Goal: Transaction & Acquisition: Purchase product/service

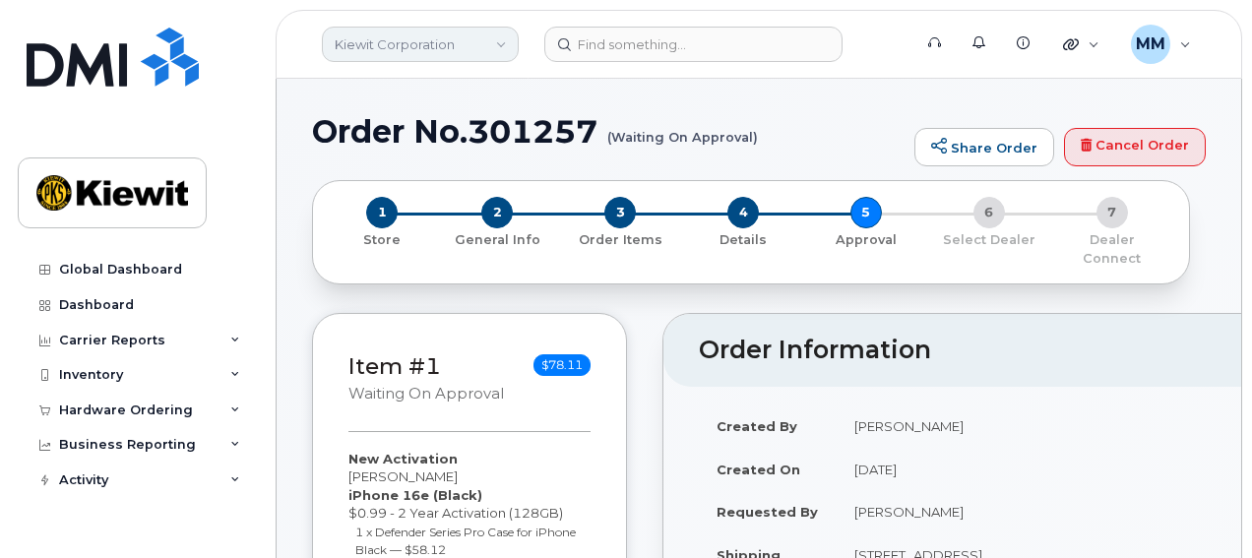
click at [491, 45] on link "Kiewit Corporation" at bounding box center [420, 44] width 197 height 35
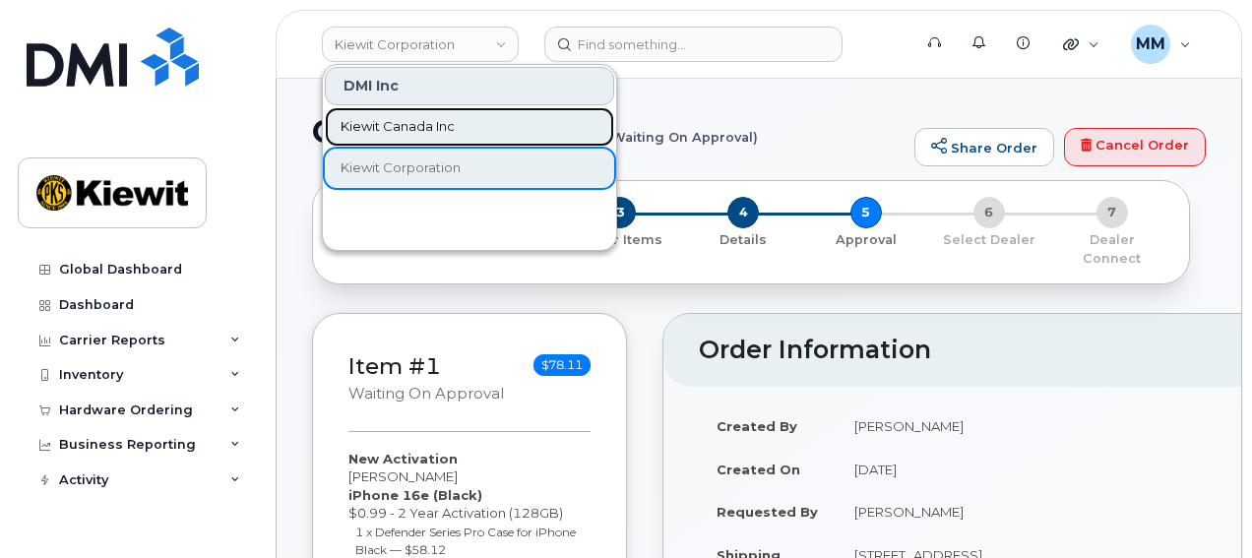
click at [447, 135] on span "Kiewit Canada Inc" at bounding box center [398, 127] width 114 height 20
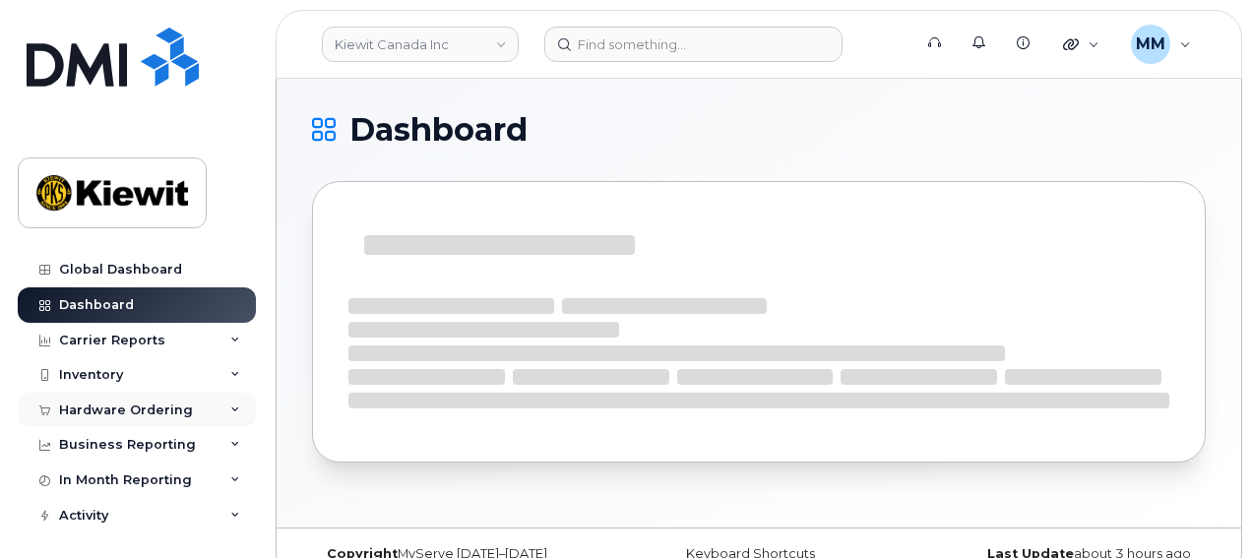
click at [128, 416] on div "Hardware Ordering" at bounding box center [126, 411] width 134 height 16
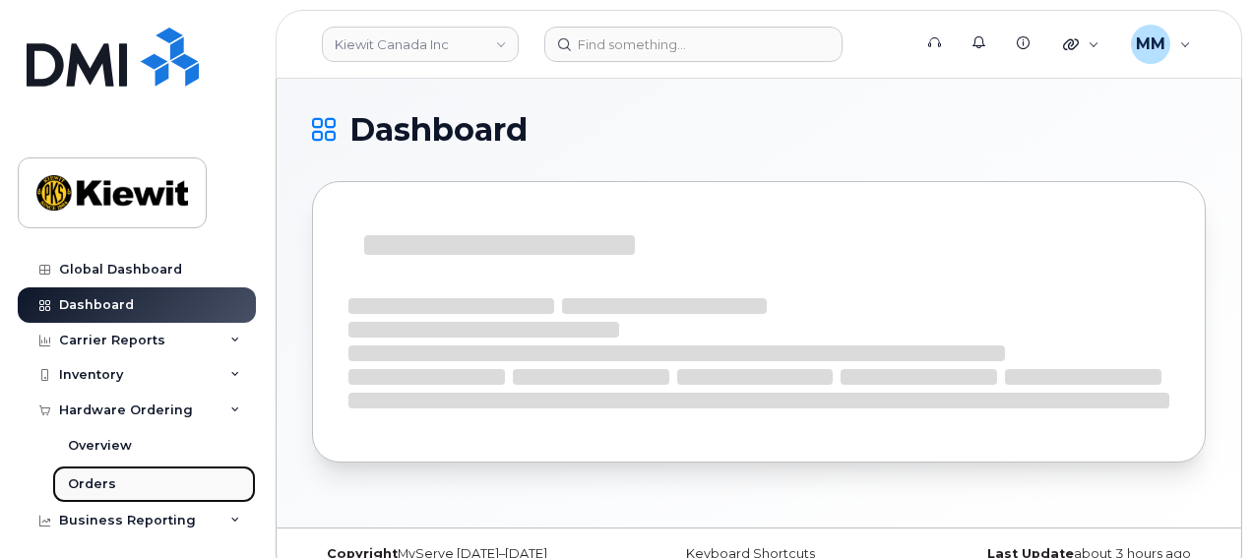
click at [116, 475] on link "Orders" at bounding box center [154, 484] width 204 height 37
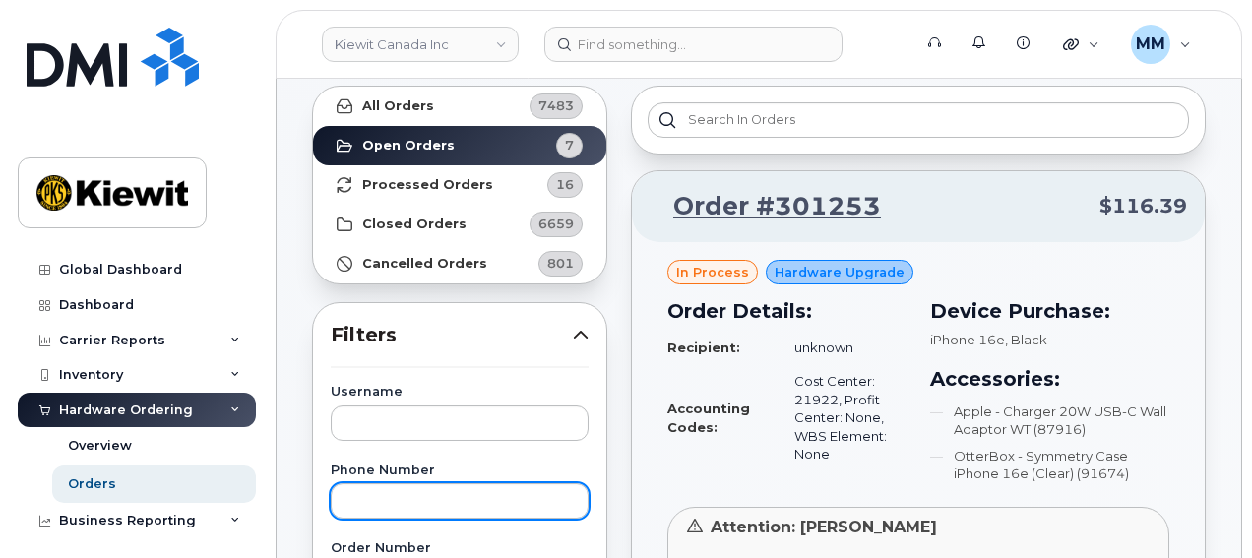
scroll to position [197, 0]
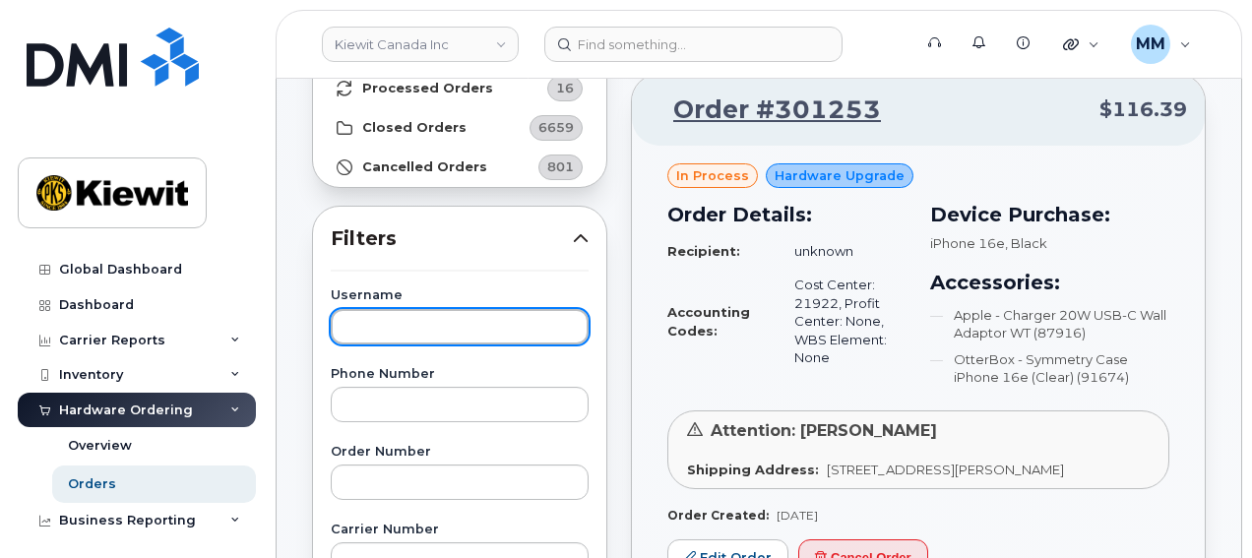
click at [406, 327] on input "text" at bounding box center [460, 326] width 258 height 35
paste input "Krista Ediger"
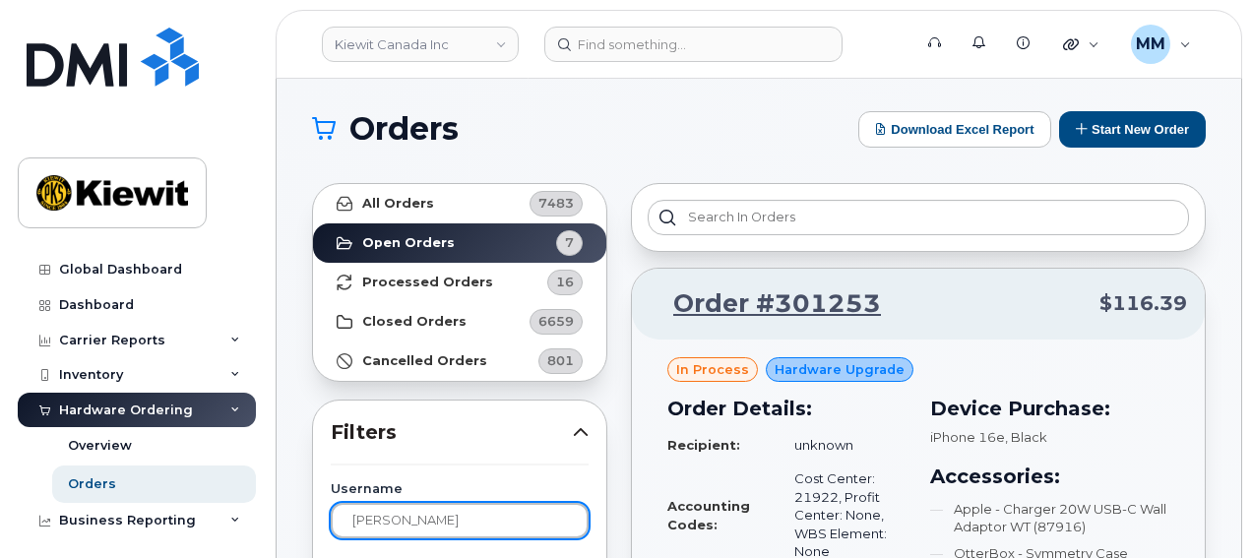
scroll to position [0, 0]
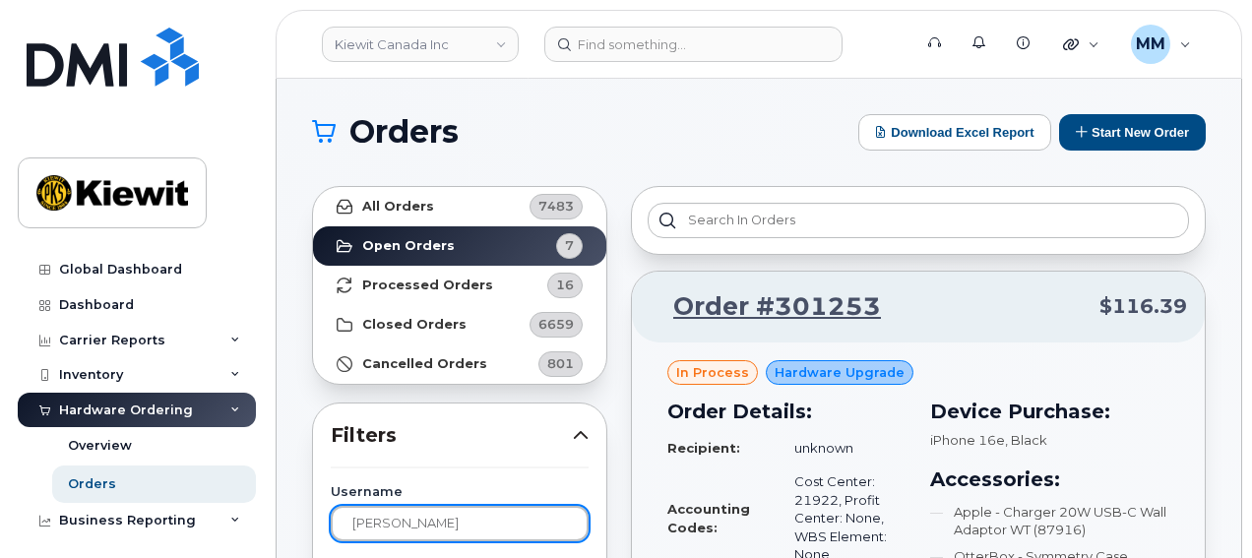
type input "Krista Ediger"
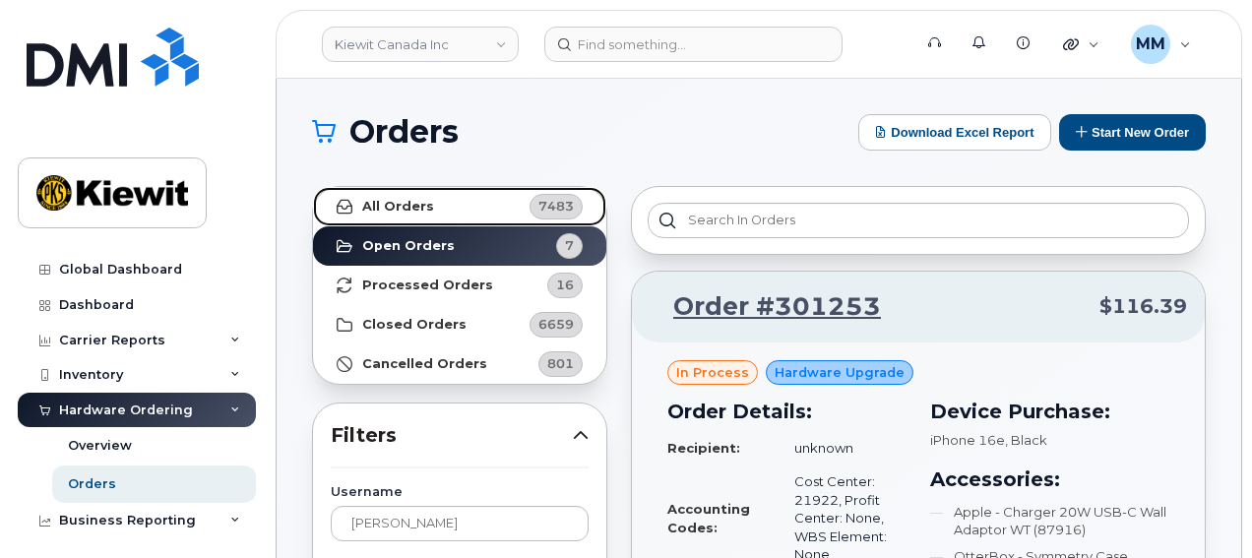
click at [474, 214] on link "All Orders 7483" at bounding box center [459, 206] width 293 height 39
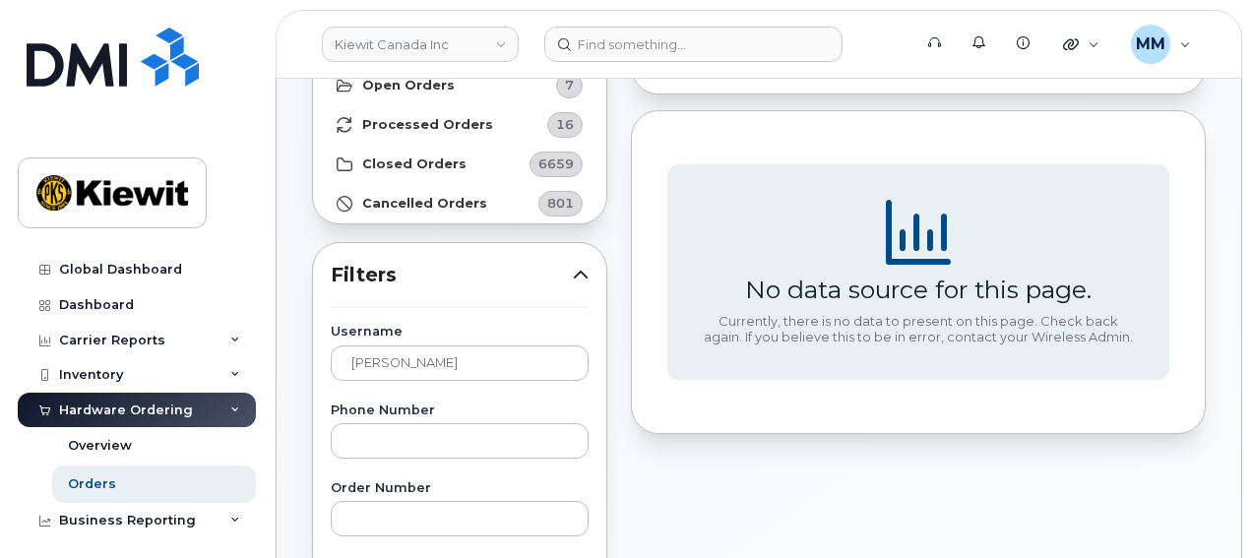
scroll to position [197, 0]
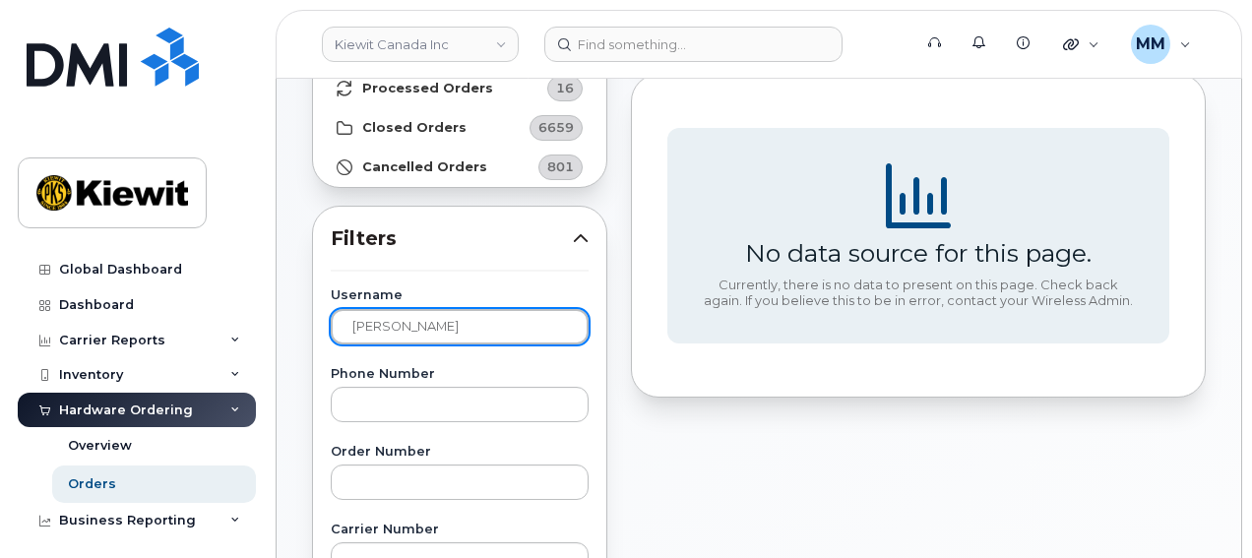
click at [531, 336] on input "[PERSON_NAME]" at bounding box center [460, 326] width 258 height 35
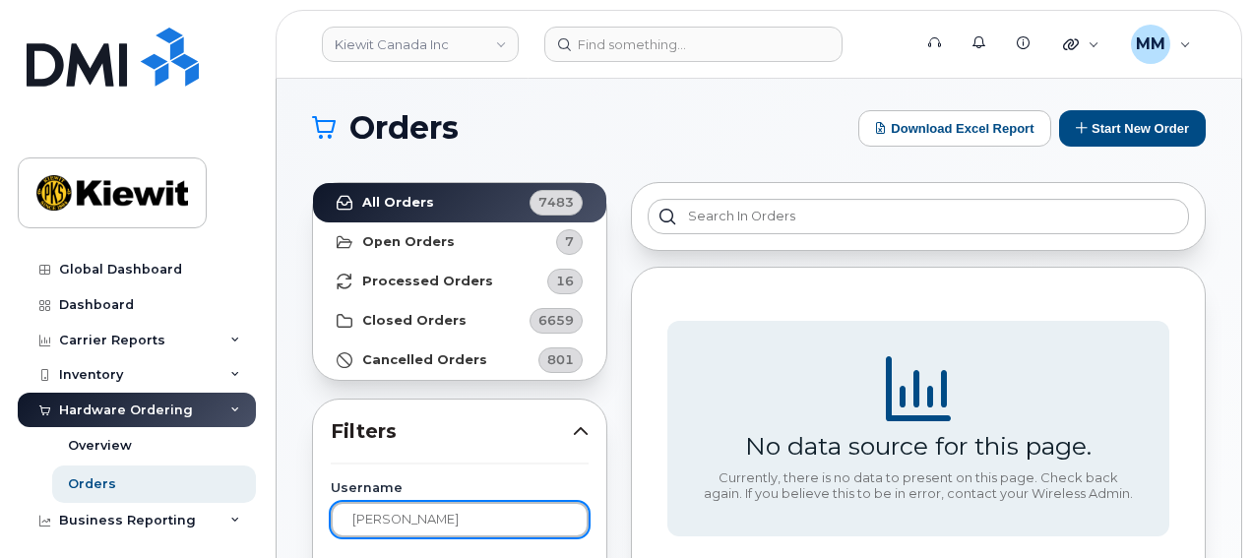
scroll to position [0, 0]
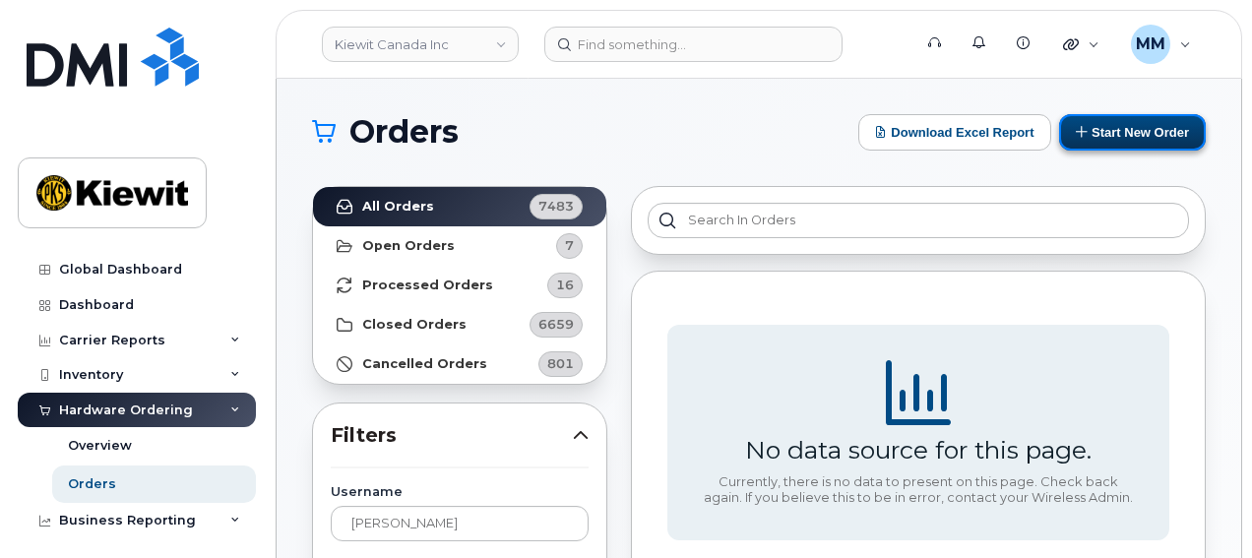
click at [1106, 137] on button "Start New Order" at bounding box center [1132, 132] width 147 height 36
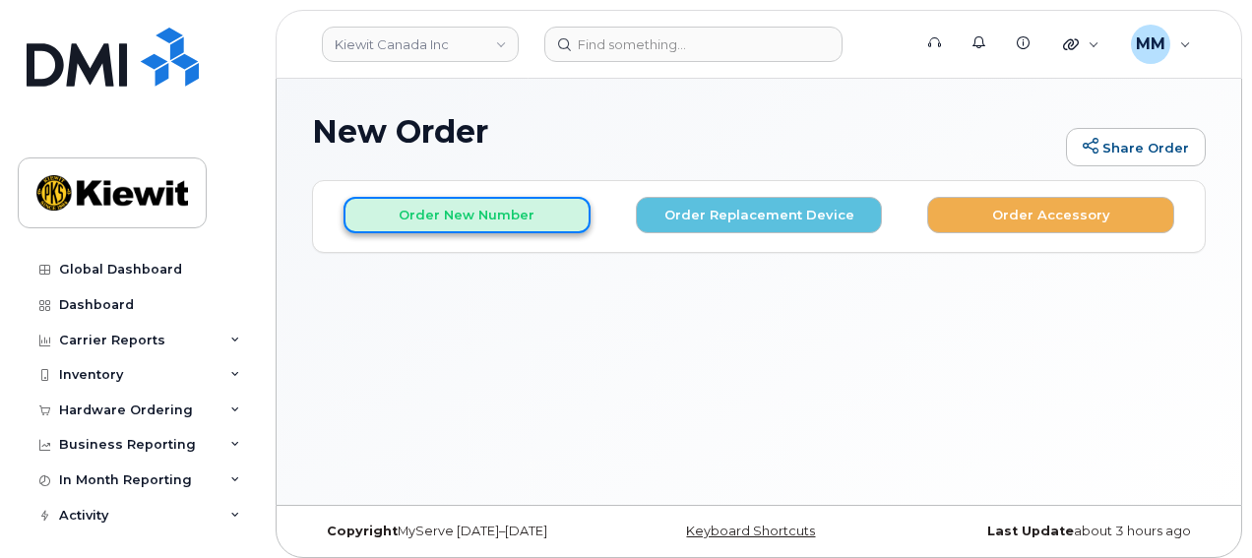
click at [547, 224] on button "Order New Number" at bounding box center [467, 215] width 247 height 36
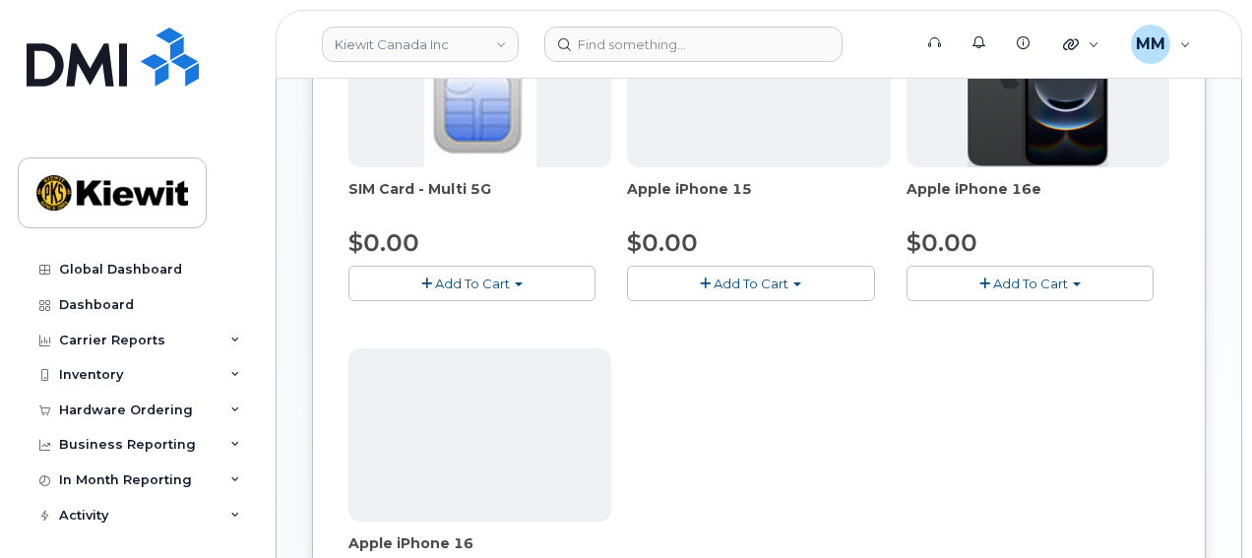
scroll to position [394, 0]
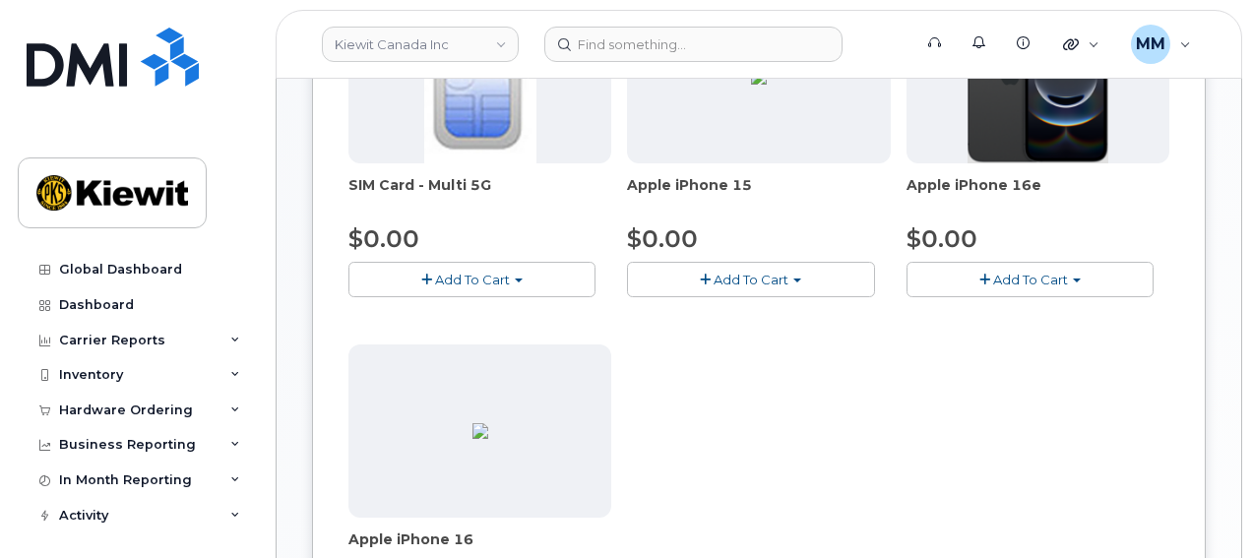
click at [1022, 284] on span "Add To Cart" at bounding box center [1030, 280] width 75 height 16
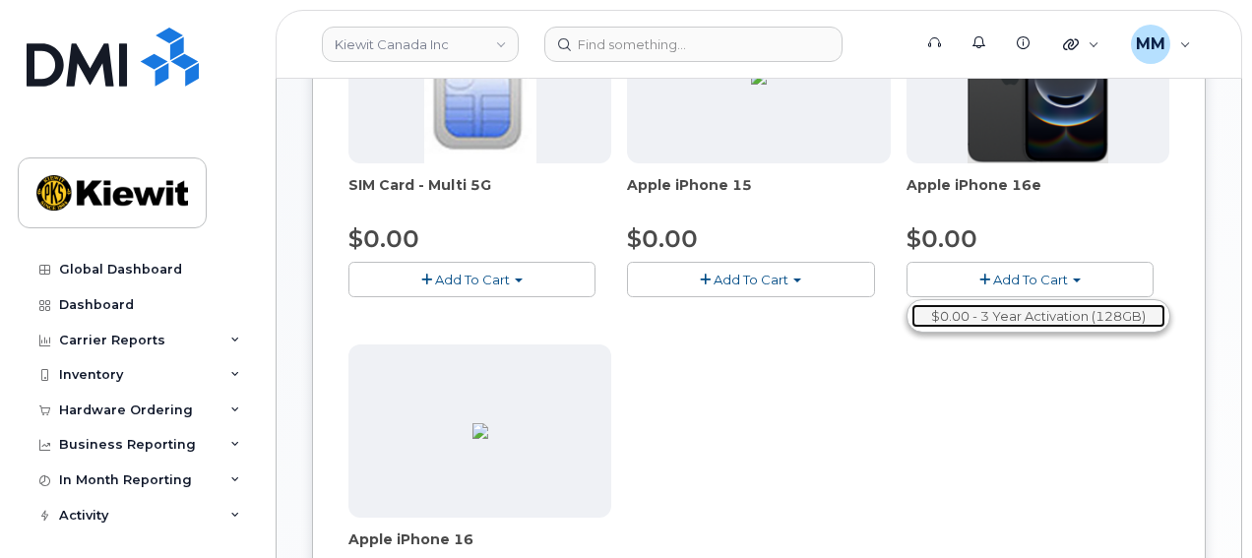
click at [1021, 317] on link "$0.00 - 3 Year Activation (128GB)" at bounding box center [1038, 316] width 254 height 25
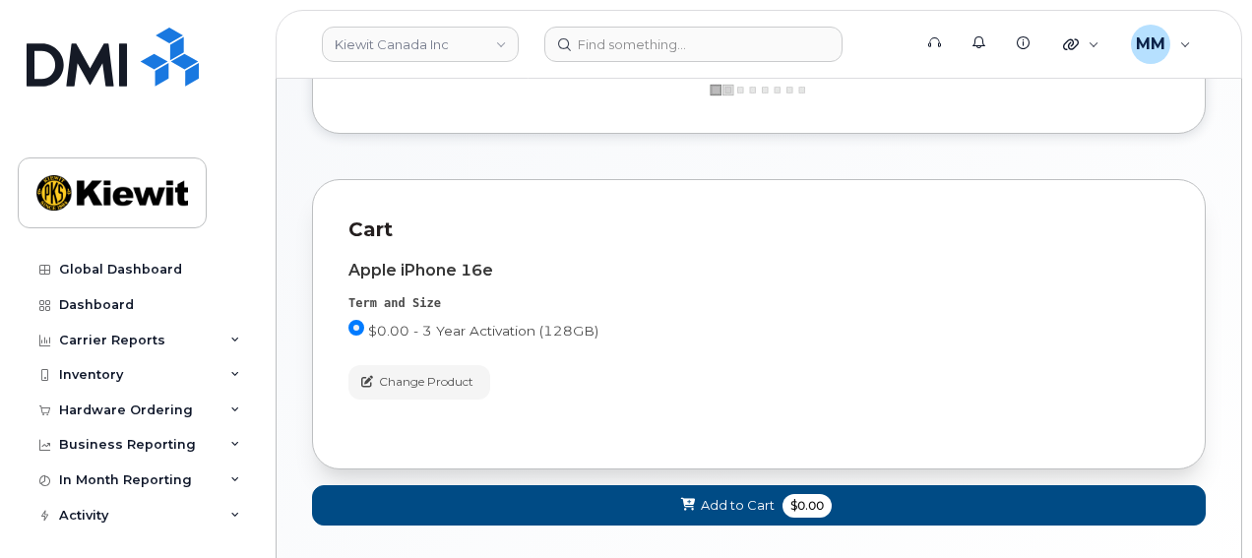
scroll to position [276, 0]
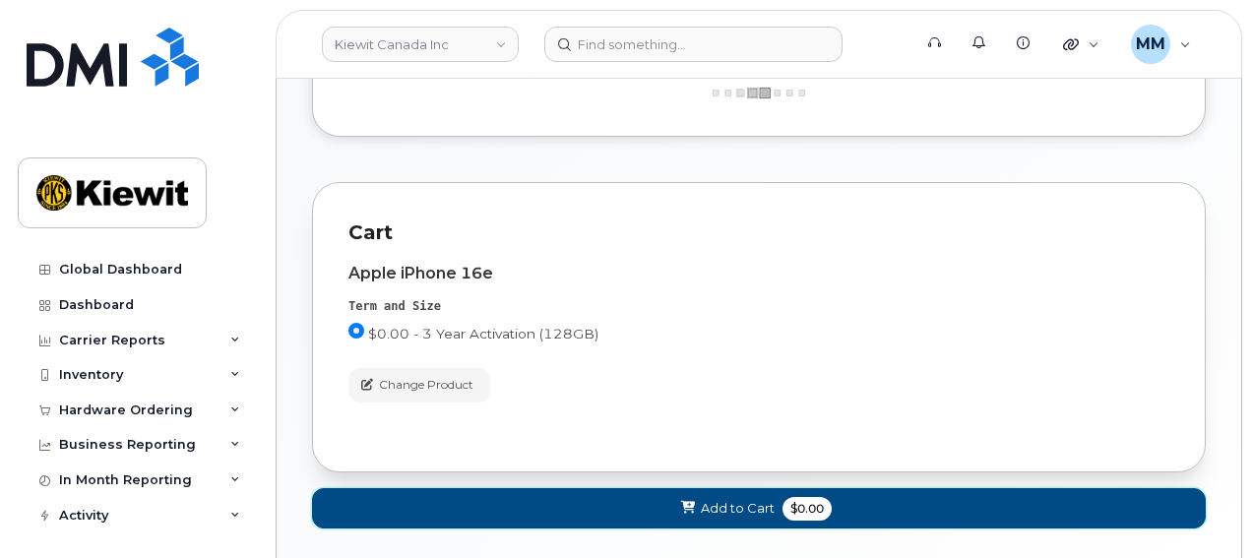
click at [659, 501] on button "Add to Cart $0.00" at bounding box center [759, 508] width 894 height 40
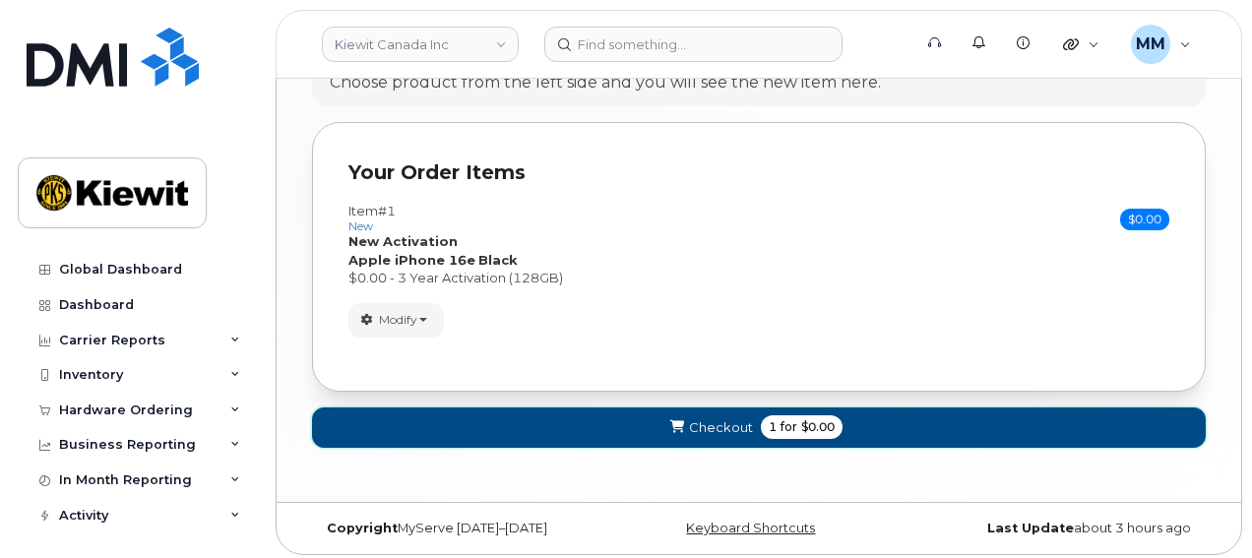
click at [710, 421] on span "Checkout" at bounding box center [721, 427] width 64 height 19
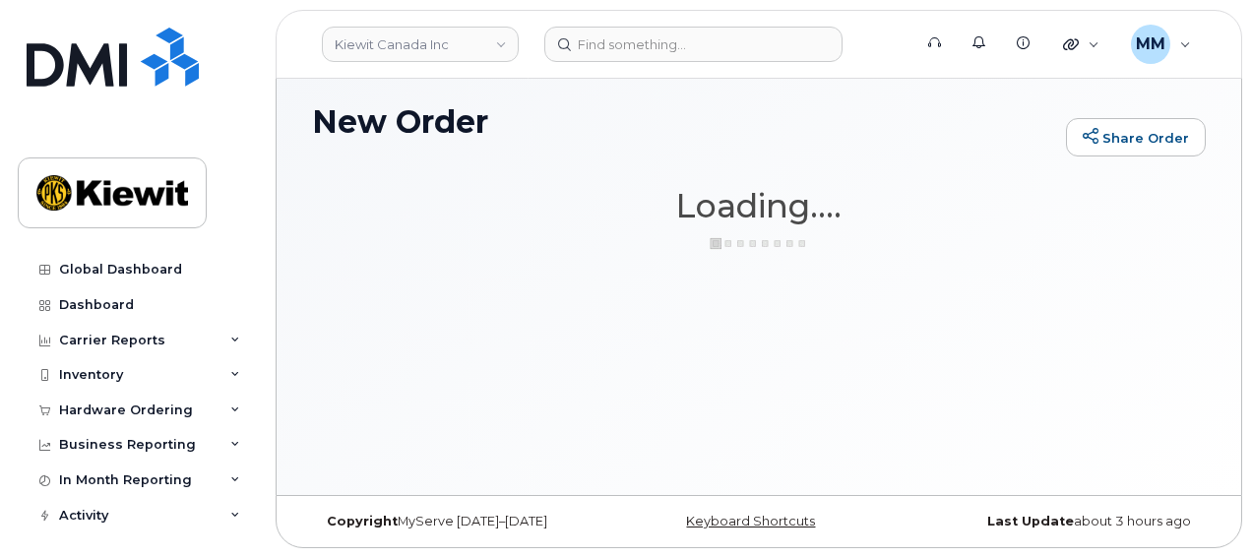
scroll to position [9, 0]
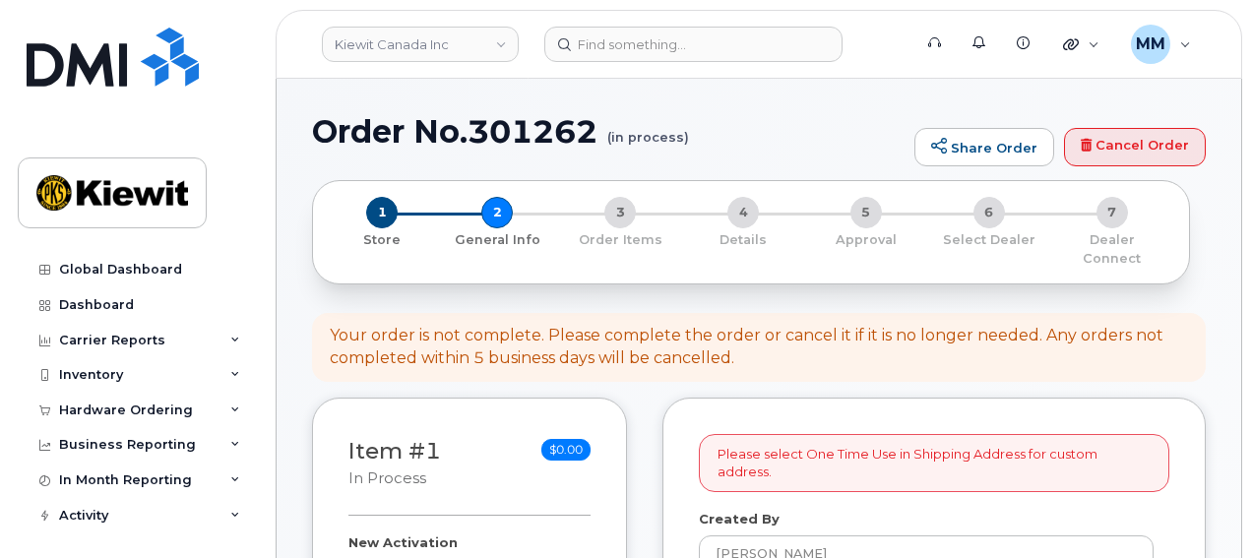
select select
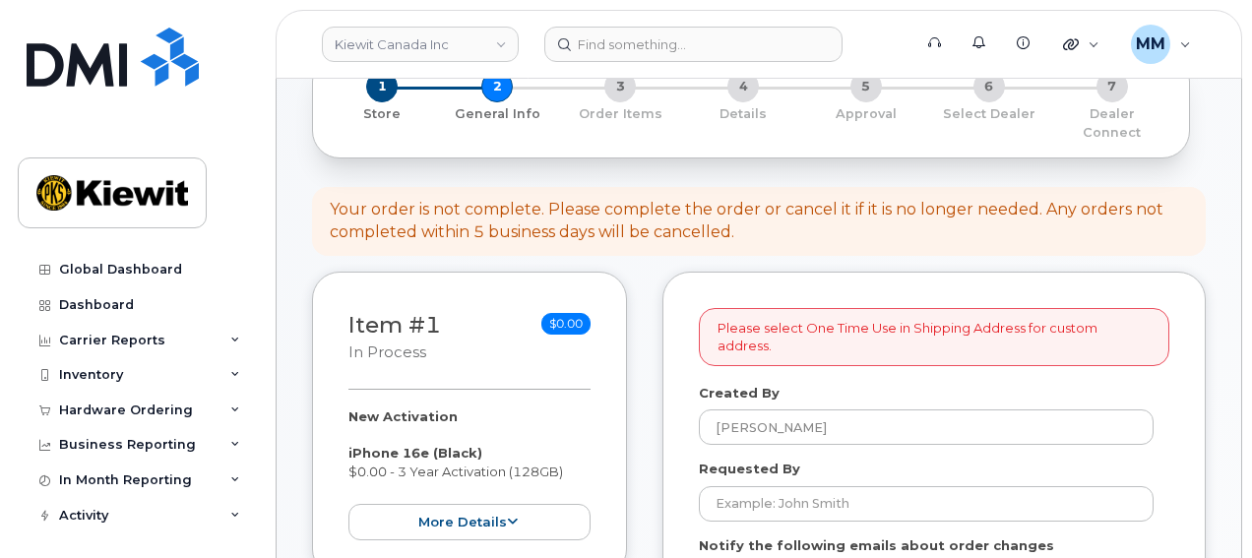
scroll to position [197, 0]
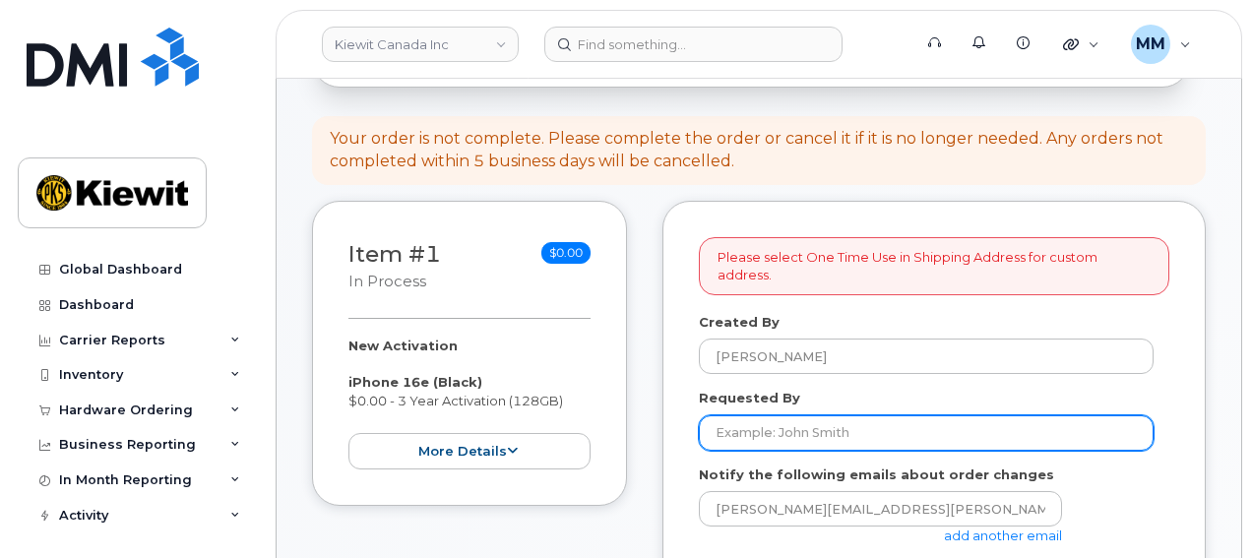
click at [827, 416] on input "Requested By" at bounding box center [926, 432] width 455 height 35
click at [758, 415] on input "Requested By" at bounding box center [926, 432] width 455 height 35
paste input "[PERSON_NAME]"
type input "Krista Ediger"
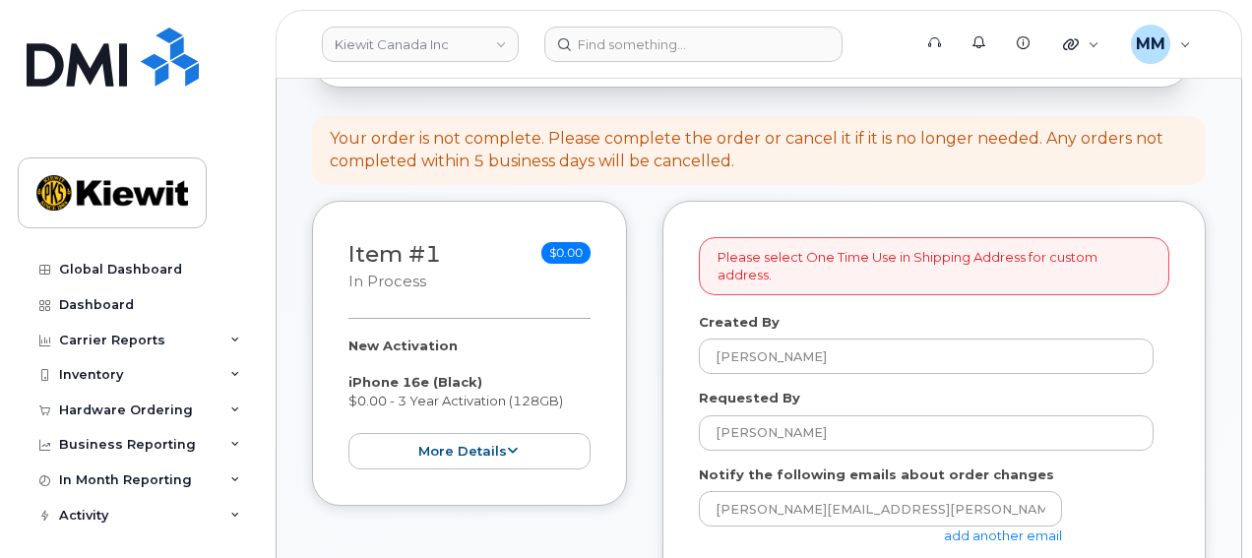
click at [967, 528] on link "add another email" at bounding box center [1003, 536] width 118 height 16
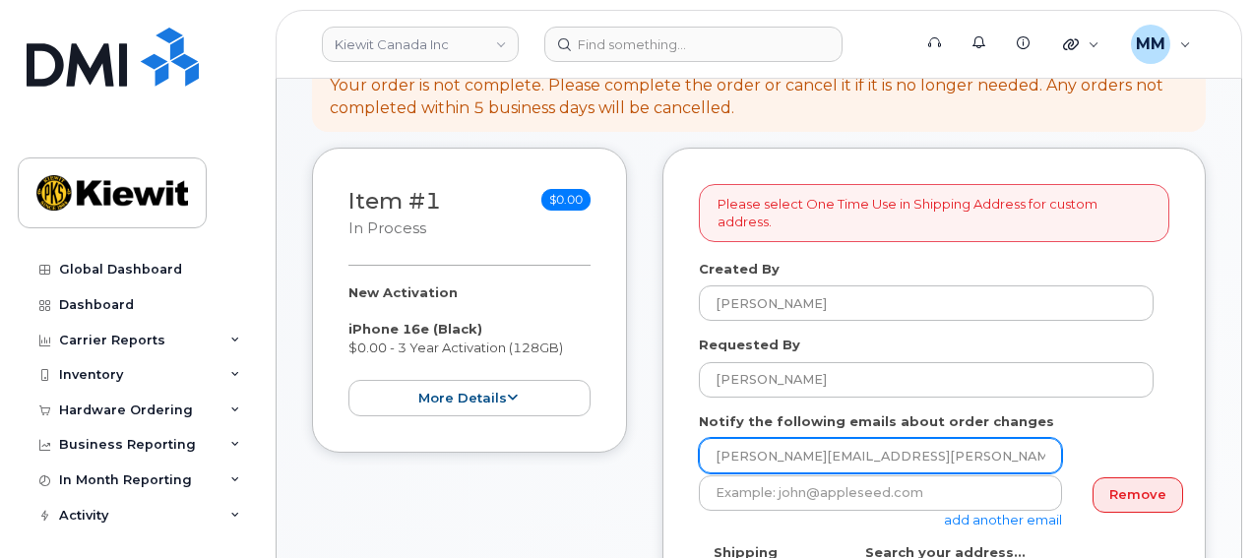
scroll to position [295, 0]
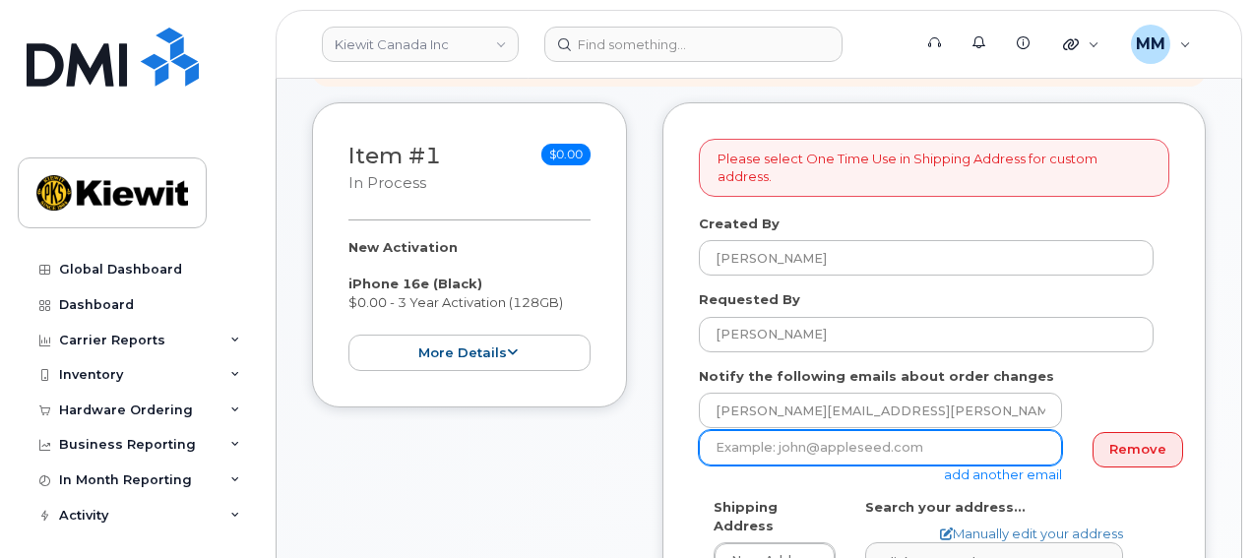
click at [752, 430] on input "email" at bounding box center [880, 447] width 363 height 35
paste input "David.Gutierrez"
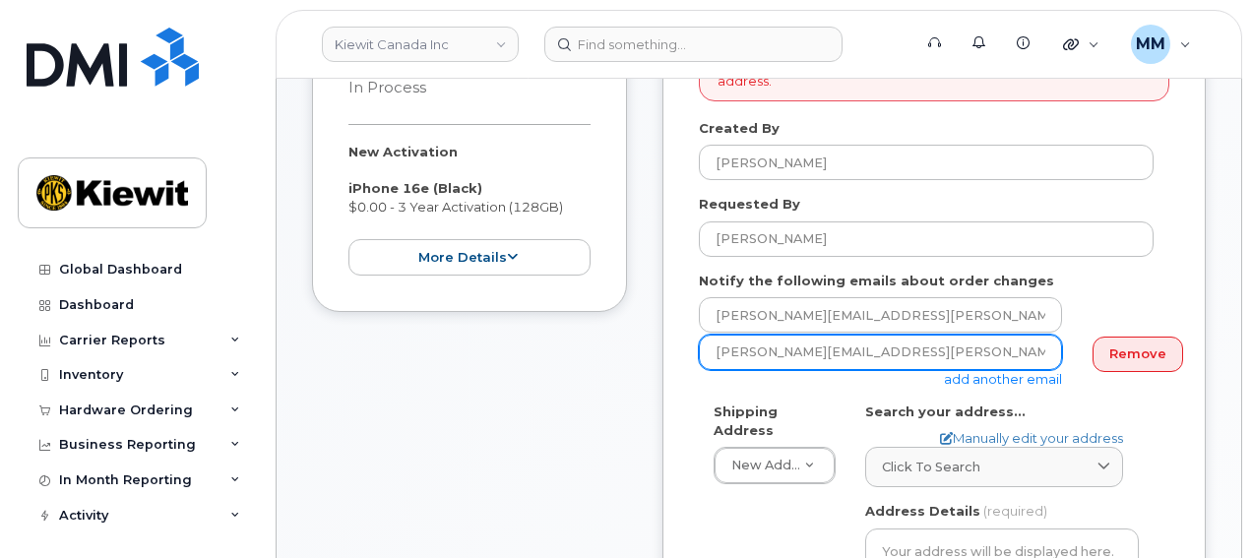
scroll to position [591, 0]
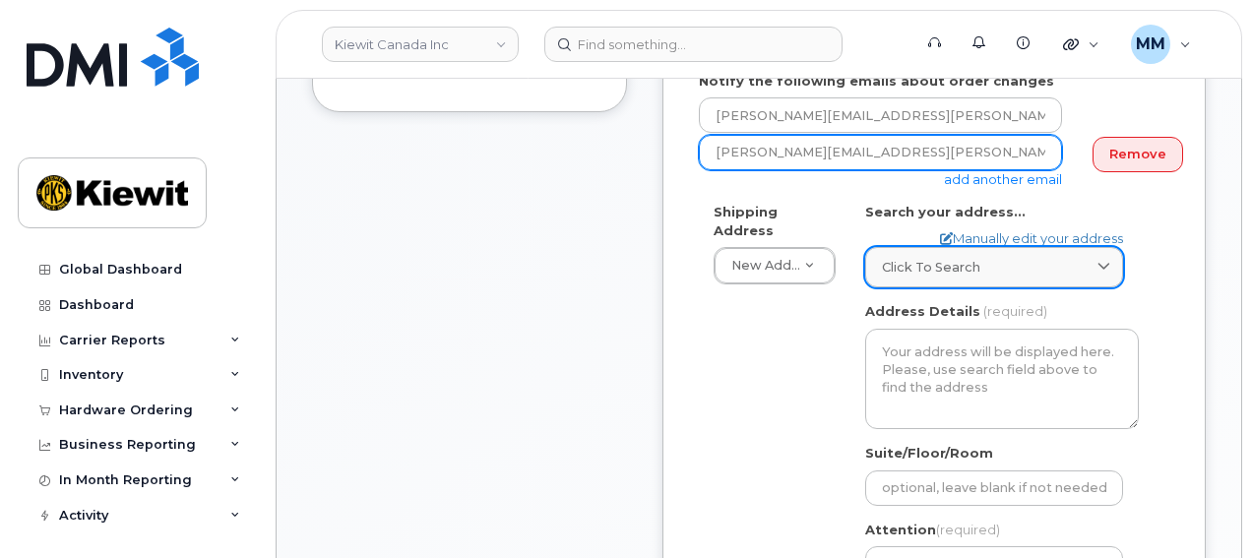
type input "David.Gutierrez@kiewit.com"
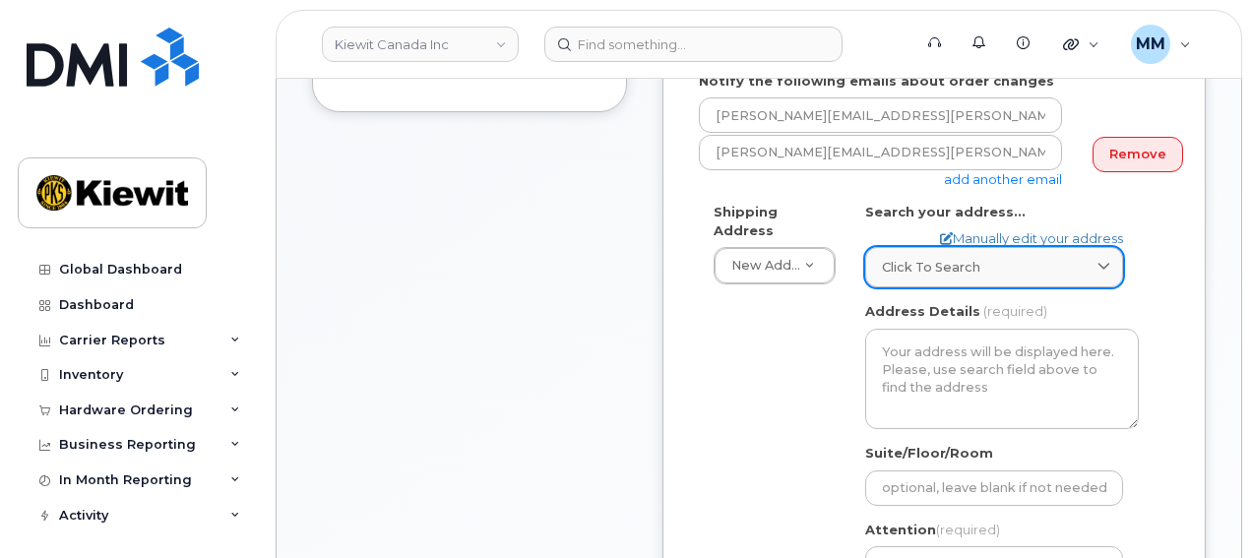
click at [1063, 258] on div "Click to search" at bounding box center [994, 267] width 224 height 19
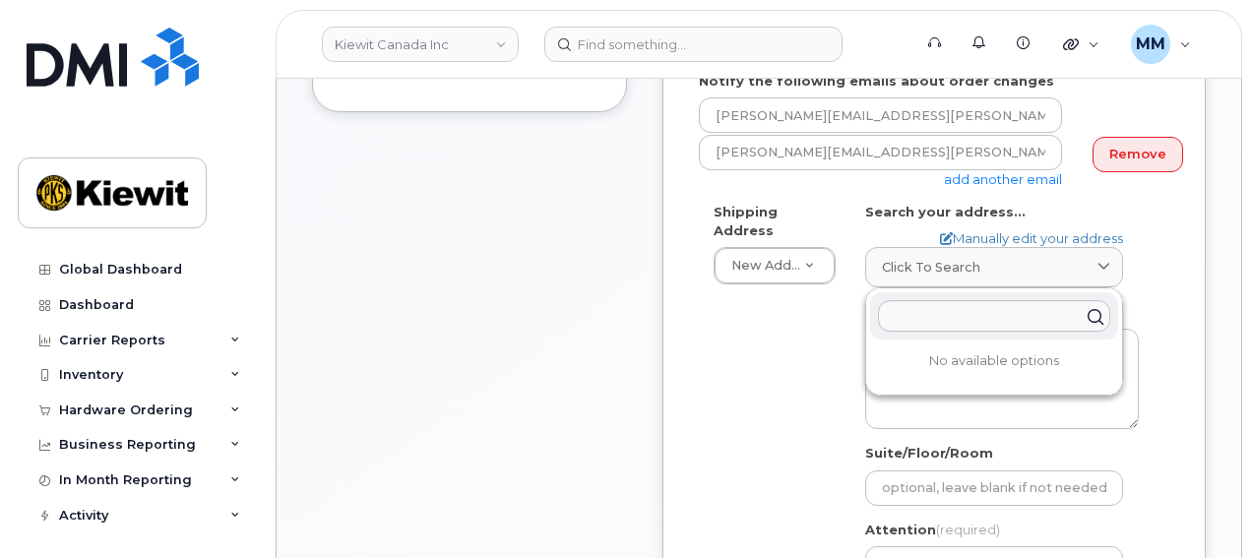
click at [937, 300] on input "text" at bounding box center [994, 315] width 232 height 31
paste input "4350 Still Creek Drive, Suite 310, Burnaby, BC V5C 0G5"
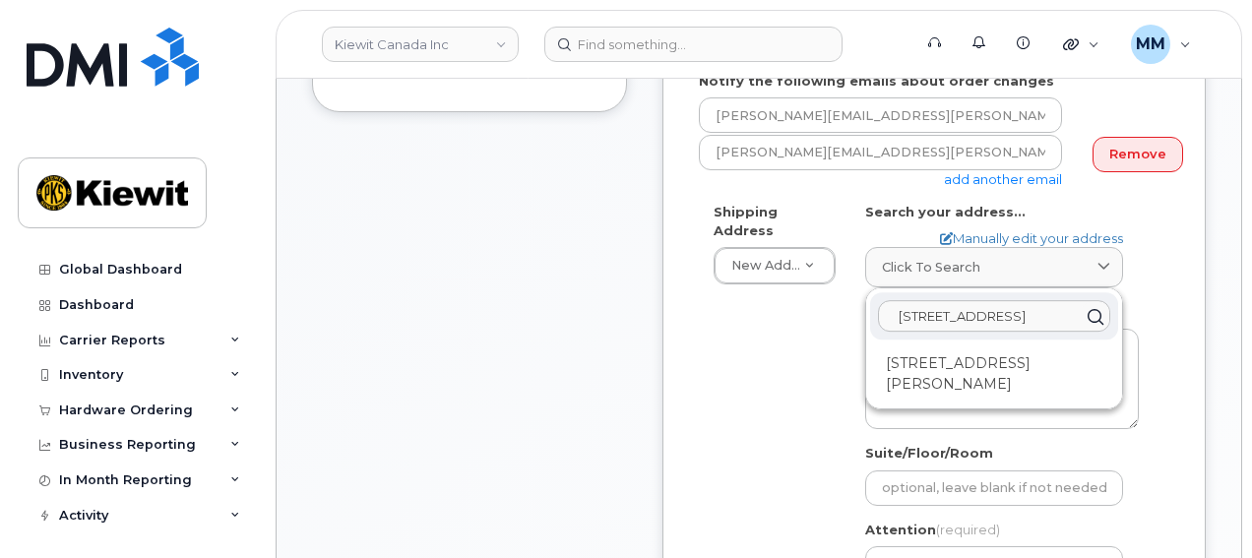
type input "4350 Still Creek Drive, Suite 310, Burnaby, BC V5C 0G5"
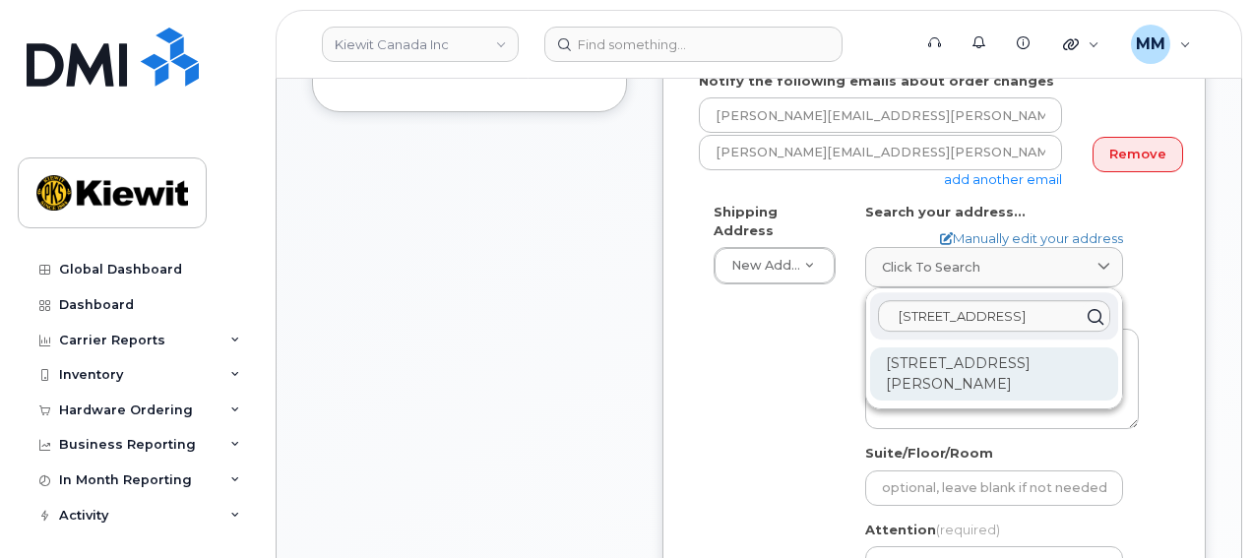
click at [942, 366] on div "310-4350 Still Creek Dr Burnaby BC V5C 0G5" at bounding box center [994, 373] width 248 height 53
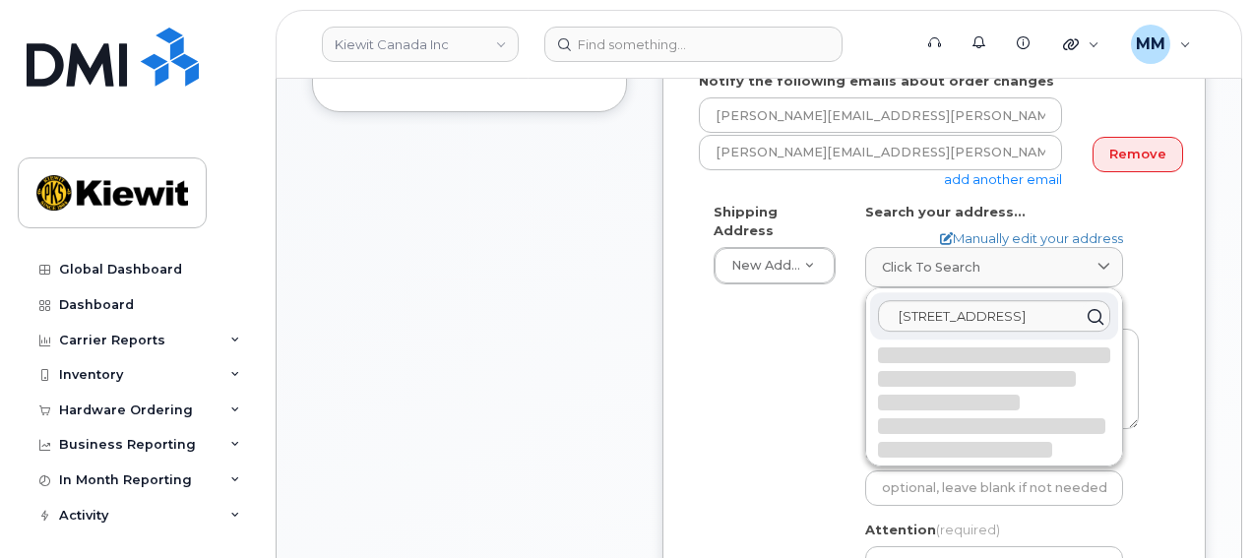
select select
type textarea "310-4350 Still Creek Dr BURNABY BC V5C 0G5 CANADA"
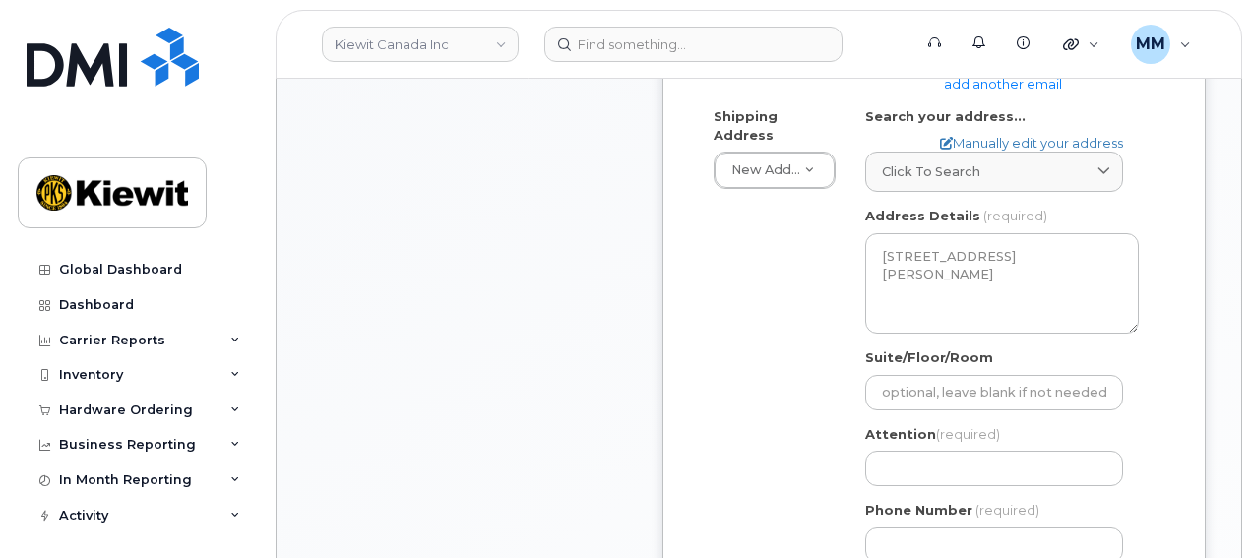
scroll to position [689, 0]
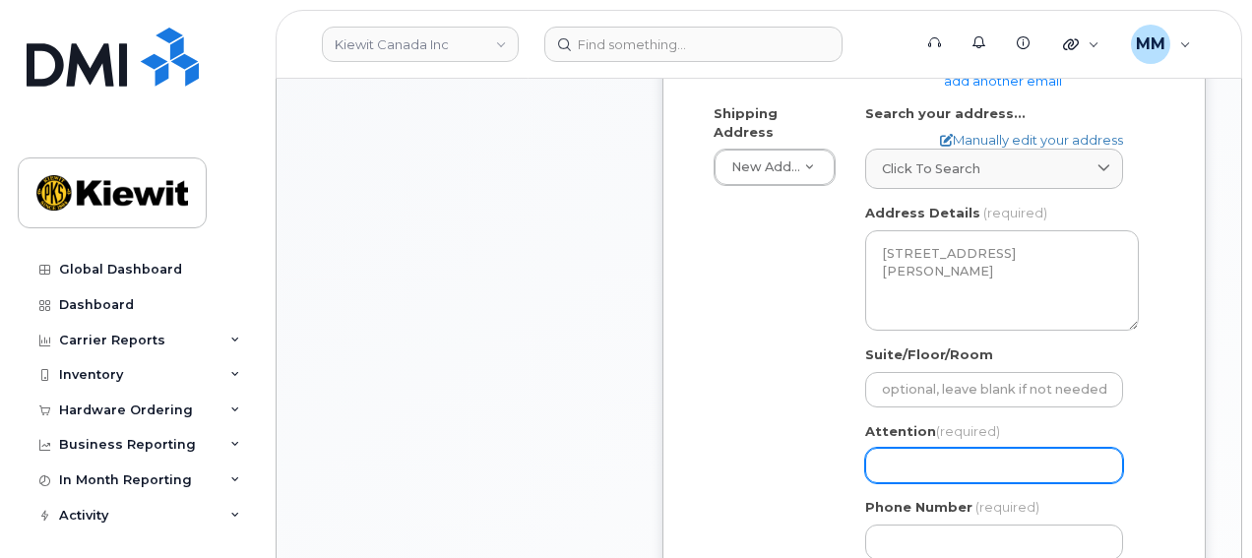
click at [900, 448] on input "Attention (required)" at bounding box center [994, 465] width 258 height 35
paste input "Krista Ediger"
select select
type input "Krista Ediger"
select select
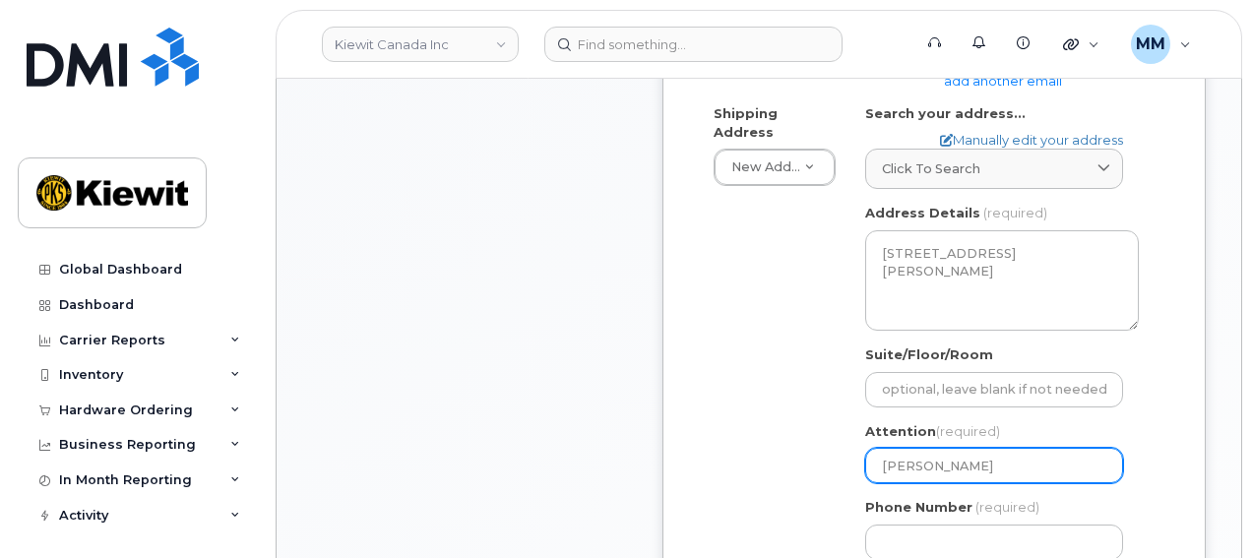
type input "Krista Ediger a"
select select
type input "Krista Ediger an"
select select
type input "Krista Ediger and"
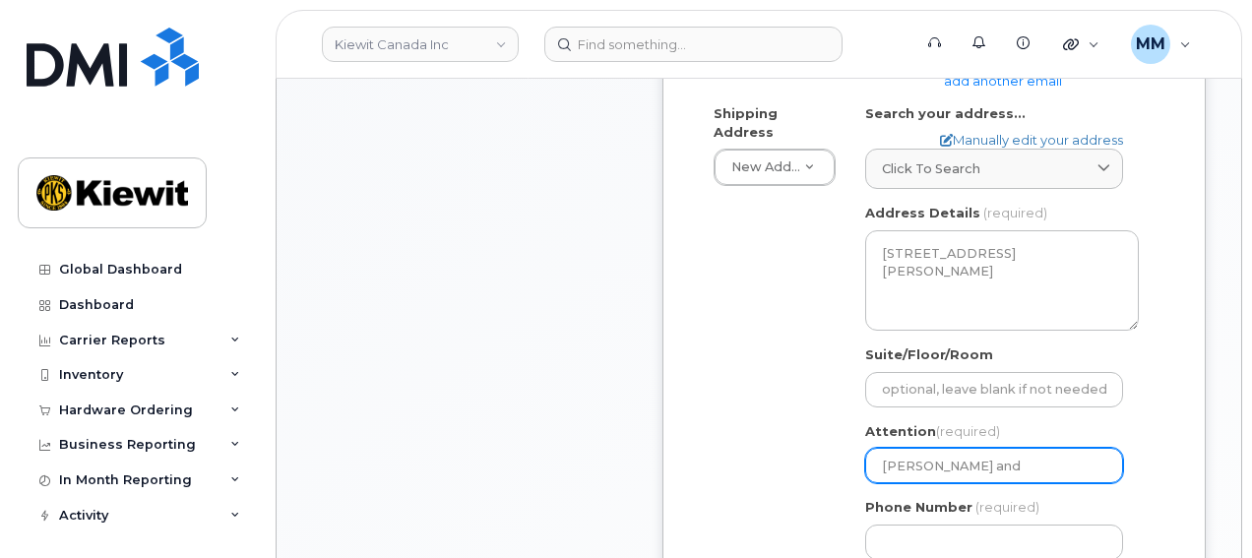
click at [1039, 452] on input "Krista Ediger and" at bounding box center [994, 465] width 258 height 35
paste input "Andrea Wilson"
select select
type input "Krista Ediger and Andrea Wilson"
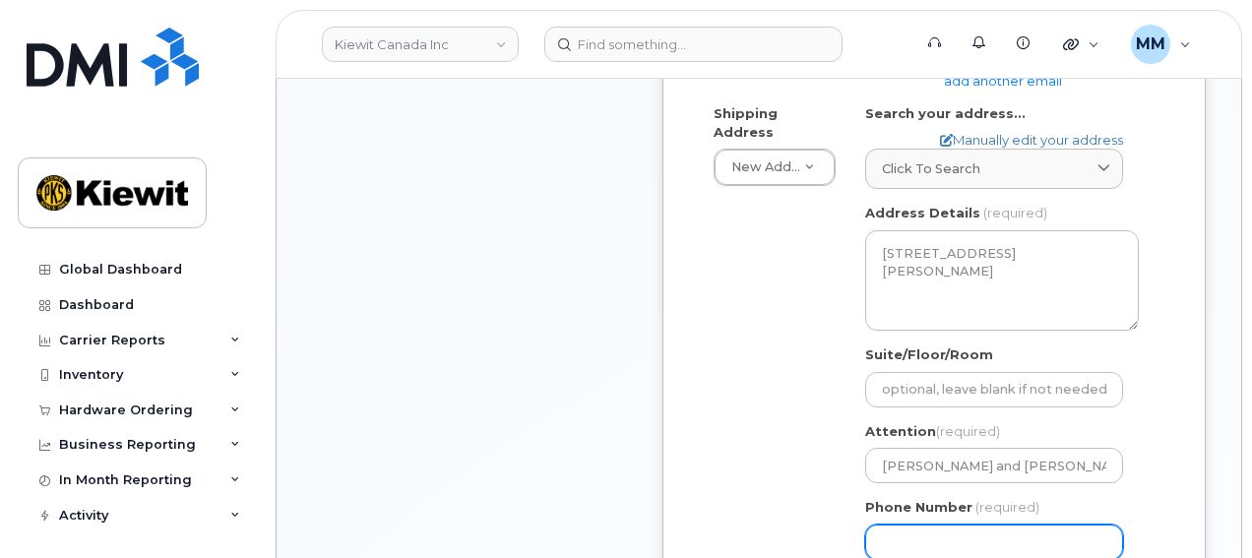
click at [966, 525] on input "Phone Number" at bounding box center [994, 542] width 258 height 35
type input "877772770"
select select
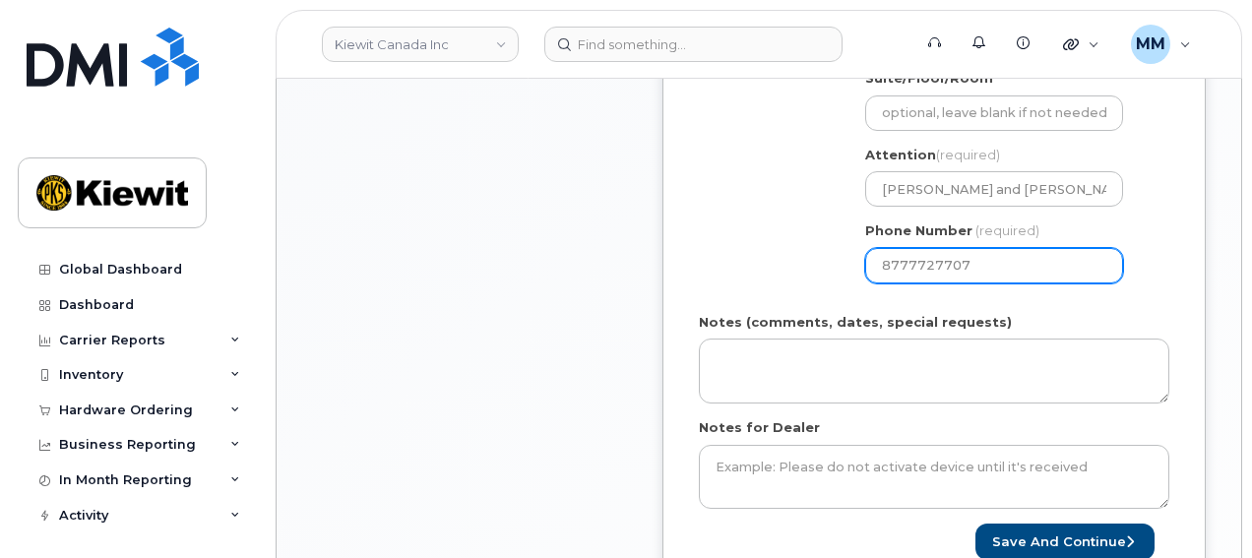
scroll to position [984, 0]
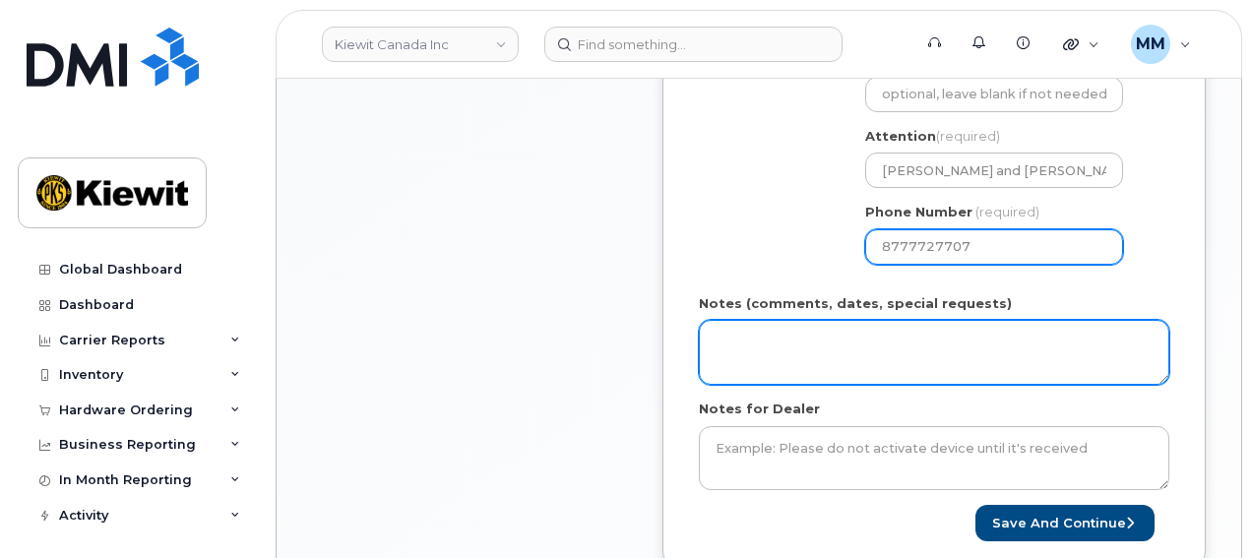
type input "8777727707"
click at [738, 336] on textarea "Notes (comments, dates, special requests)" at bounding box center [934, 352] width 470 height 65
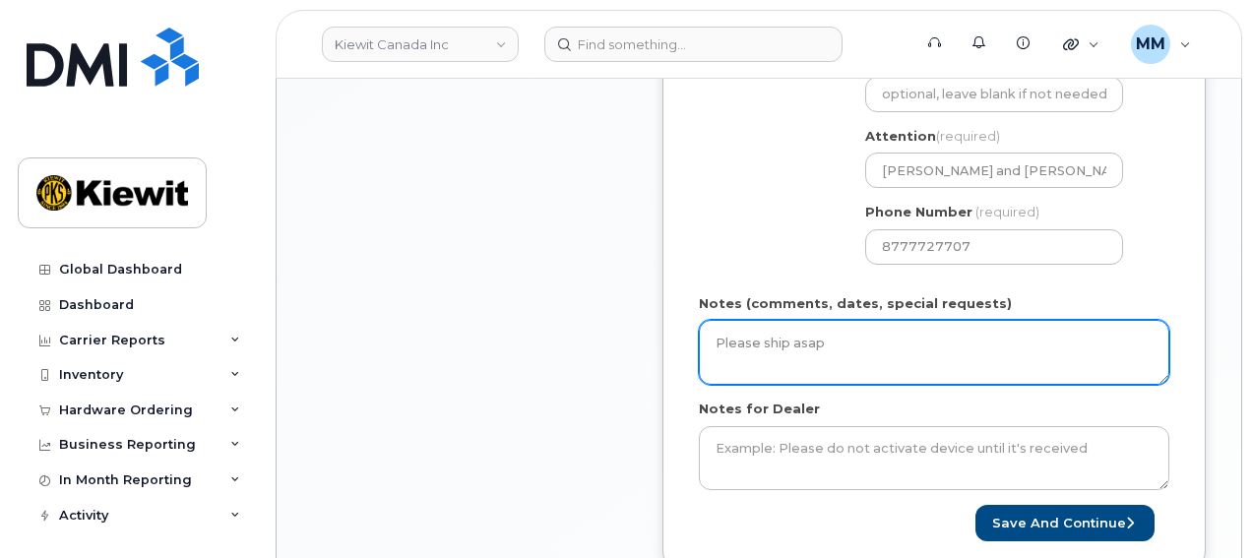
drag, startPoint x: 828, startPoint y: 319, endPoint x: 676, endPoint y: 320, distance: 151.6
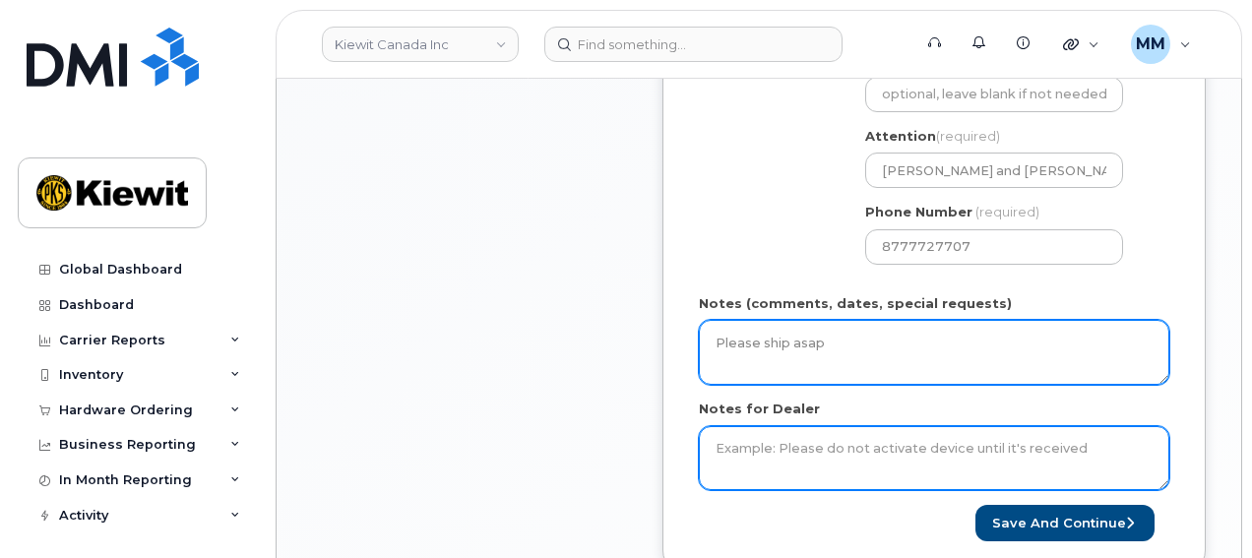
type textarea "Please ship asap"
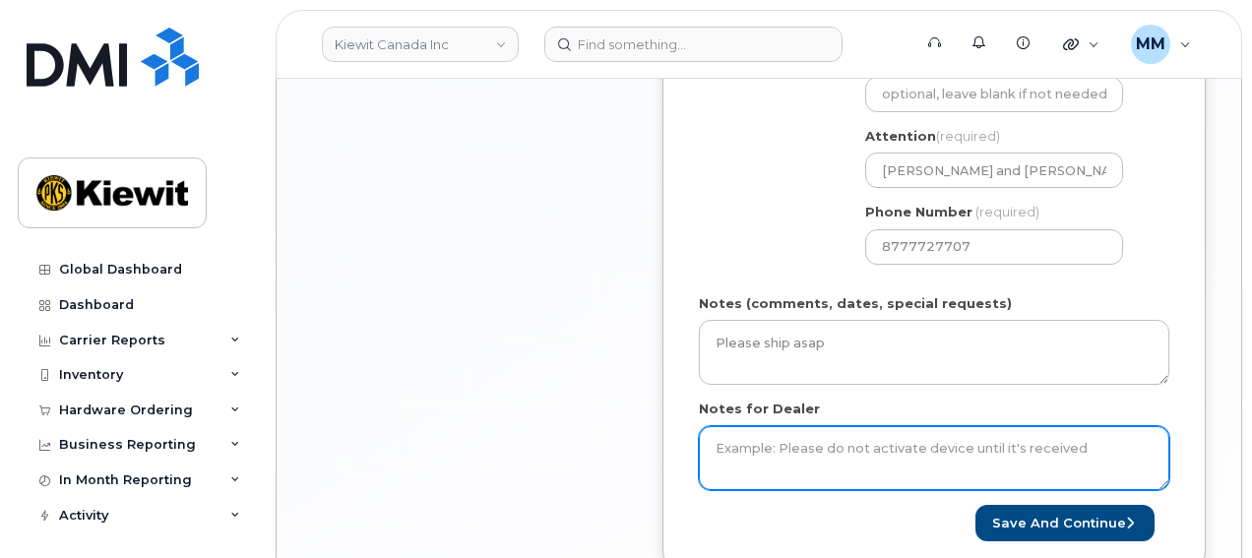
click at [824, 435] on textarea "Notes for Dealer" at bounding box center [934, 458] width 470 height 65
paste textarea "Please ship asap"
type textarea "Please ship asap"
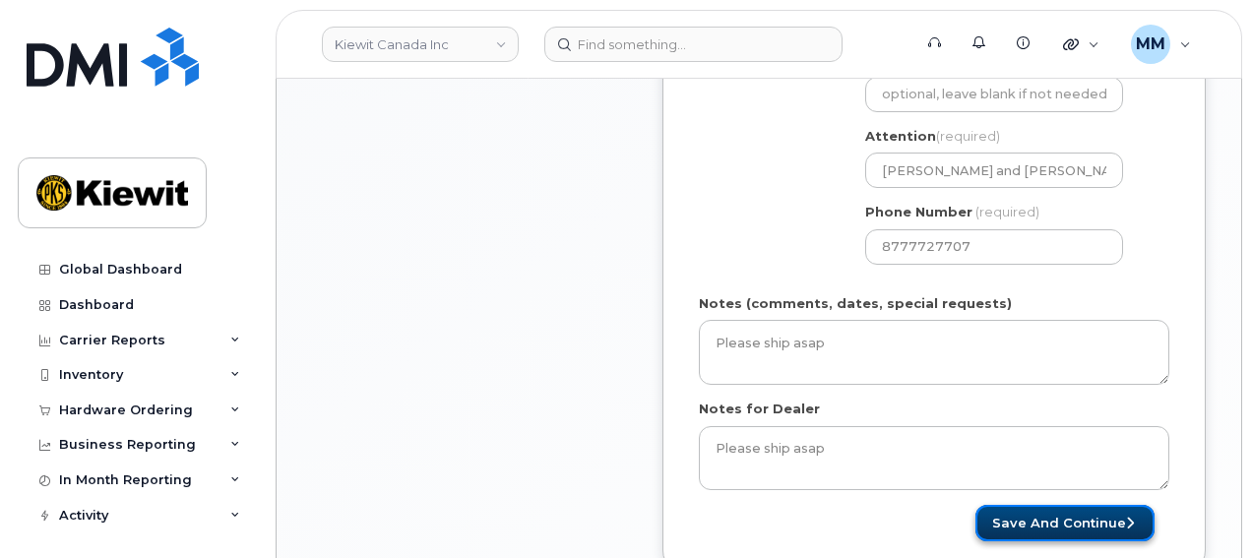
click at [1045, 505] on button "Save and Continue" at bounding box center [1064, 523] width 179 height 36
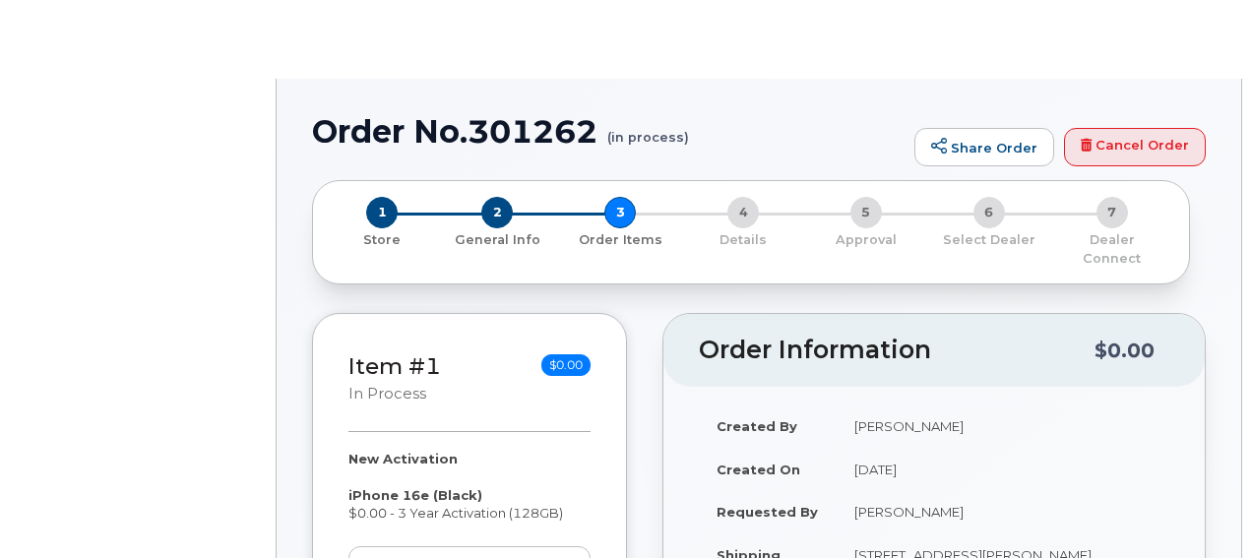
radio input "true"
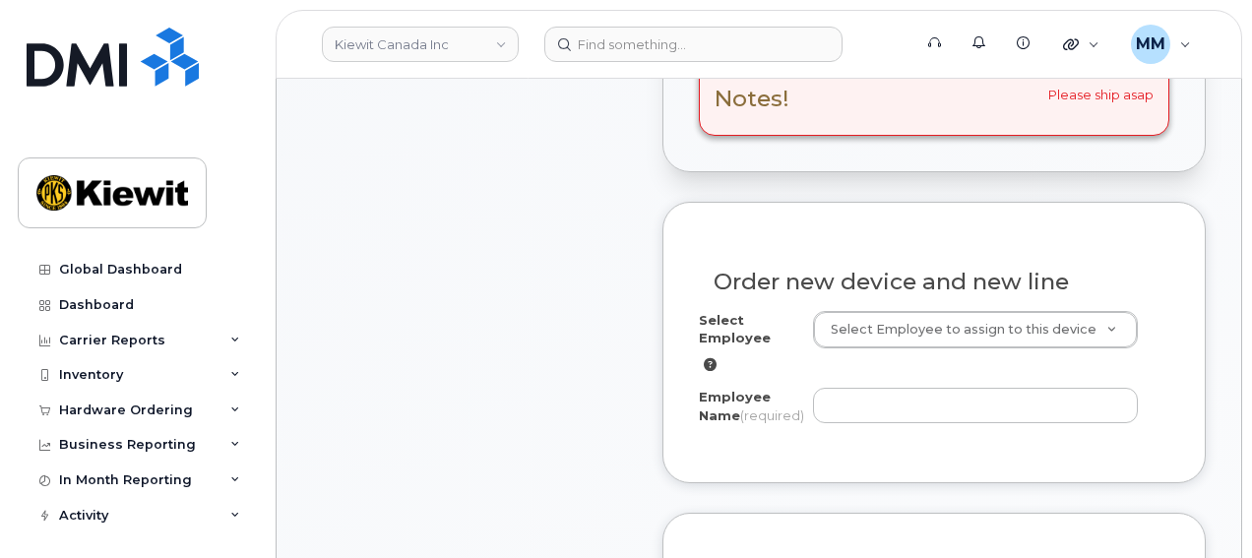
scroll to position [689, 0]
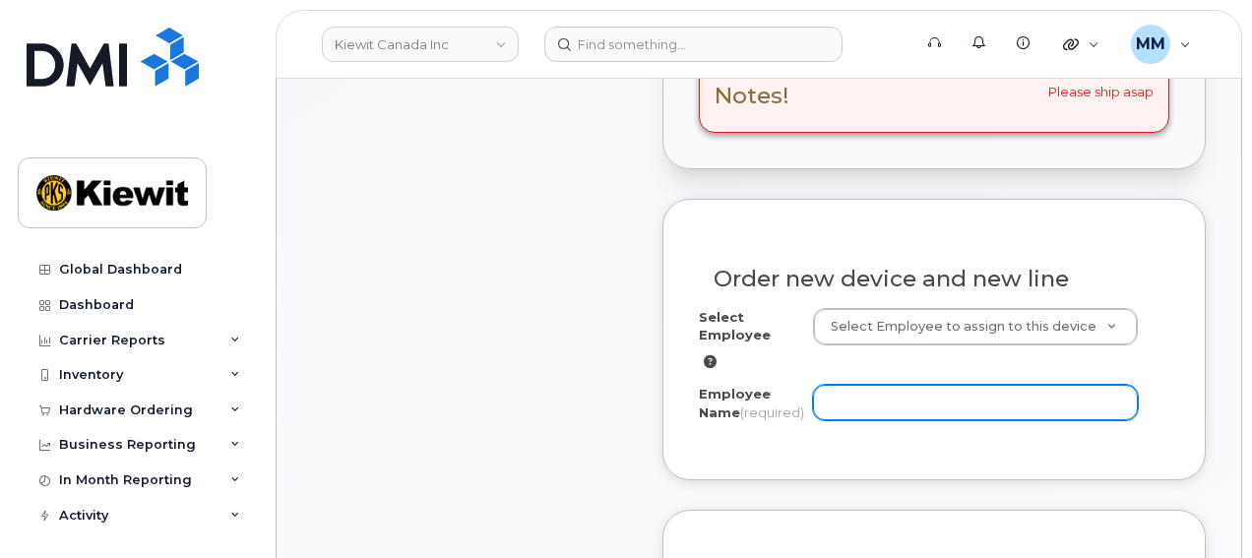
click at [878, 385] on input "Employee Name (required)" at bounding box center [976, 402] width 326 height 35
paste input "[PERSON_NAME]"
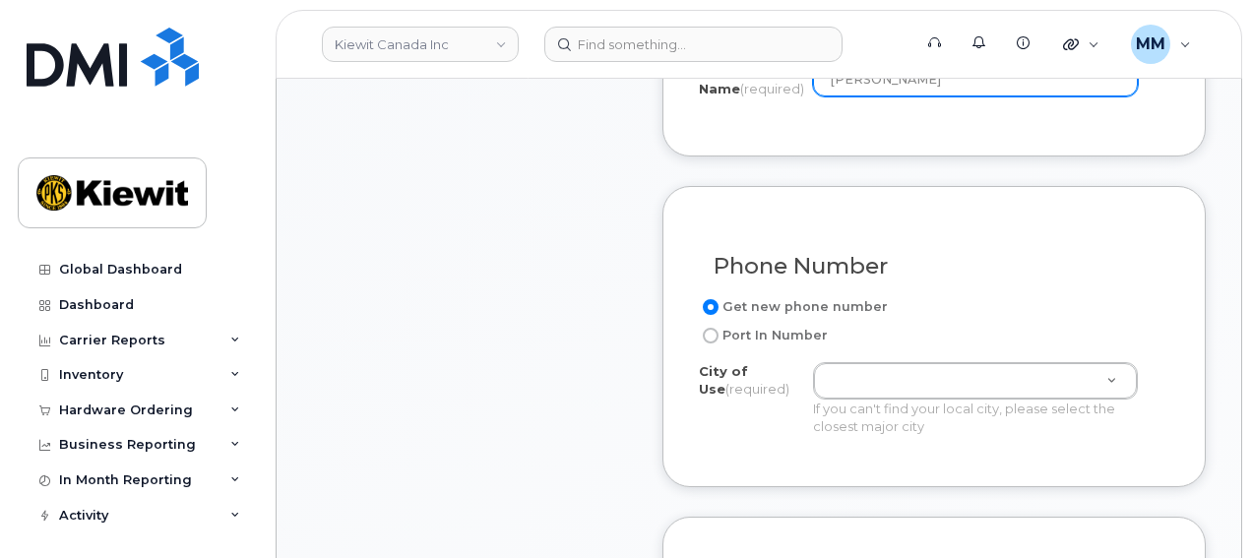
scroll to position [1083, 0]
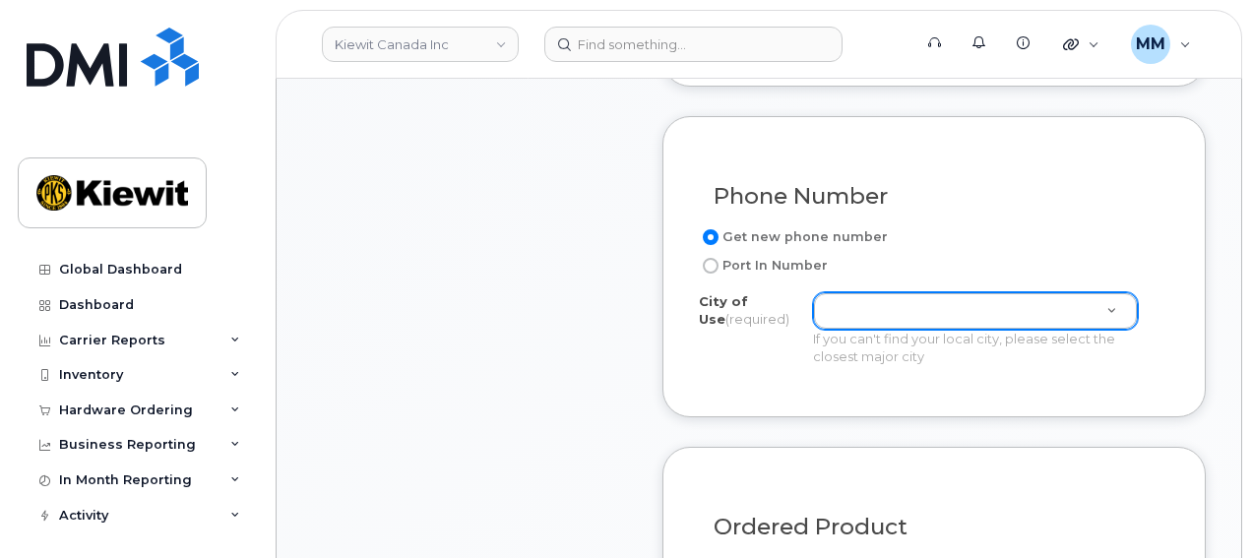
type input "Krista Ediger"
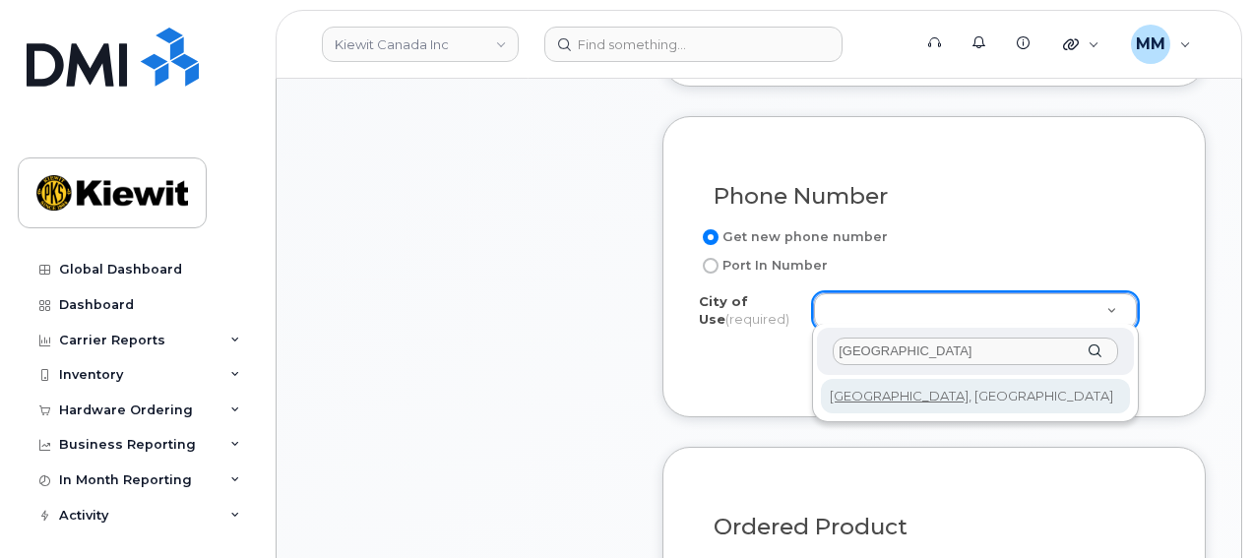
type input "Vancouver"
type input "964"
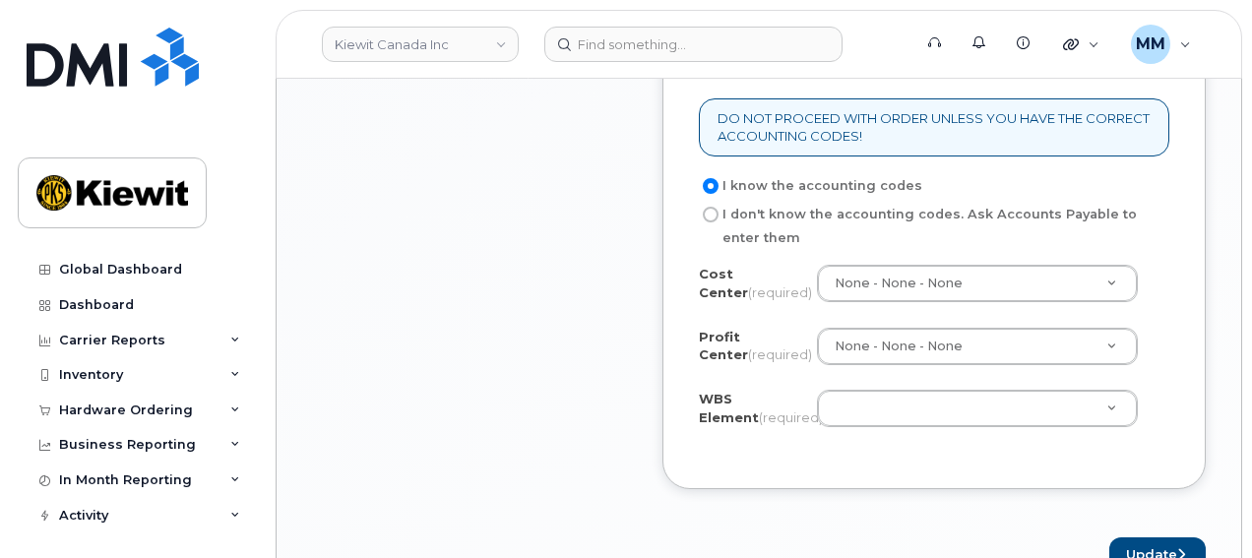
scroll to position [1870, 0]
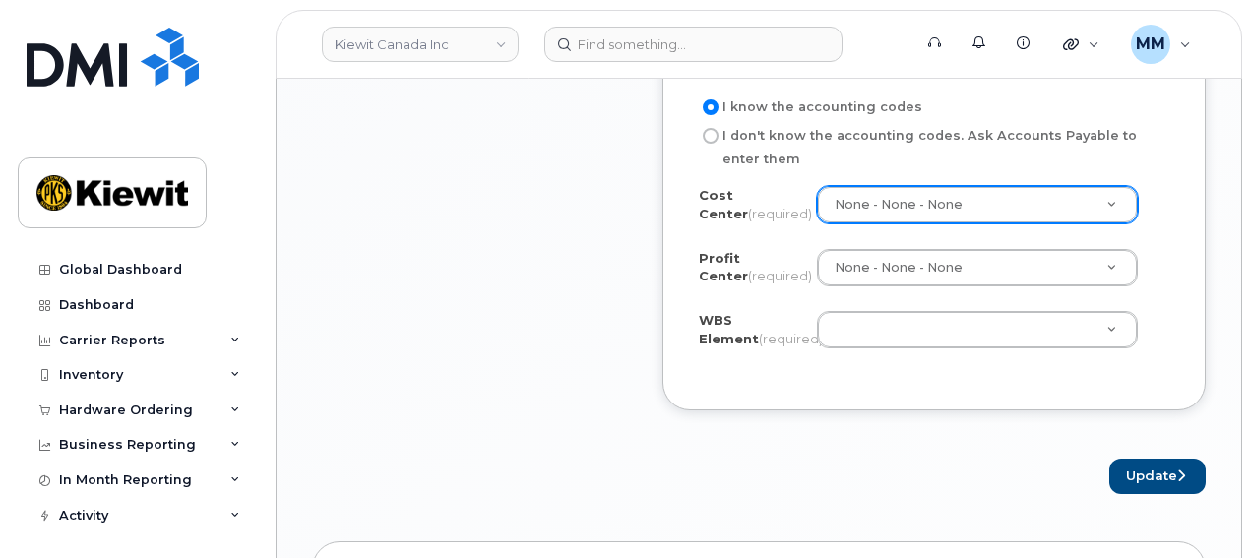
drag, startPoint x: 1104, startPoint y: 193, endPoint x: 1051, endPoint y: 234, distance: 67.3
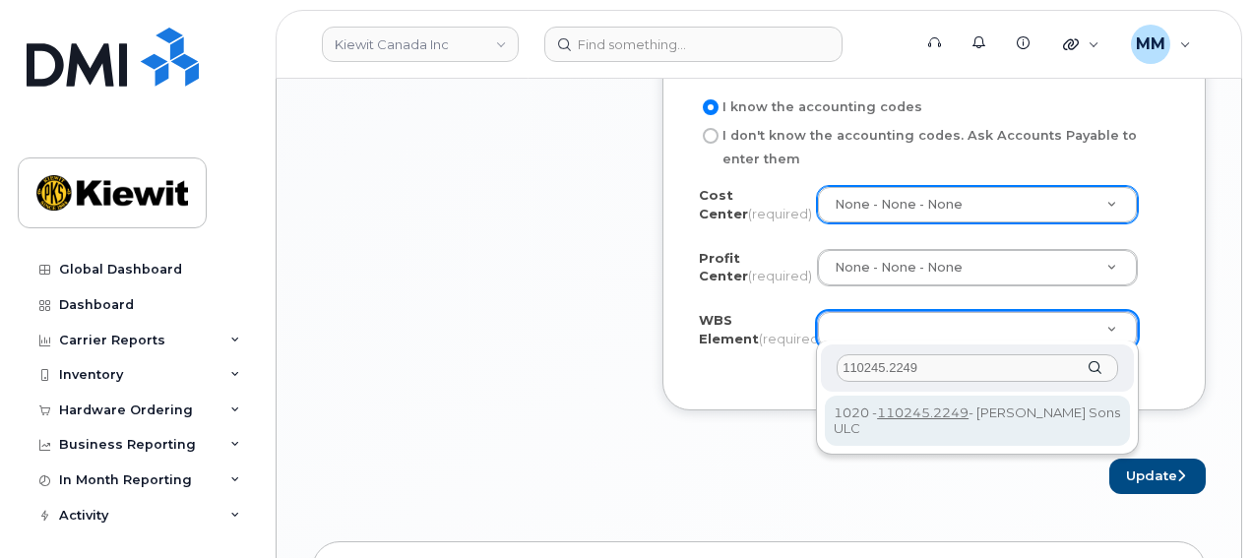
type input "110245.2249"
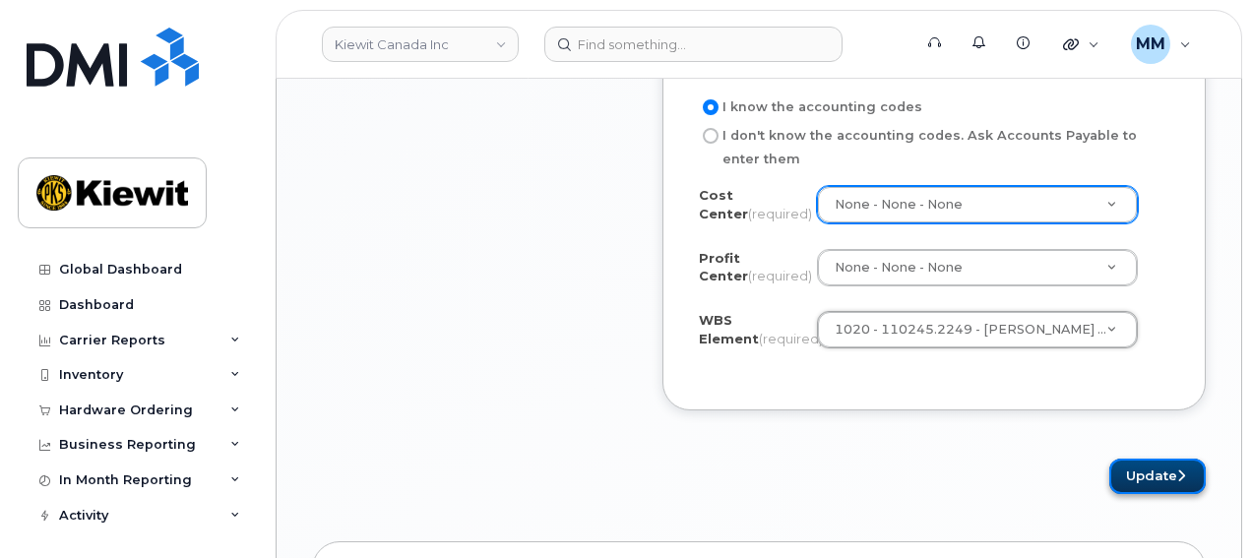
click at [1124, 460] on button "Update" at bounding box center [1157, 477] width 96 height 36
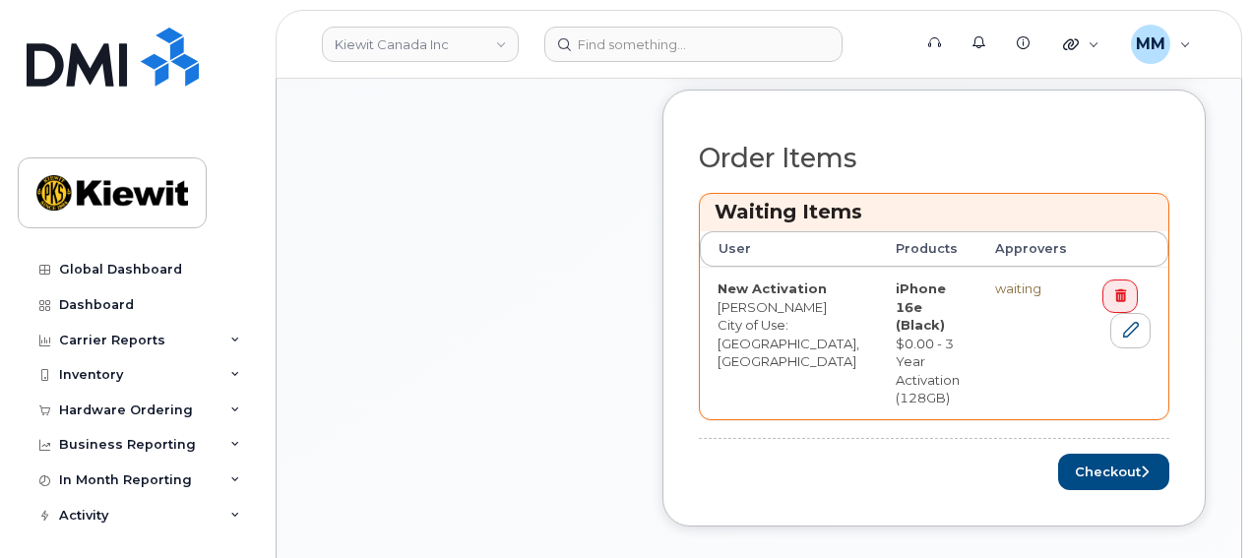
scroll to position [886, 0]
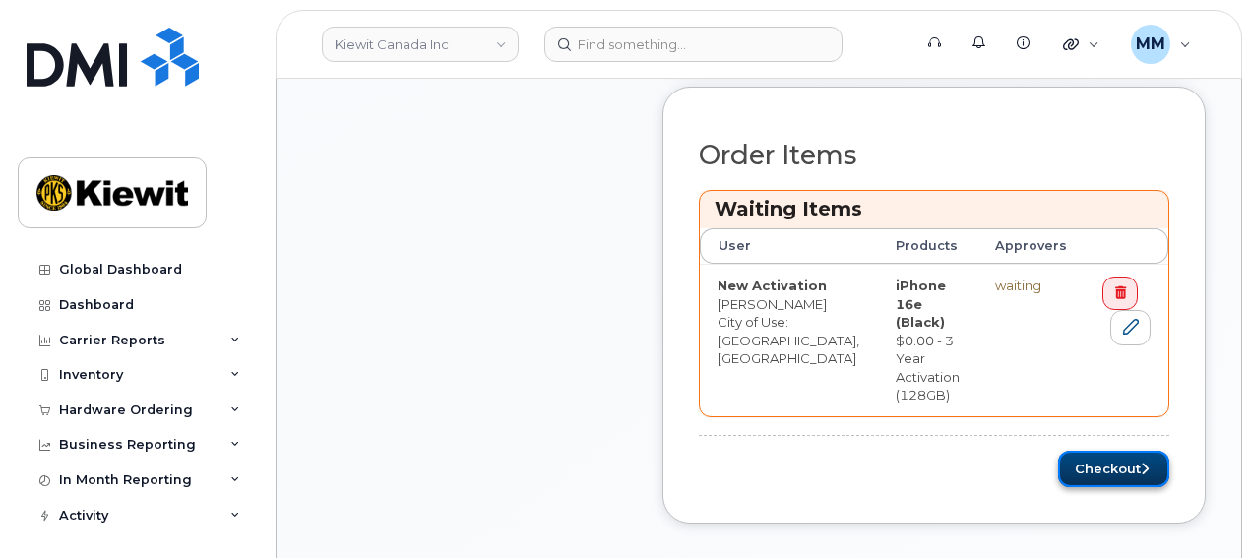
click at [1078, 451] on button "Checkout" at bounding box center [1113, 469] width 111 height 36
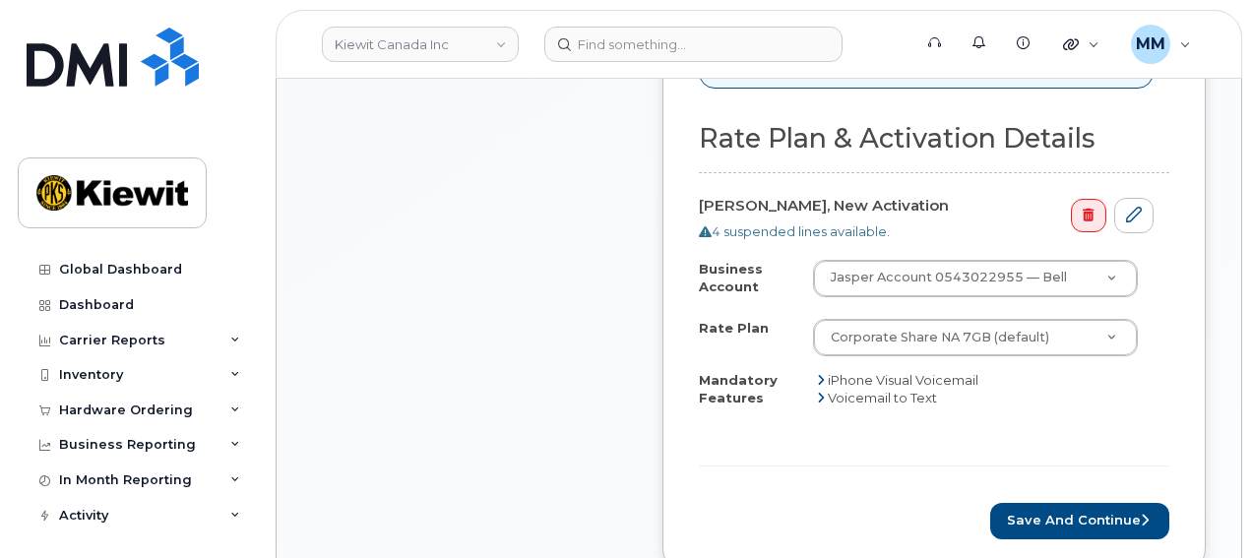
scroll to position [1181, 0]
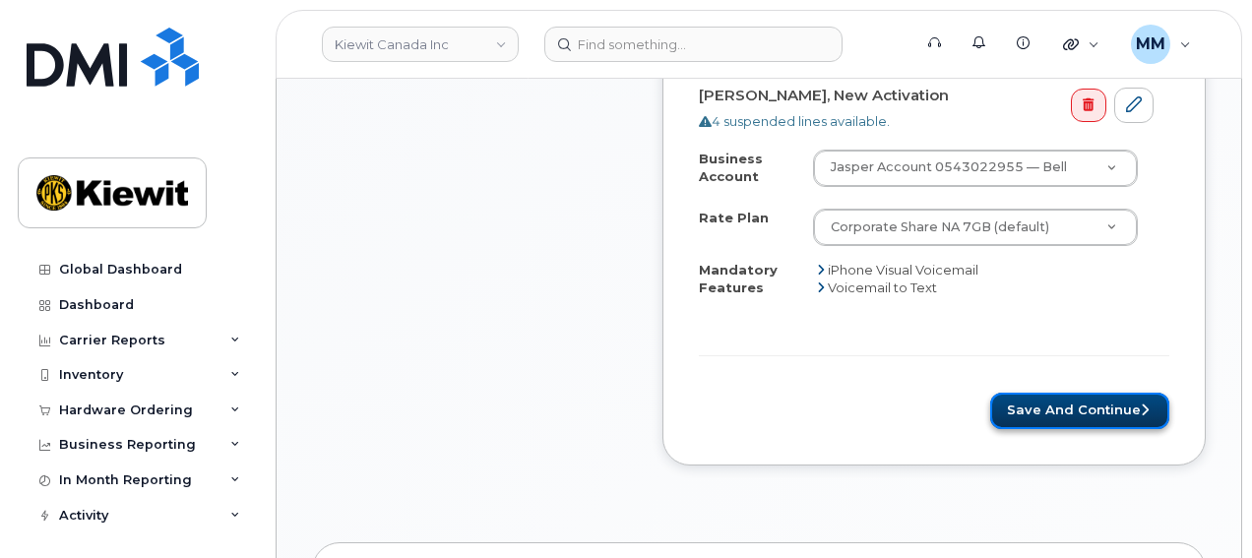
click at [1025, 393] on button "Save and Continue" at bounding box center [1079, 411] width 179 height 36
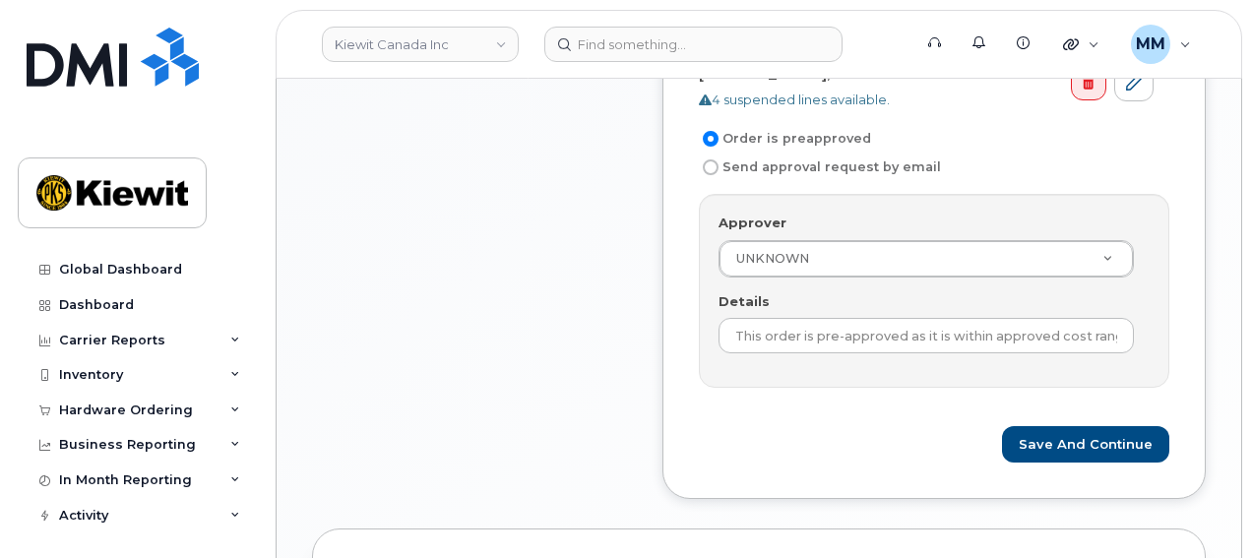
scroll to position [787, 0]
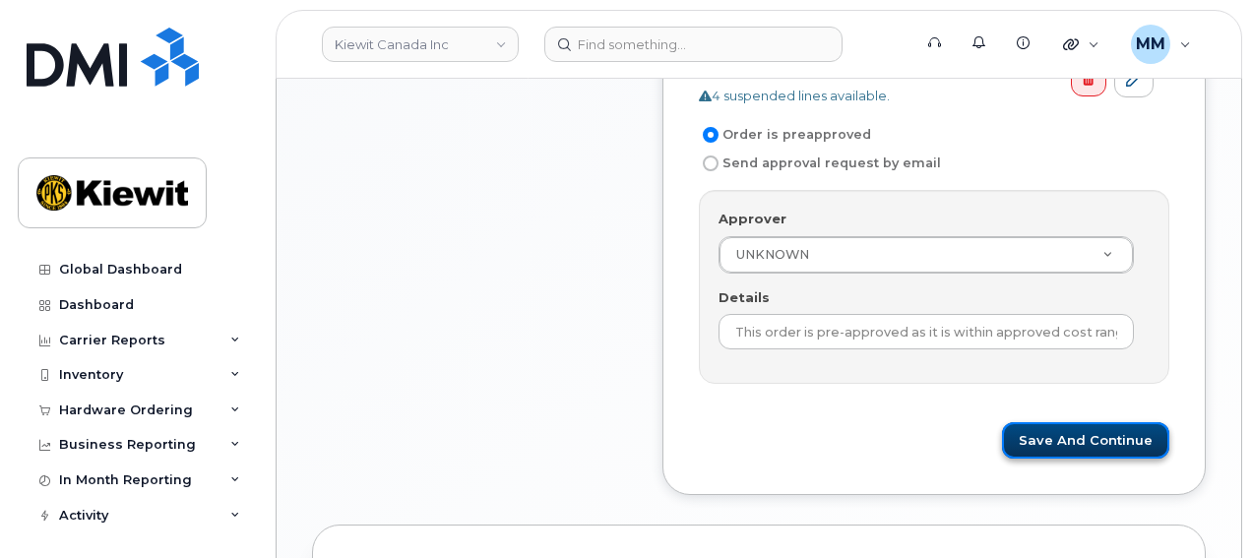
click at [1033, 422] on button "Save and Continue" at bounding box center [1085, 440] width 167 height 36
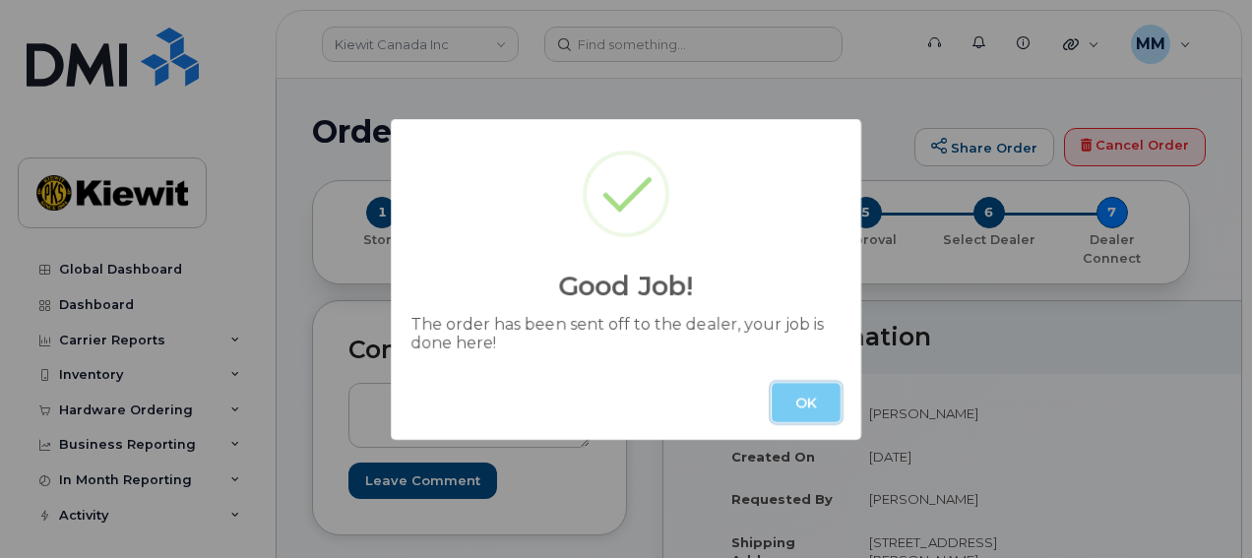
click at [805, 409] on button "OK" at bounding box center [806, 402] width 69 height 39
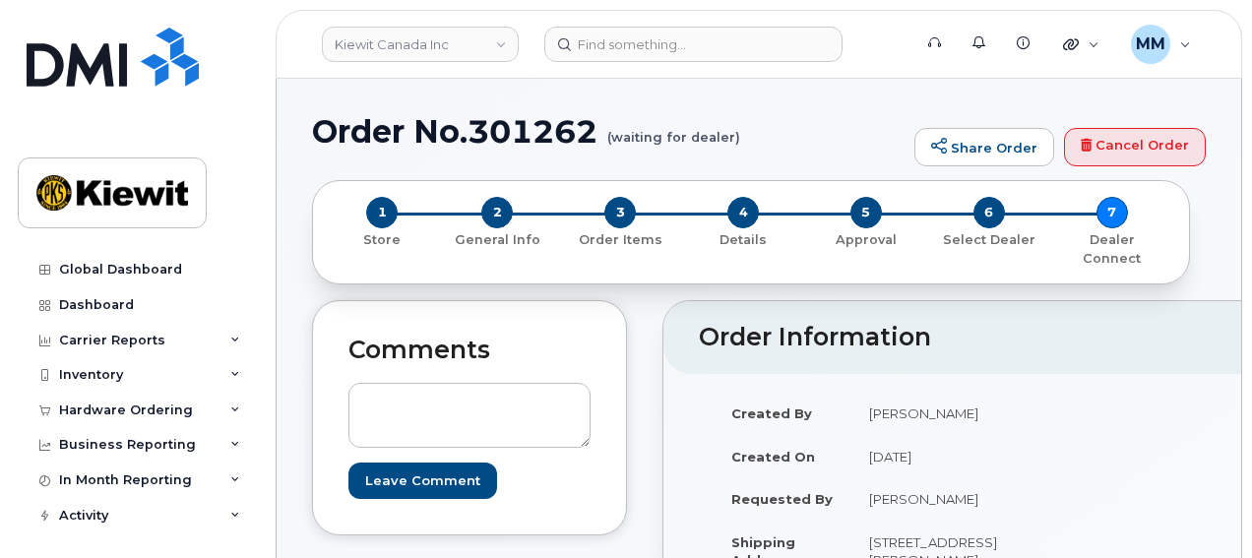
click at [554, 139] on h1 "Order No.301262 (waiting for dealer)" at bounding box center [608, 131] width 593 height 34
copy h1 "301262"
drag, startPoint x: 282, startPoint y: 376, endPoint x: 291, endPoint y: 425, distance: 50.2
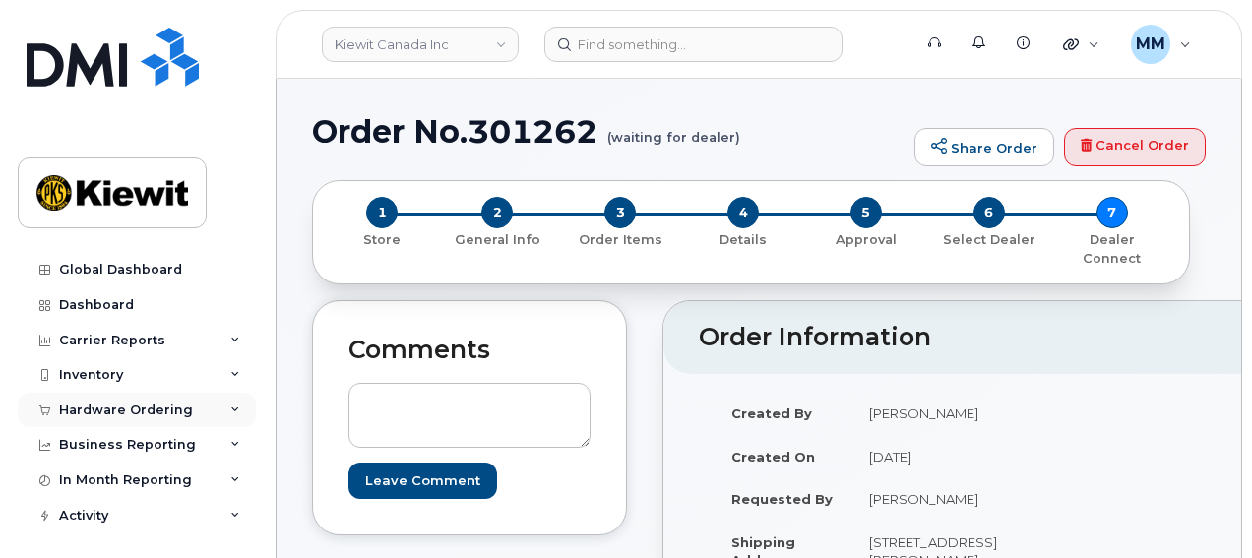
click at [152, 400] on div "Hardware Ordering" at bounding box center [137, 410] width 238 height 35
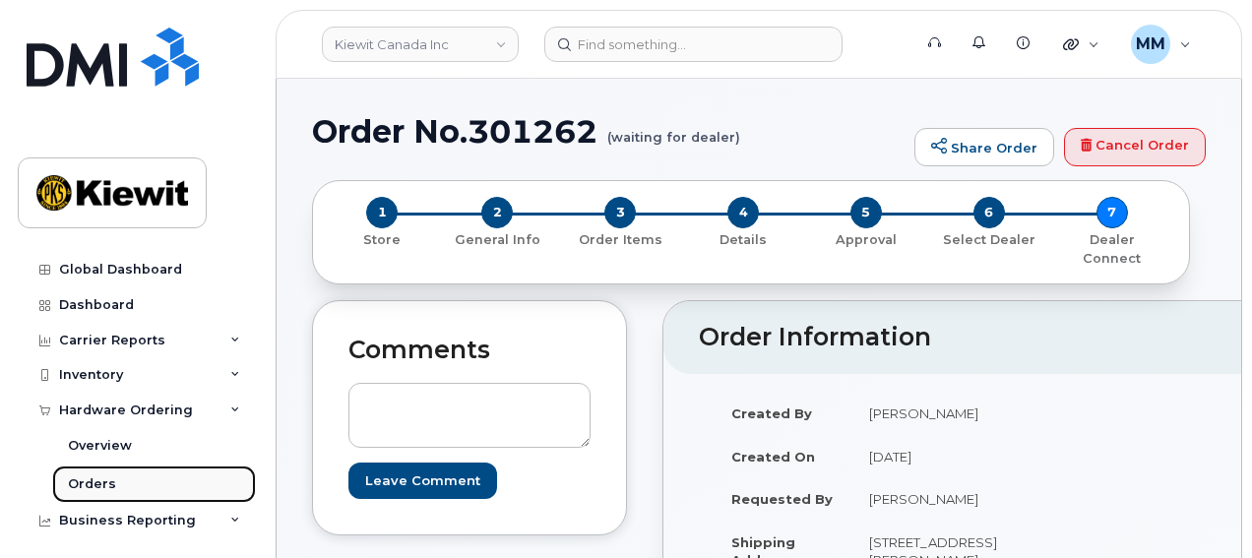
click at [122, 488] on link "Orders" at bounding box center [154, 484] width 204 height 37
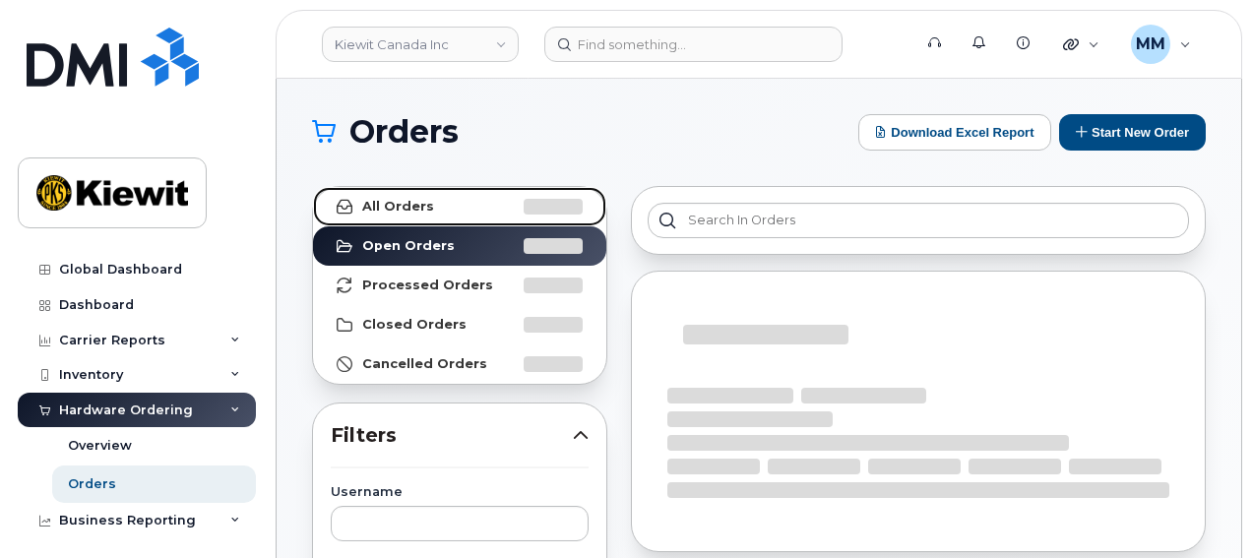
click at [459, 208] on link "All Orders" at bounding box center [459, 206] width 293 height 39
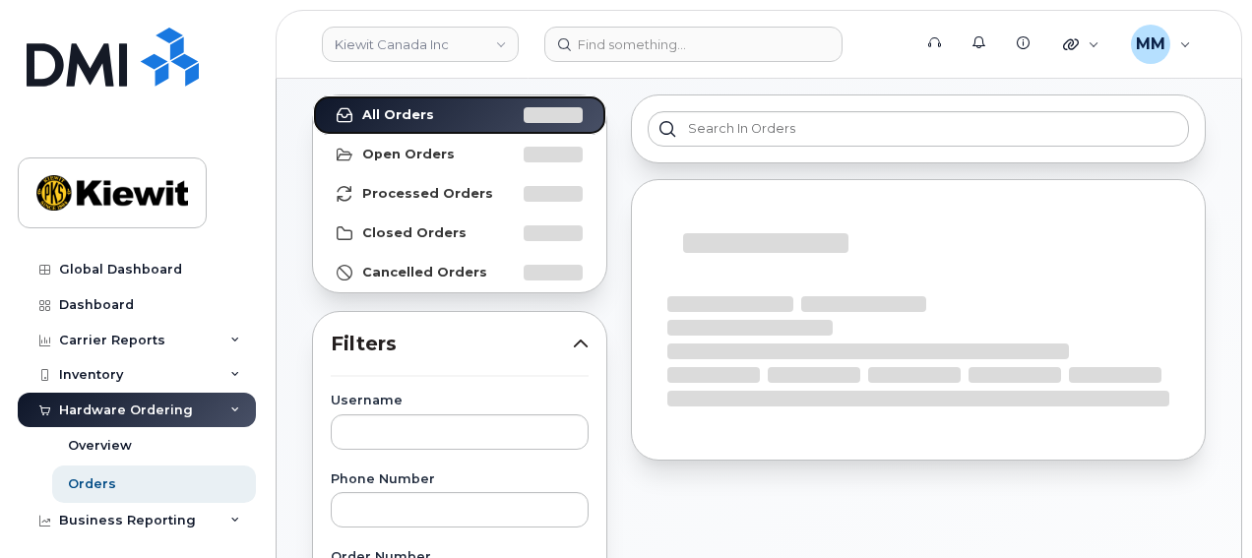
scroll to position [197, 0]
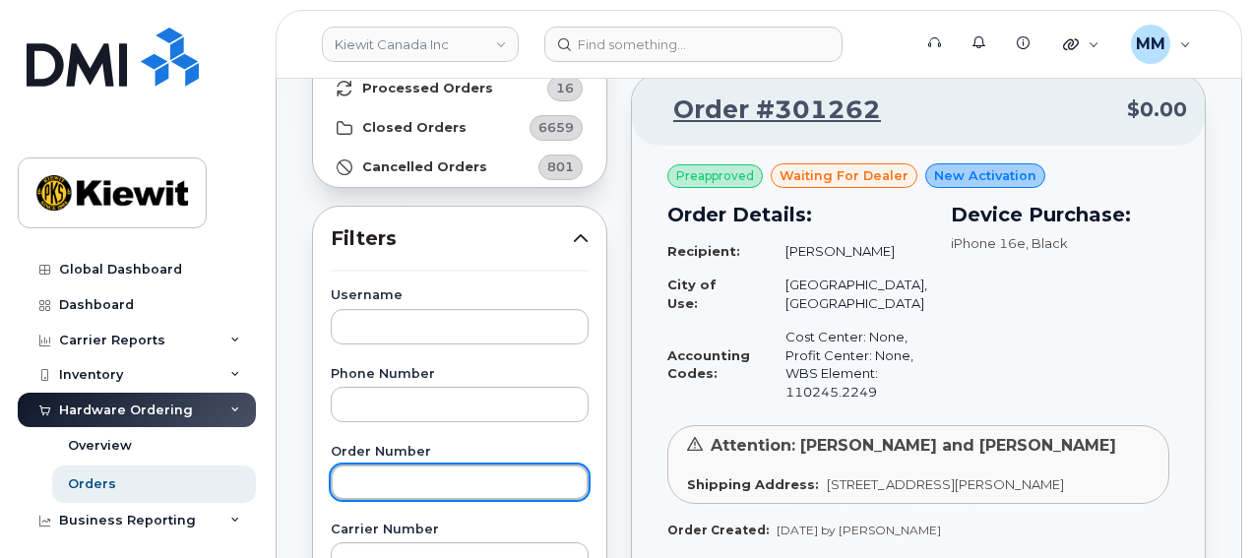
click at [358, 495] on input "text" at bounding box center [460, 482] width 258 height 35
paste input "301168"
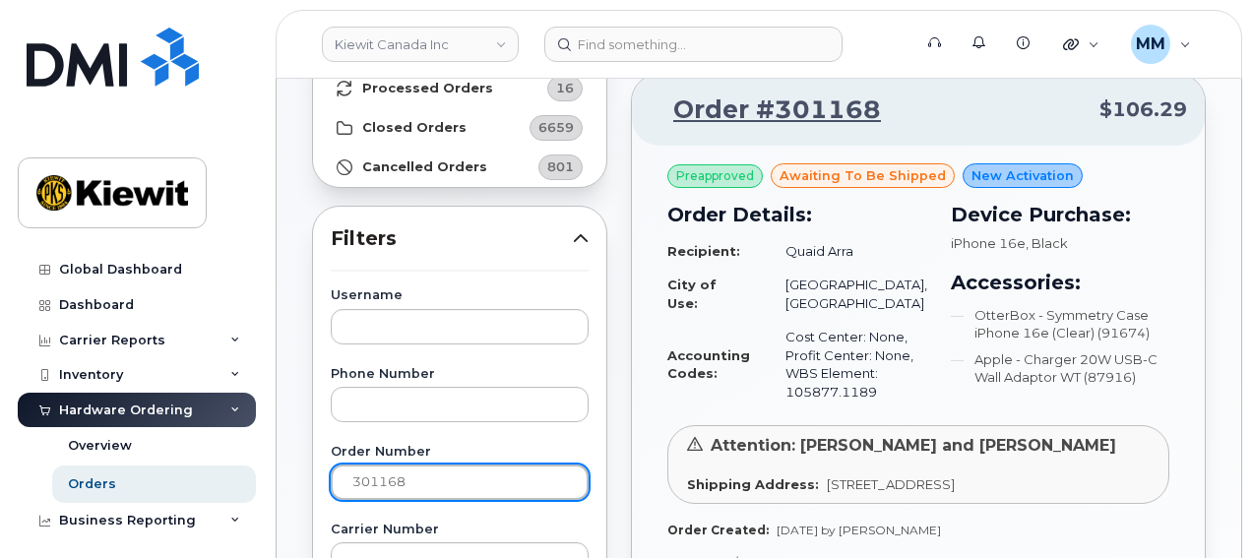
drag, startPoint x: 421, startPoint y: 475, endPoint x: 319, endPoint y: 476, distance: 102.4
paste input "047"
type input "301047"
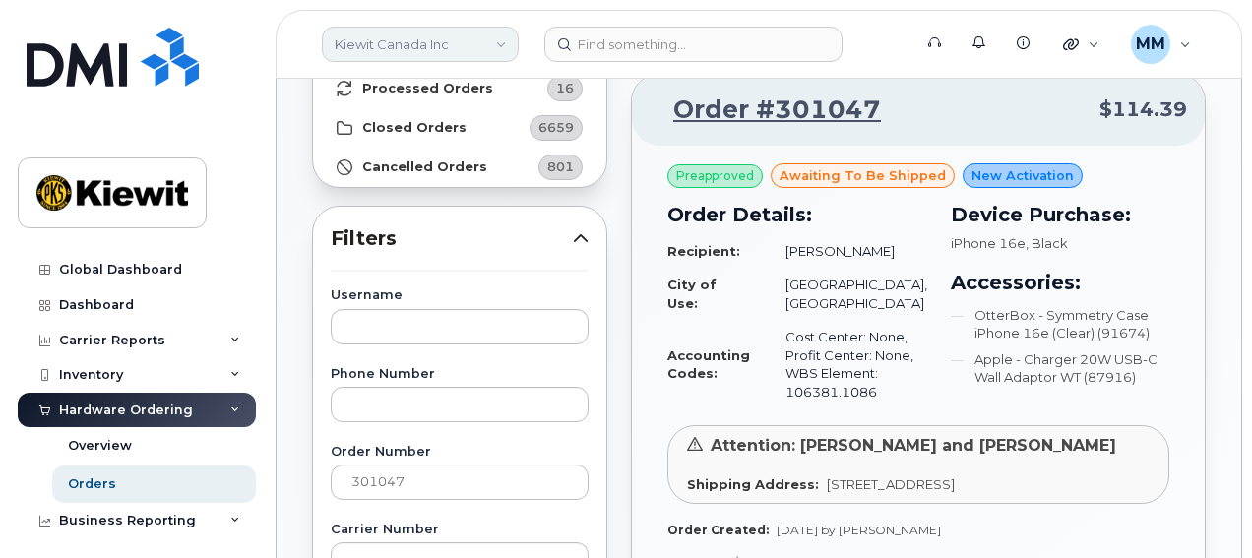
click at [483, 49] on link "Kiewit Canada Inc" at bounding box center [420, 44] width 197 height 35
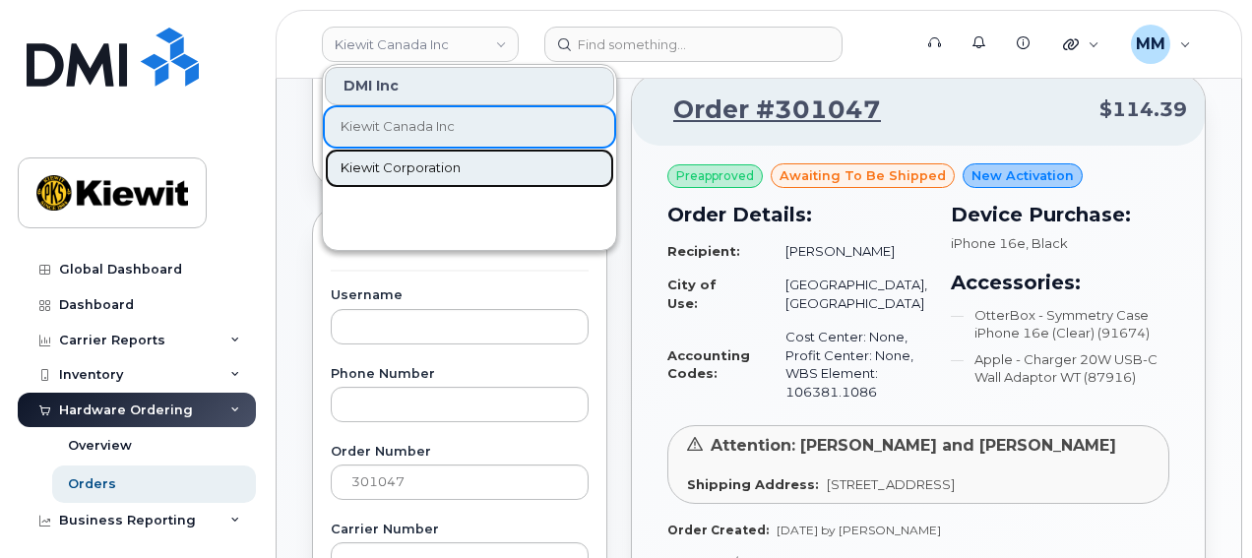
click at [413, 170] on span "Kiewit Corporation" at bounding box center [401, 168] width 120 height 20
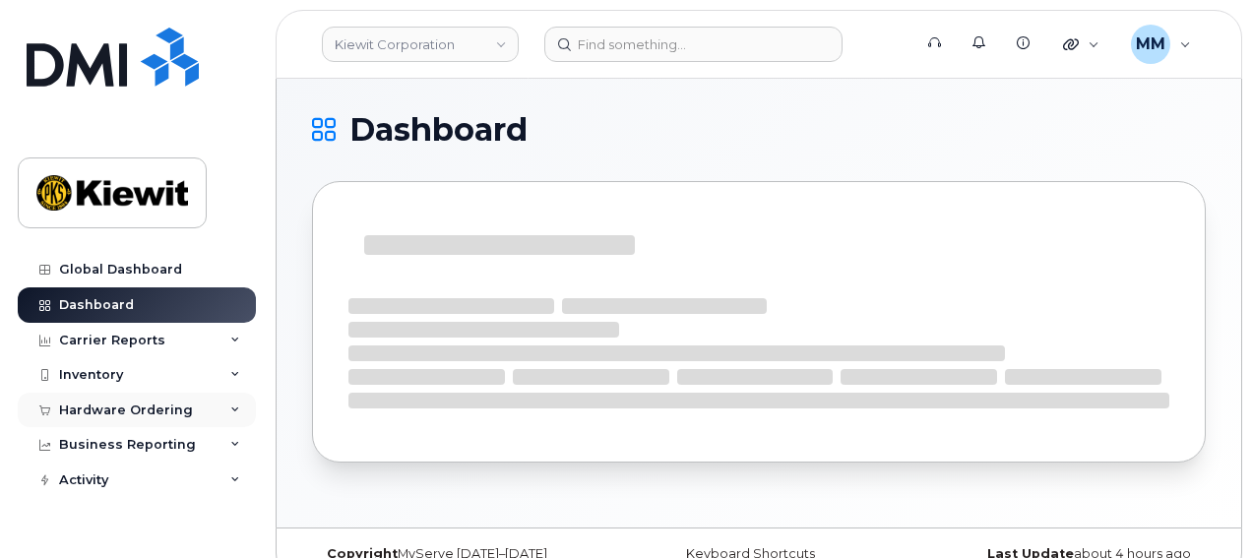
click at [223, 403] on div "Hardware Ordering" at bounding box center [137, 410] width 238 height 35
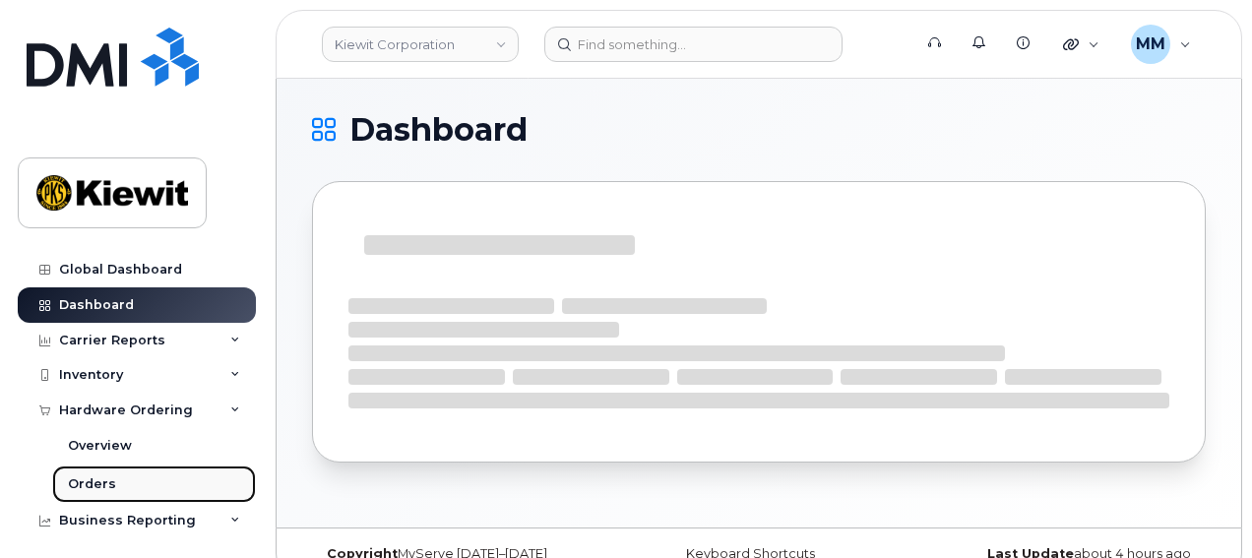
click at [136, 487] on link "Orders" at bounding box center [154, 484] width 204 height 37
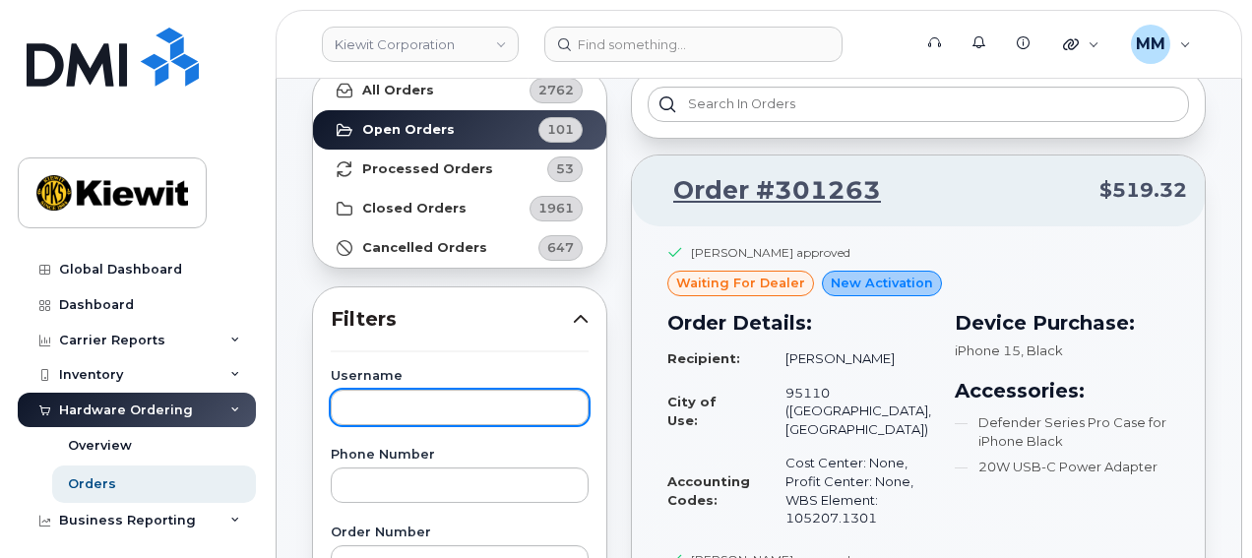
scroll to position [197, 0]
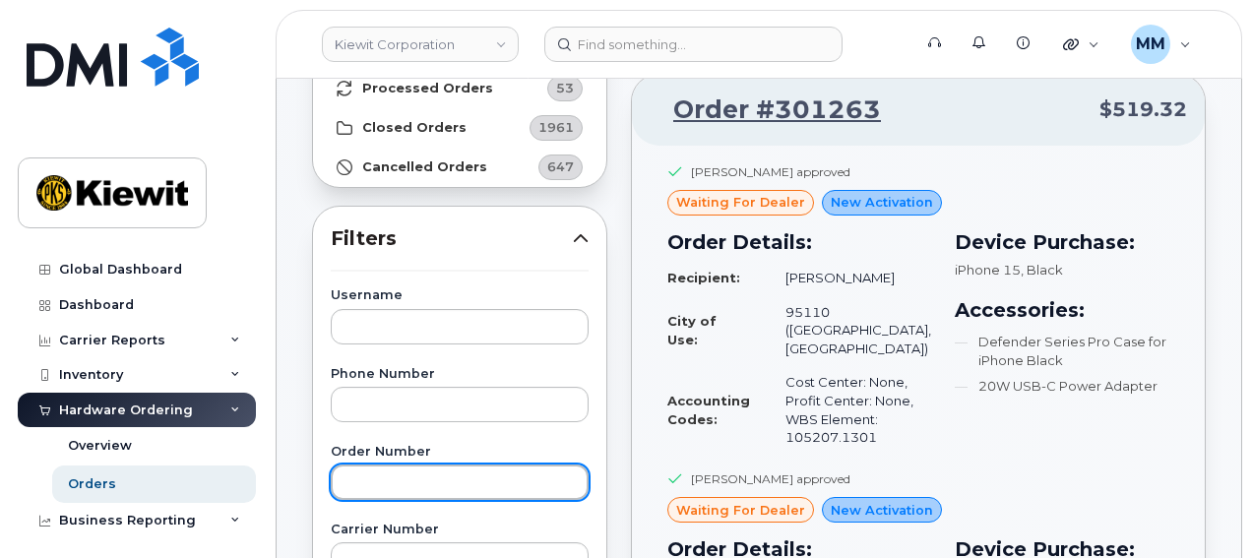
click at [400, 479] on input "text" at bounding box center [460, 482] width 258 height 35
paste input "301163"
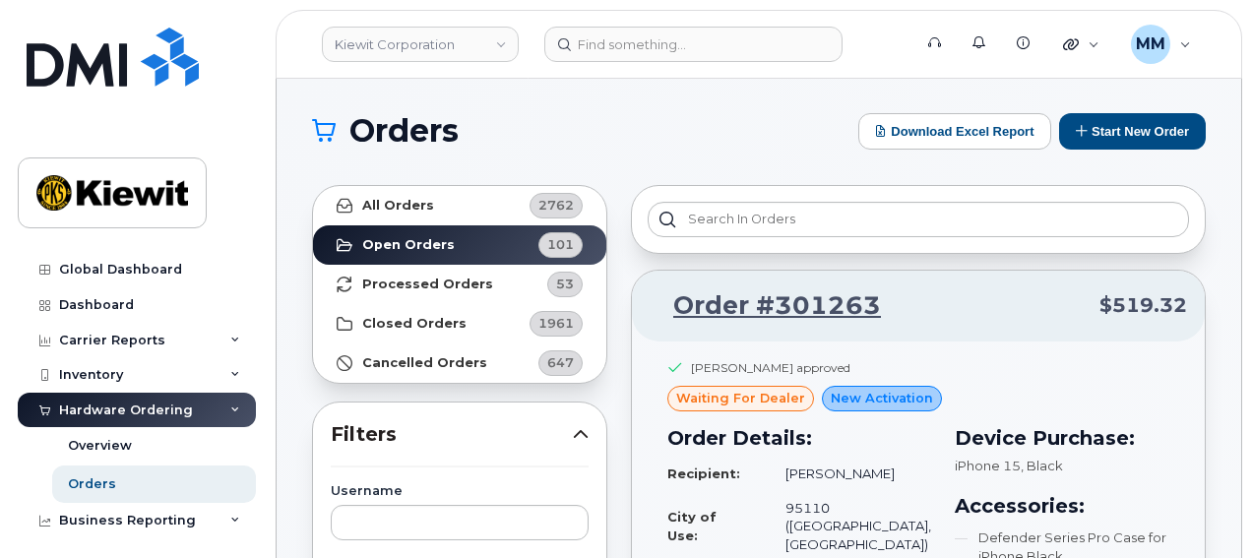
scroll to position [0, 0]
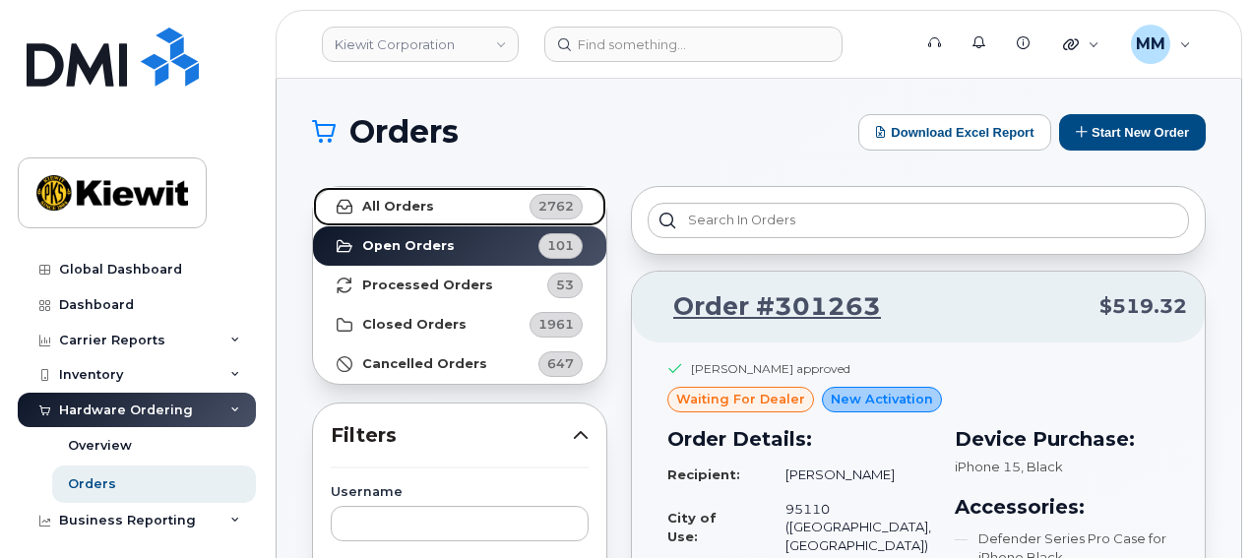
click at [489, 223] on link "All Orders 2762" at bounding box center [459, 206] width 293 height 39
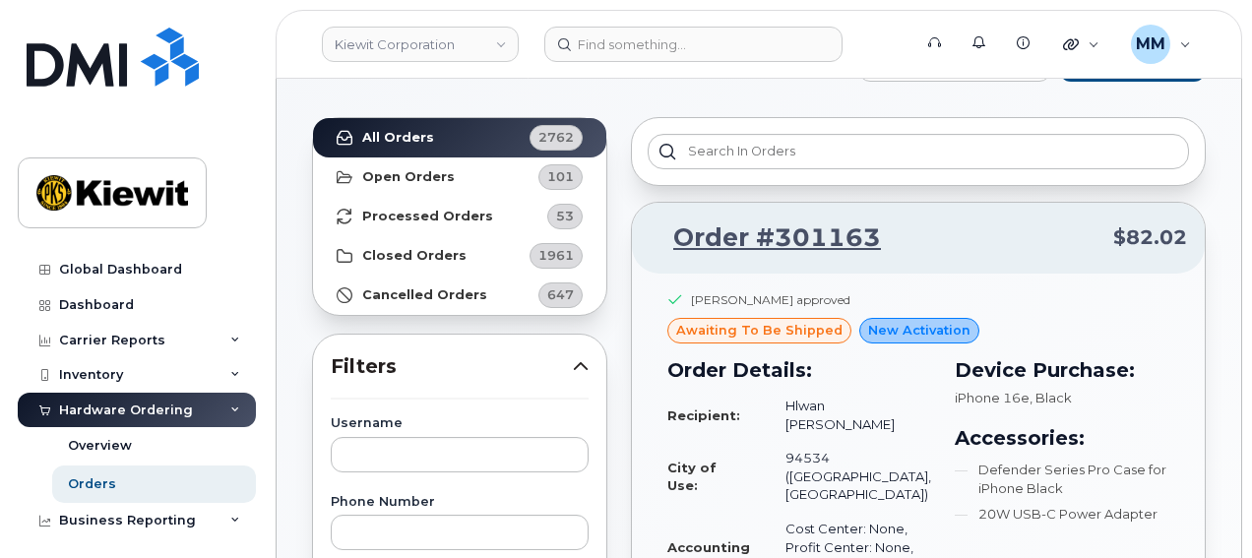
scroll to position [197, 0]
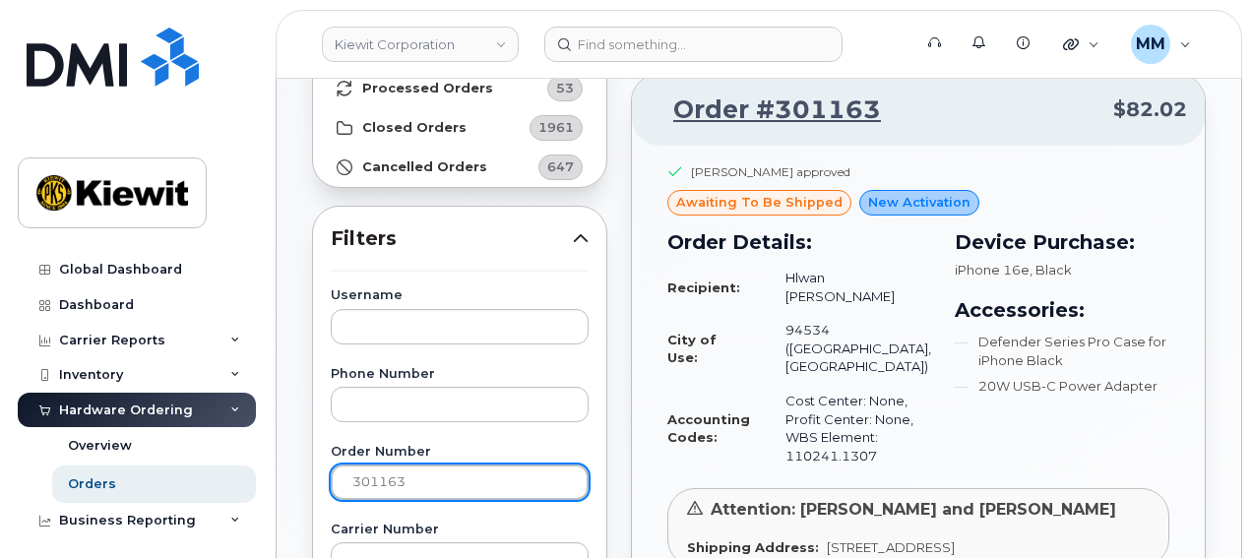
drag, startPoint x: 419, startPoint y: 481, endPoint x: 309, endPoint y: 482, distance: 110.2
paste input "041"
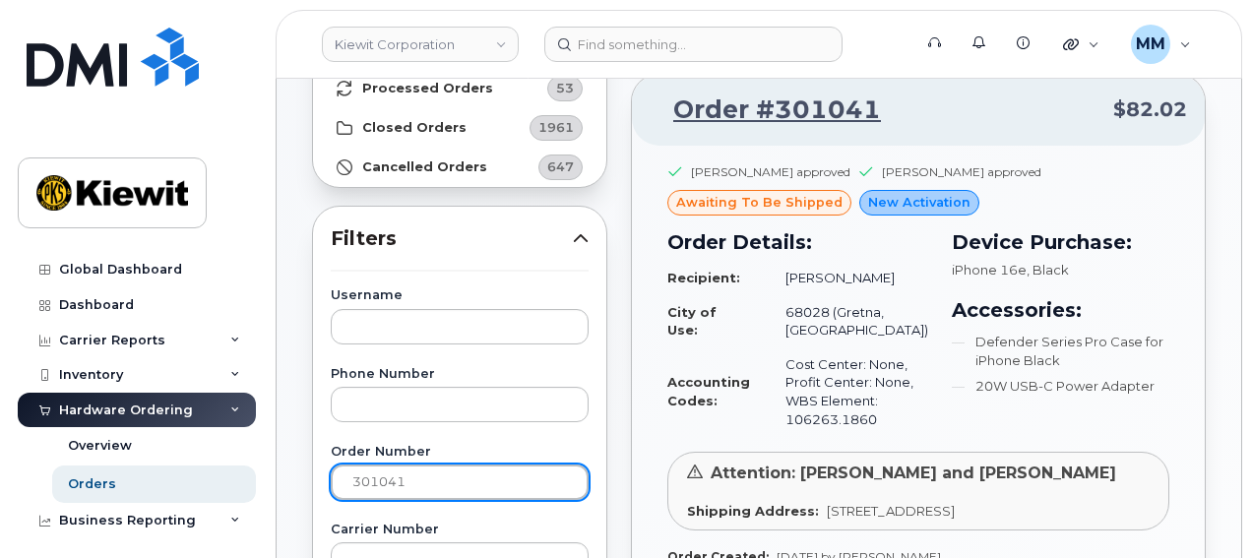
drag, startPoint x: 442, startPoint y: 486, endPoint x: 321, endPoint y: 481, distance: 121.2
paste input "text"
drag, startPoint x: 413, startPoint y: 491, endPoint x: 309, endPoint y: 475, distance: 105.5
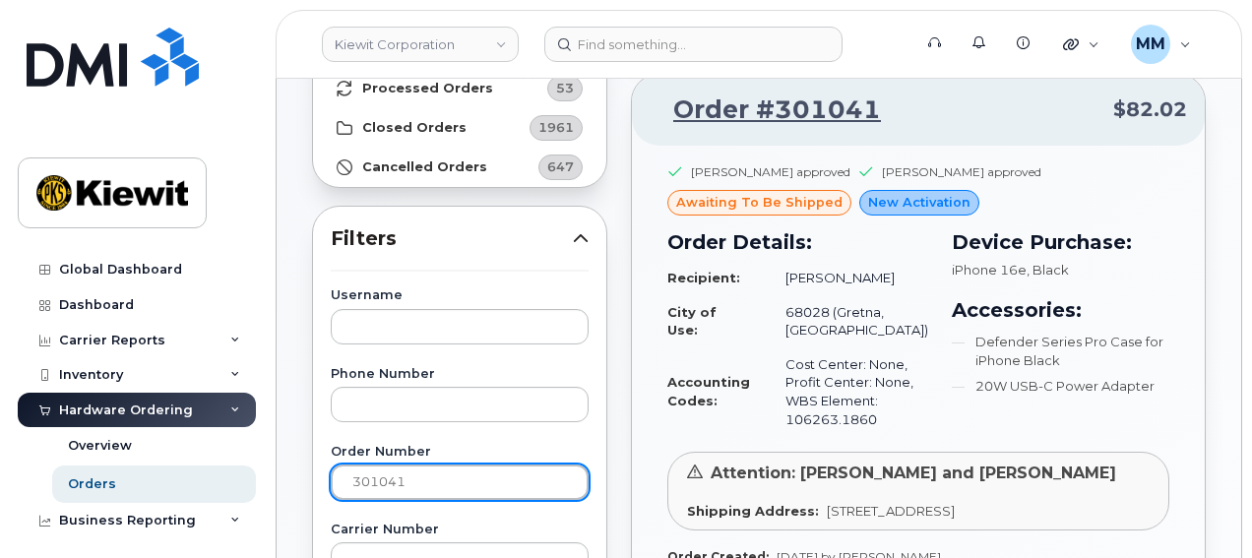
paste input "0955"
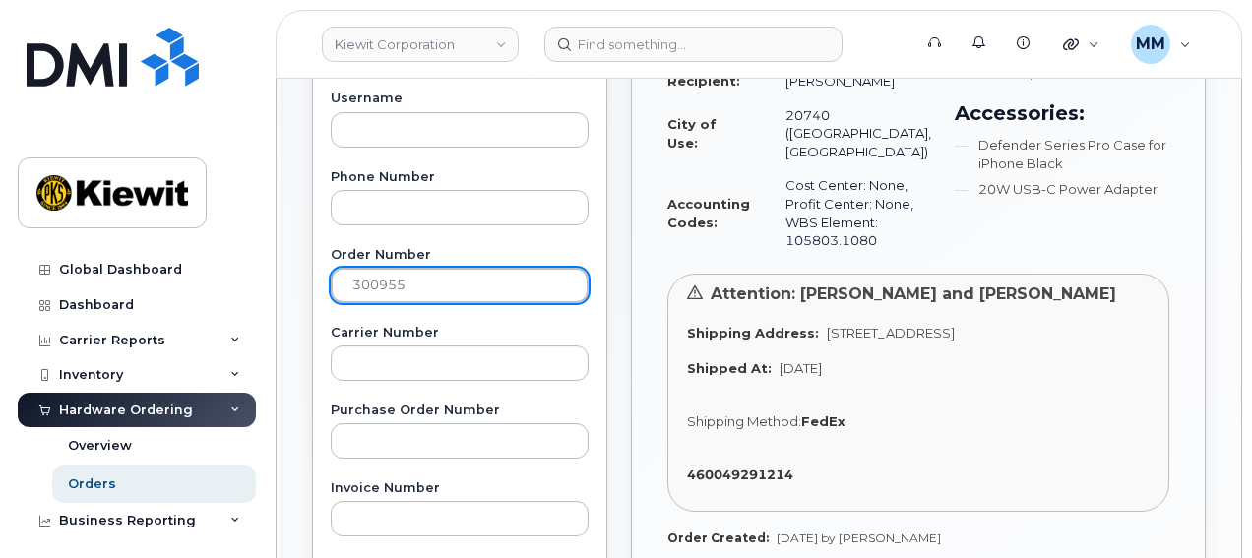
scroll to position [492, 0]
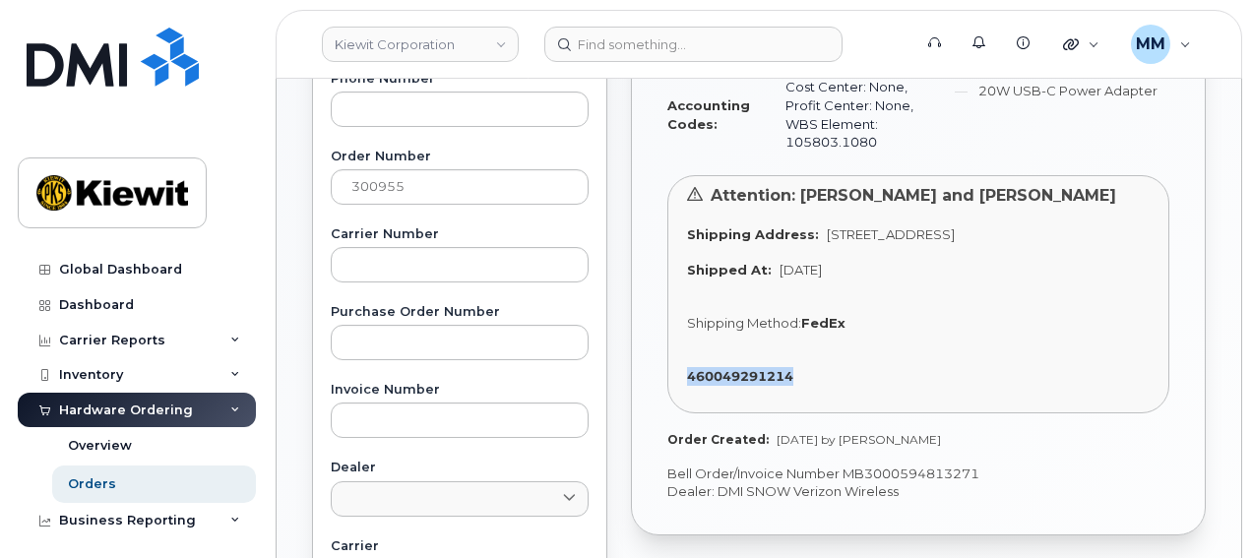
drag, startPoint x: 673, startPoint y: 387, endPoint x: 810, endPoint y: 397, distance: 137.2
click at [810, 397] on div "Attention: Sam Pacoli and DavidH Gilbert Shipping Address: 7743 Baltimore Ave, …" at bounding box center [918, 294] width 502 height 239
copy strong "460049291214"
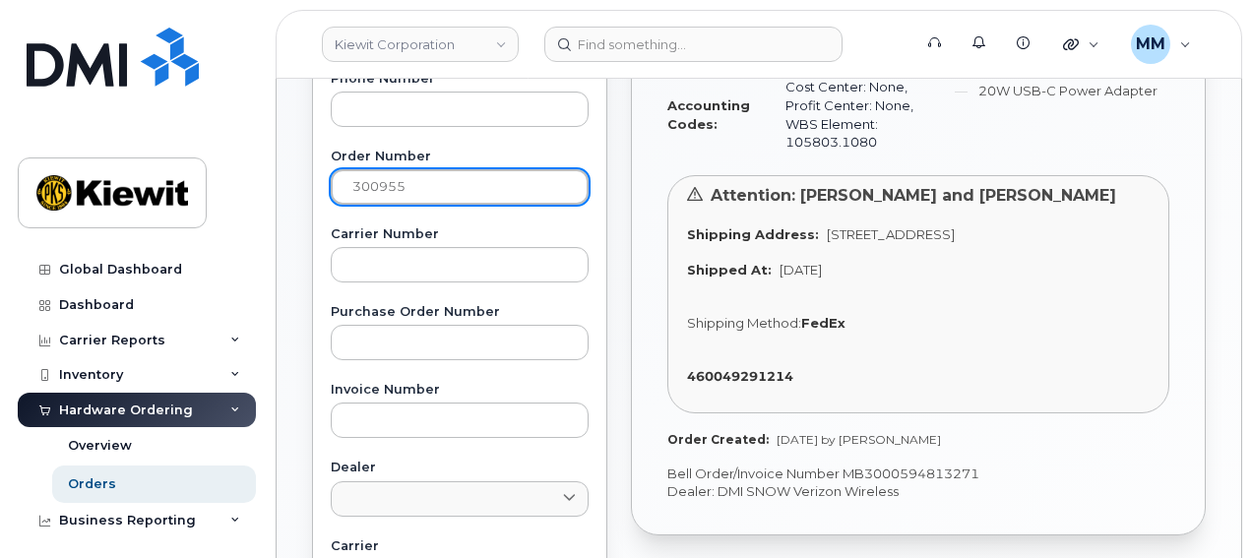
drag, startPoint x: 409, startPoint y: 191, endPoint x: 331, endPoint y: 178, distance: 79.8
click at [331, 178] on input "300955" at bounding box center [460, 186] width 258 height 35
paste input "01"
type input "300901"
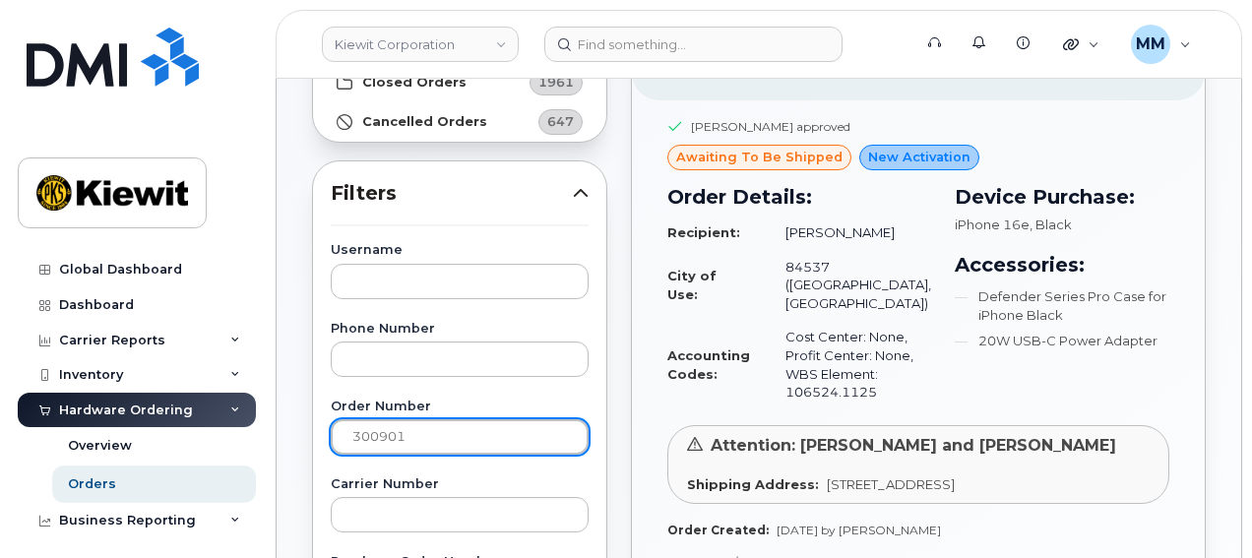
scroll to position [0, 0]
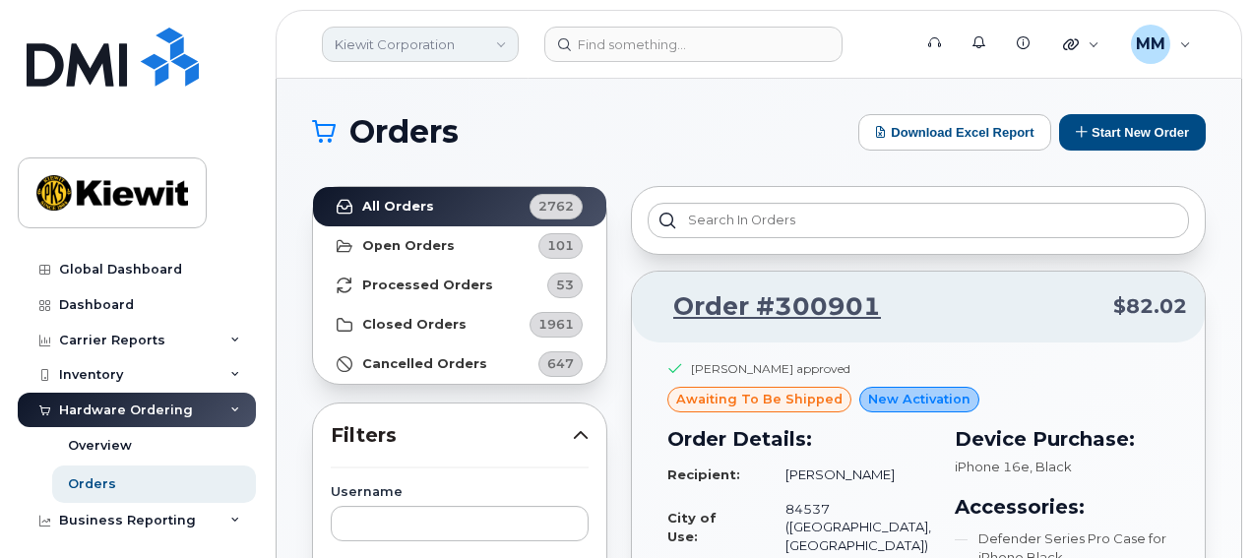
click at [469, 39] on link "Kiewit Corporation" at bounding box center [420, 44] width 197 height 35
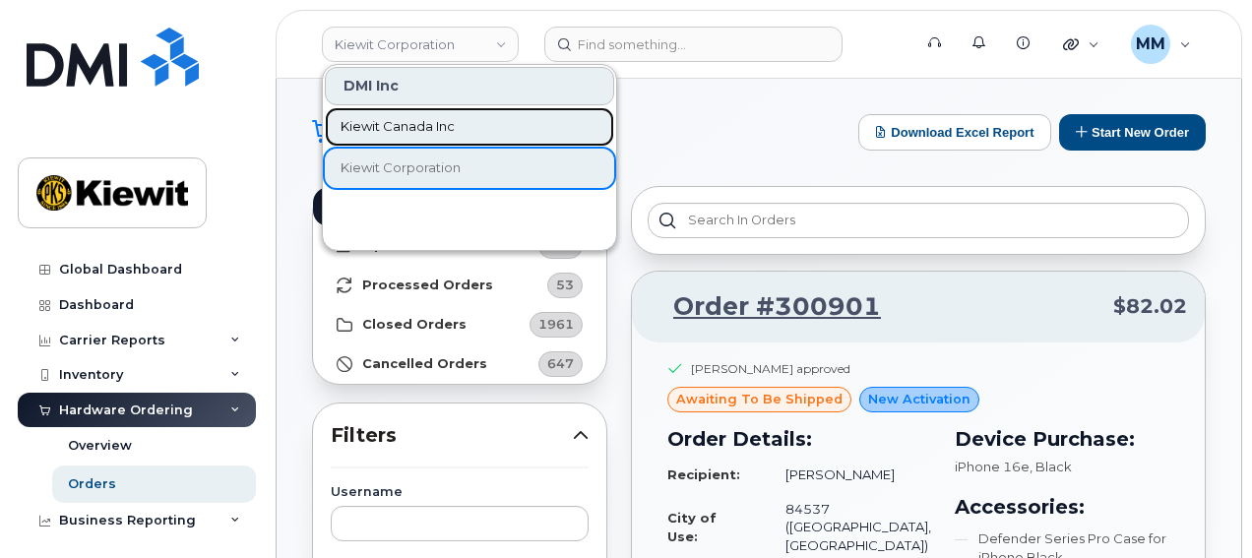
click at [437, 123] on span "Kiewit Canada Inc" at bounding box center [398, 127] width 114 height 20
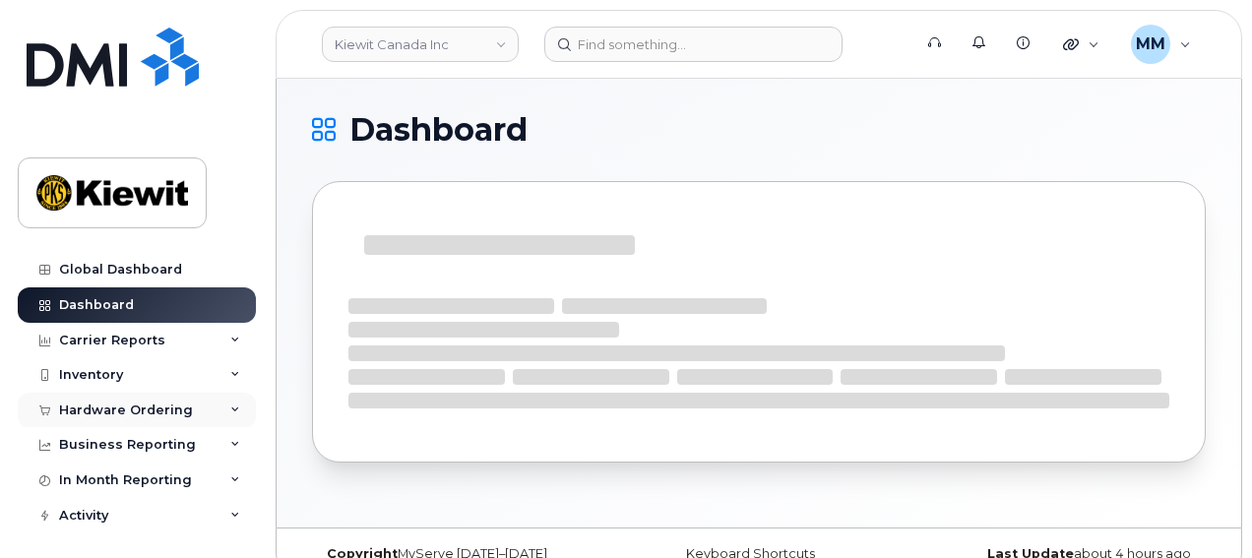
click at [195, 406] on div "Hardware Ordering" at bounding box center [137, 410] width 238 height 35
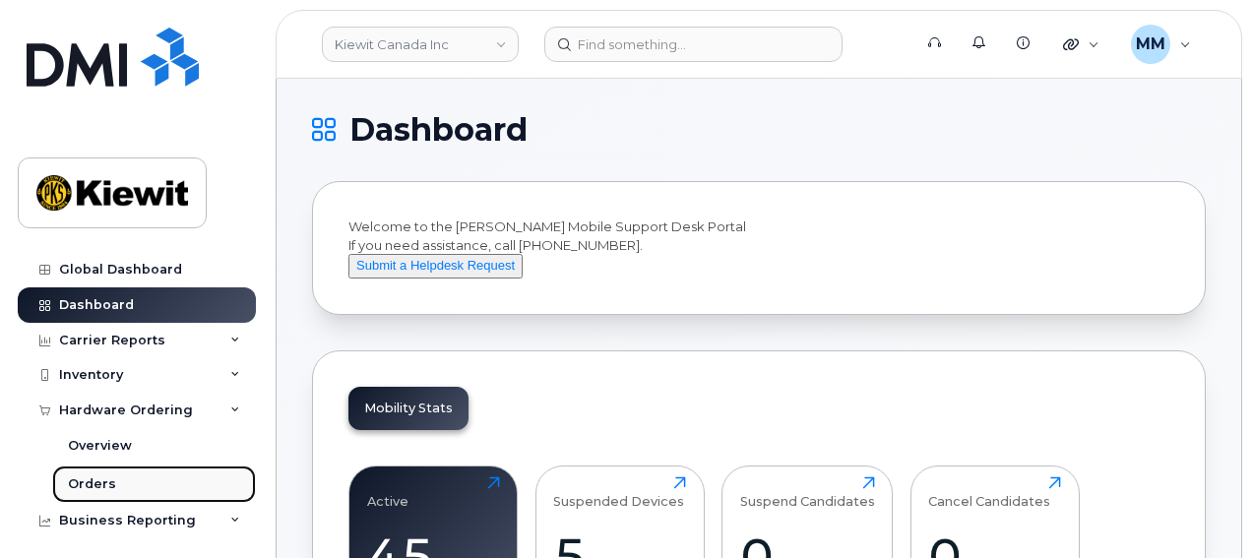
click at [122, 485] on link "Orders" at bounding box center [154, 484] width 204 height 37
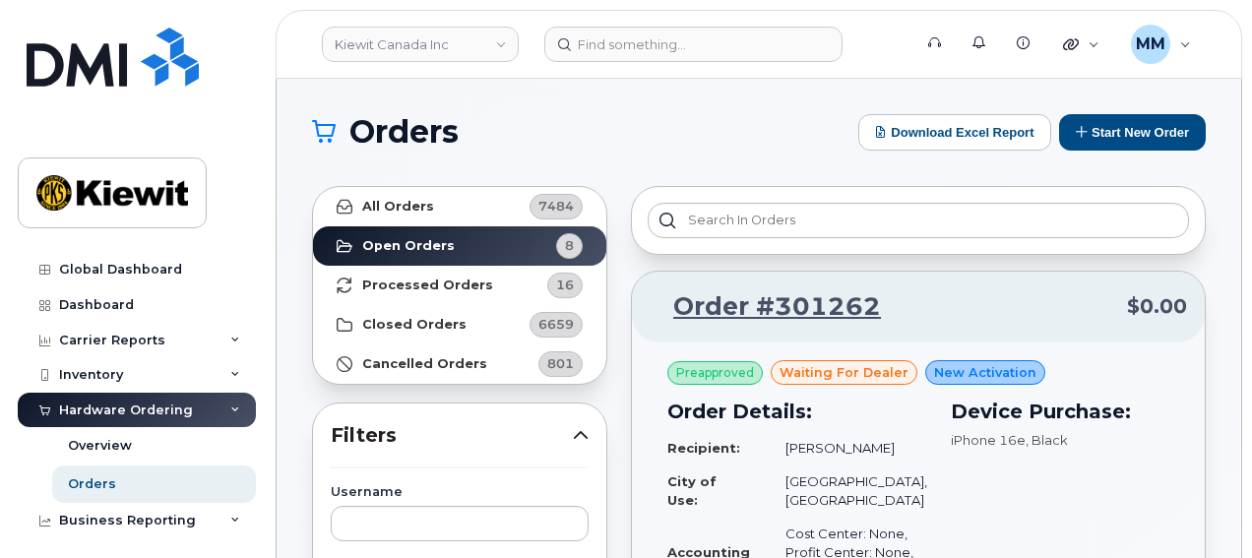
scroll to position [197, 0]
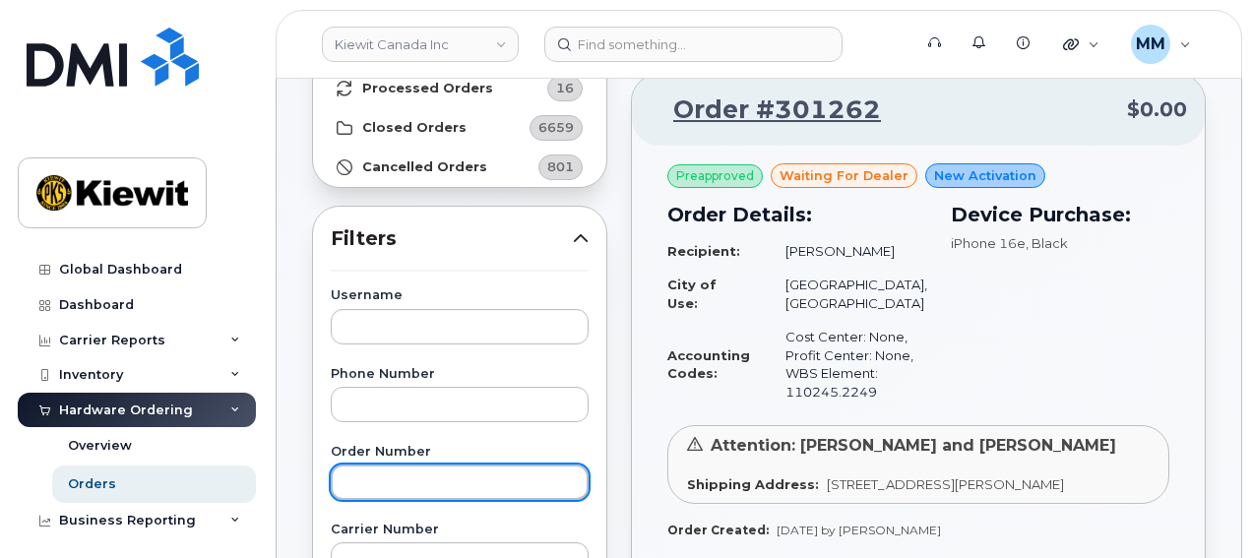
click at [375, 488] on input "text" at bounding box center [460, 482] width 258 height 35
paste input "300818"
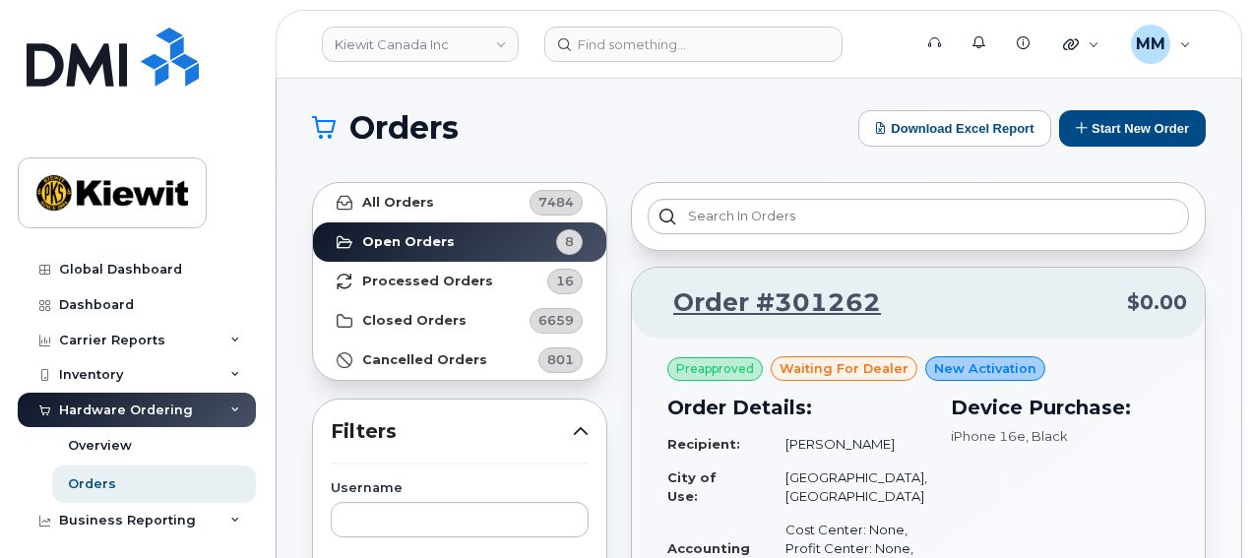
scroll to position [0, 0]
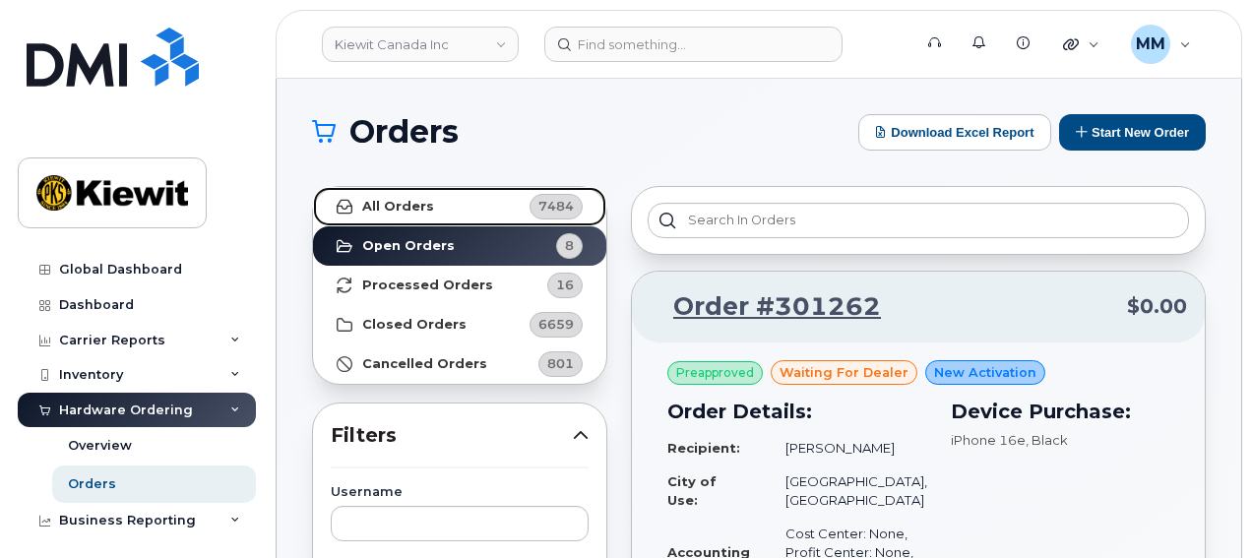
click at [468, 208] on link "All Orders 7484" at bounding box center [459, 206] width 293 height 39
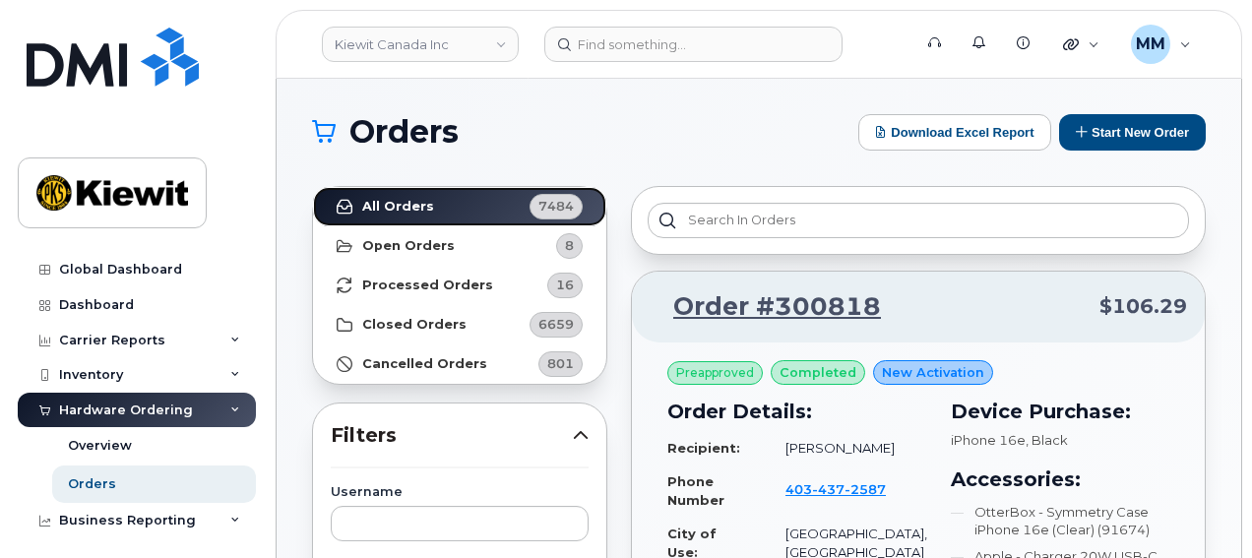
click at [313, 187] on link "All Orders 7484" at bounding box center [459, 206] width 293 height 39
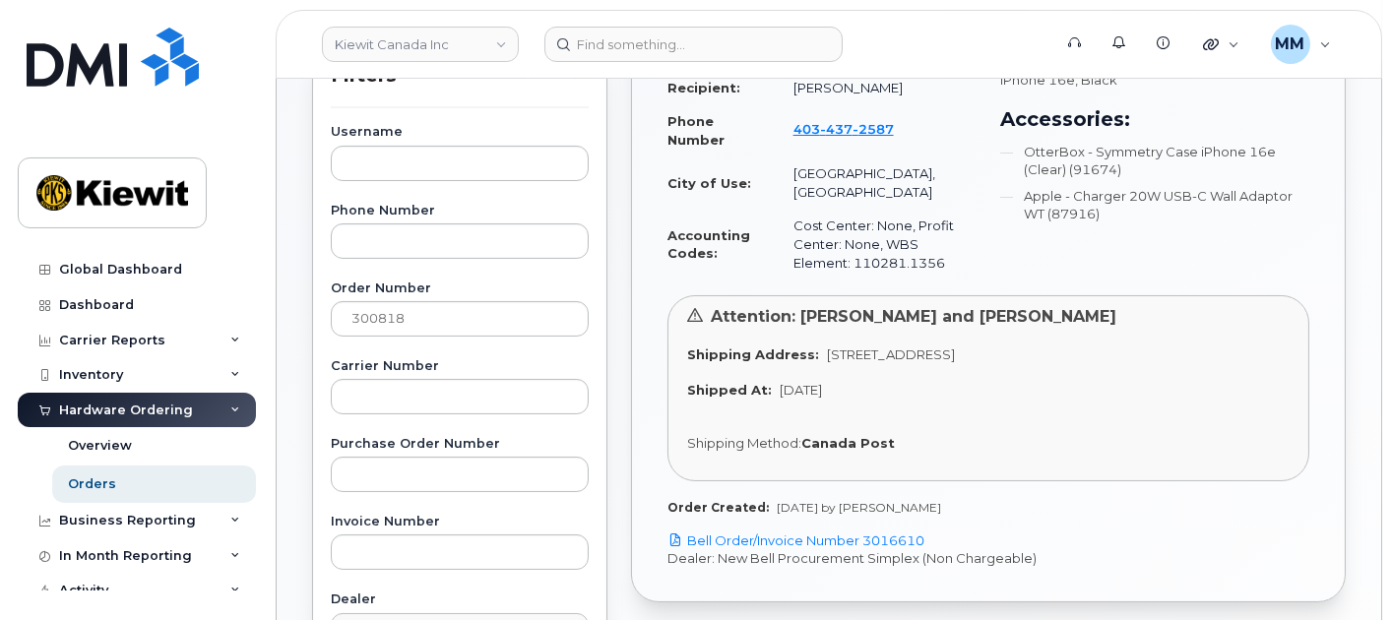
scroll to position [437, 0]
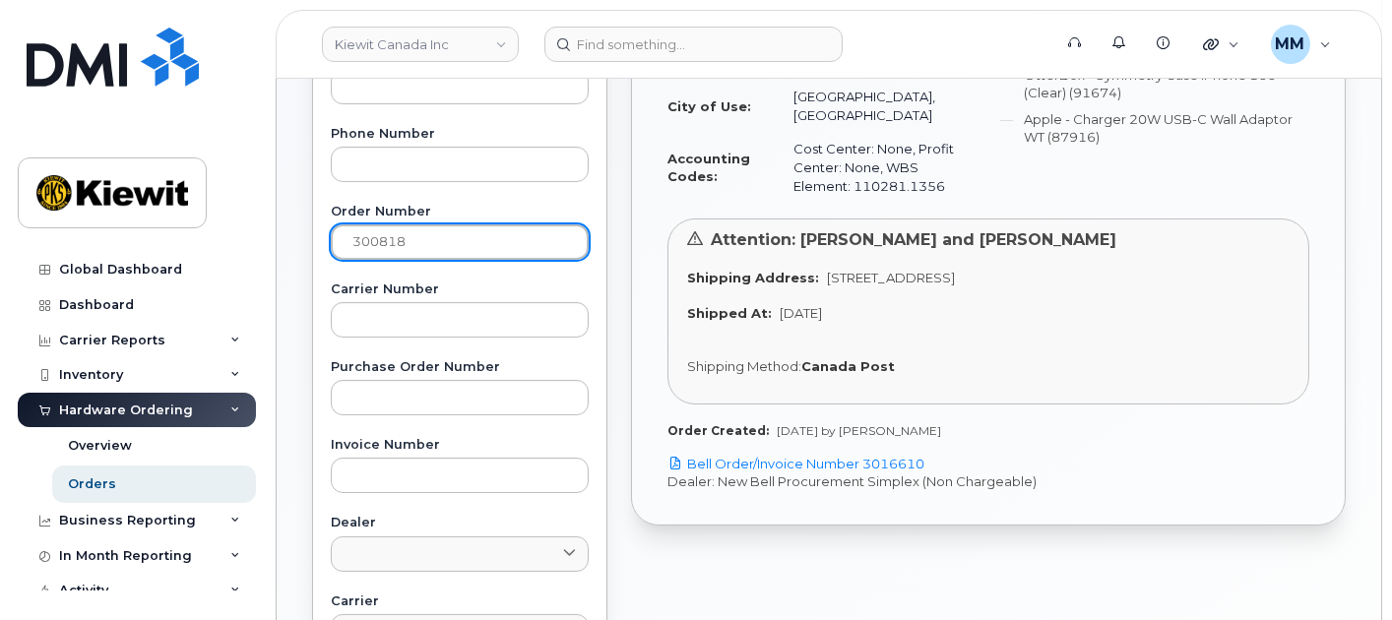
drag, startPoint x: 414, startPoint y: 251, endPoint x: 306, endPoint y: 237, distance: 109.1
click at [307, 237] on div "Username Phone Number Order Number 300818 Carrier Number Purchase Order Number …" at bounding box center [459, 504] width 305 height 911
paste input "792"
type input "300792"
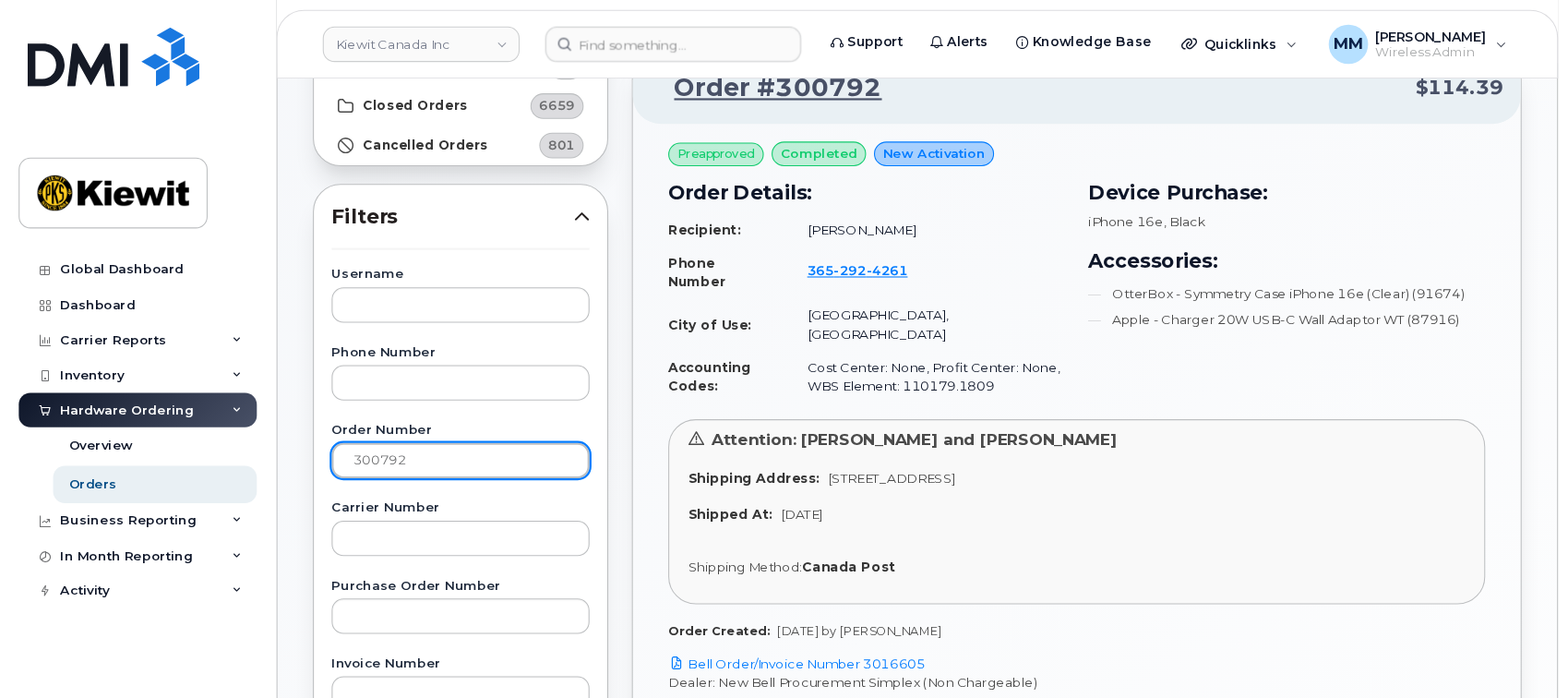
scroll to position [205, 0]
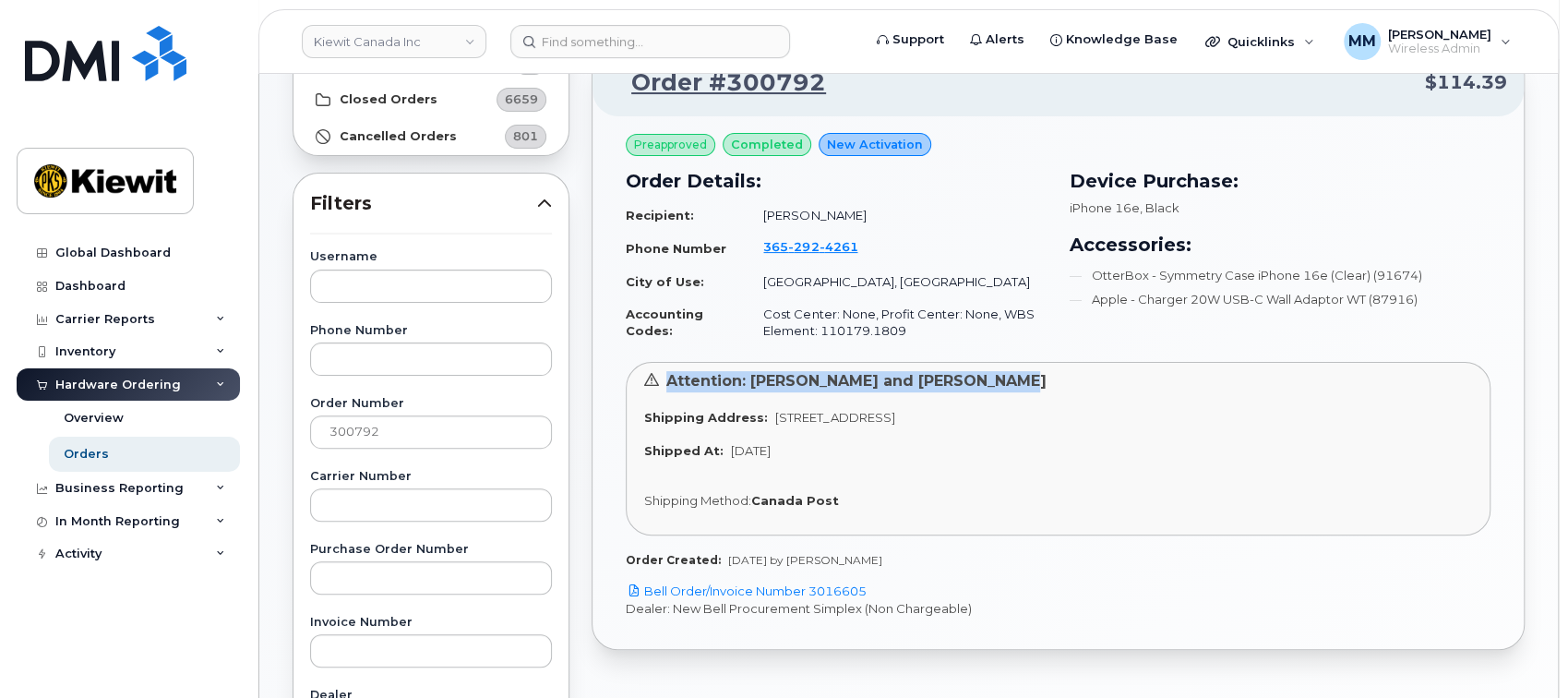
drag, startPoint x: 1565, startPoint y: 363, endPoint x: 1561, endPoint y: 346, distance: 17.5
click at [1173, 346] on body "[PERSON_NAME] Canada Inc Support Alerts Knowledge Base Quicklinks Suspend / Can…" at bounding box center [784, 566] width 1568 height 1542
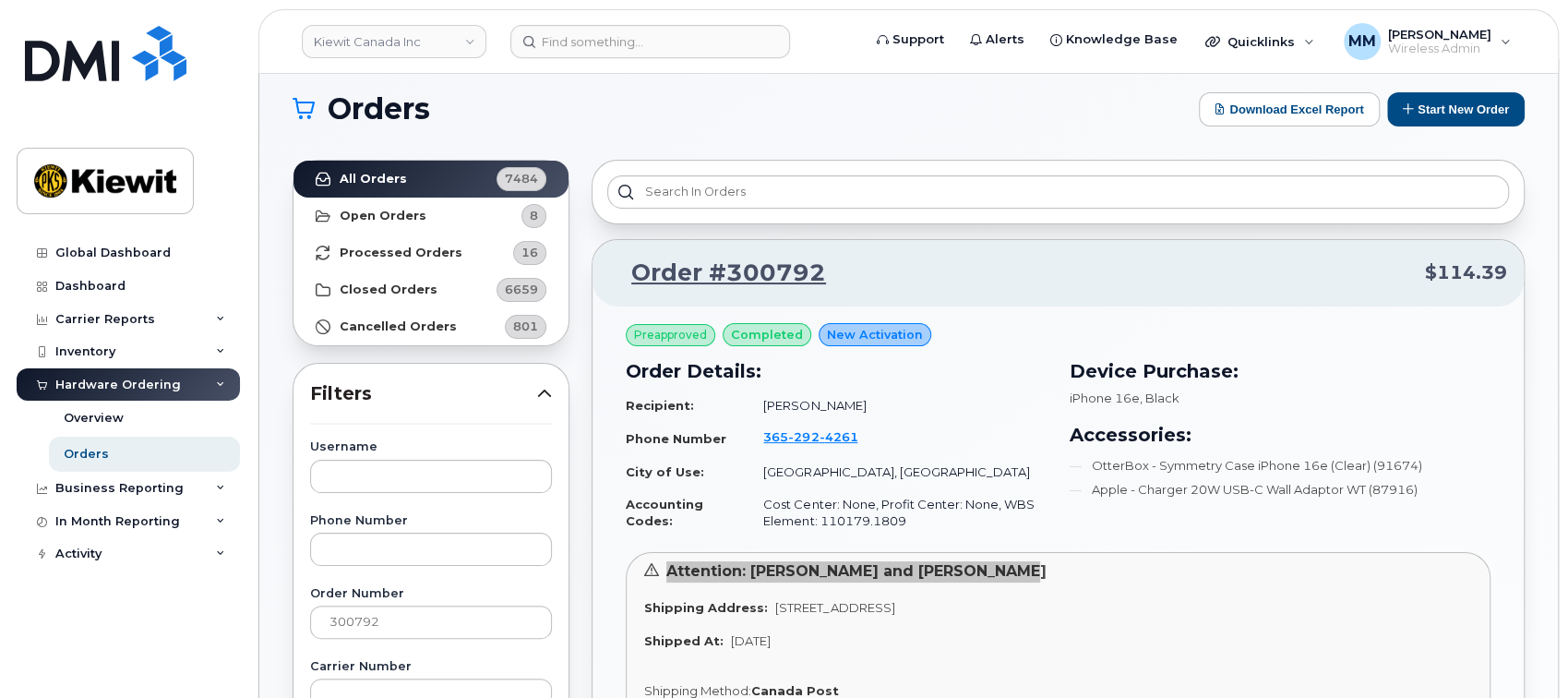
scroll to position [0, 0]
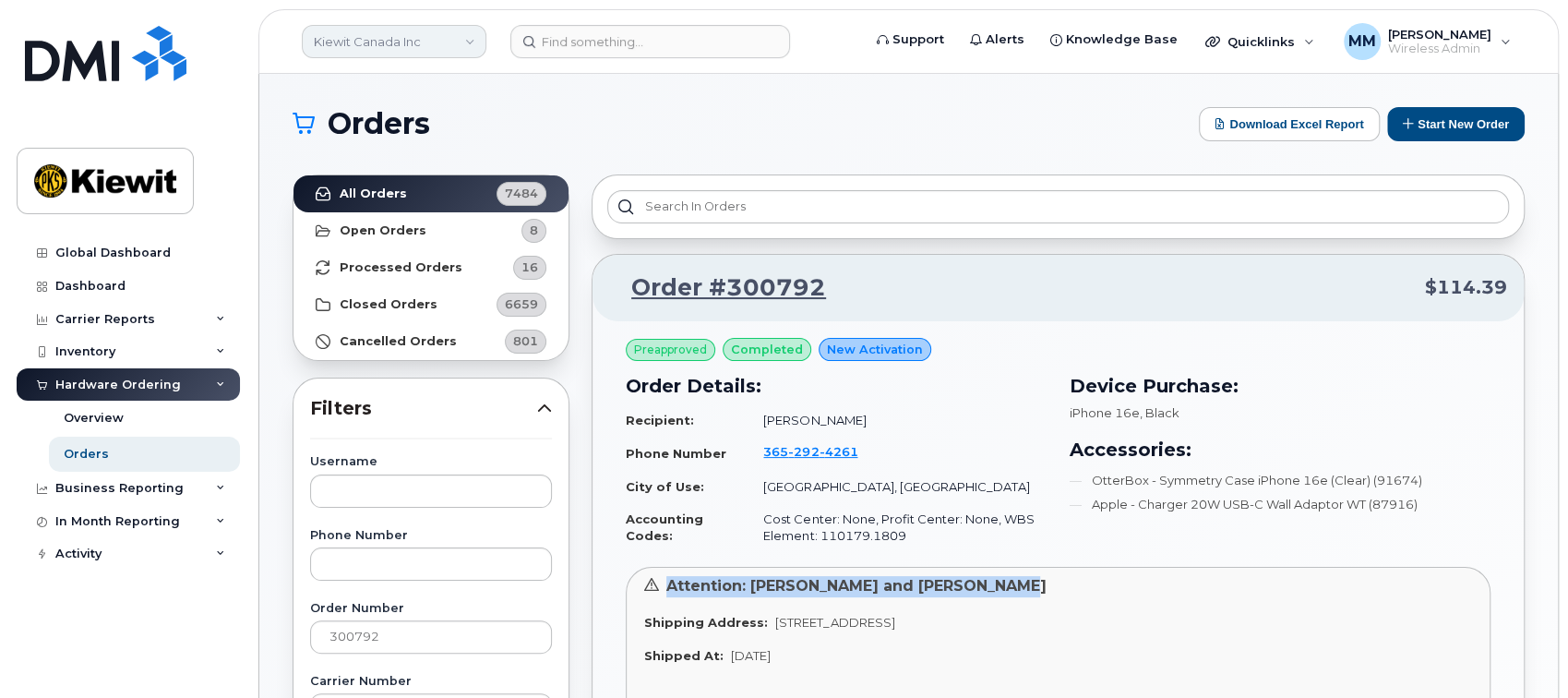
click at [453, 30] on link "Kiewit Canada Inc" at bounding box center [394, 41] width 185 height 33
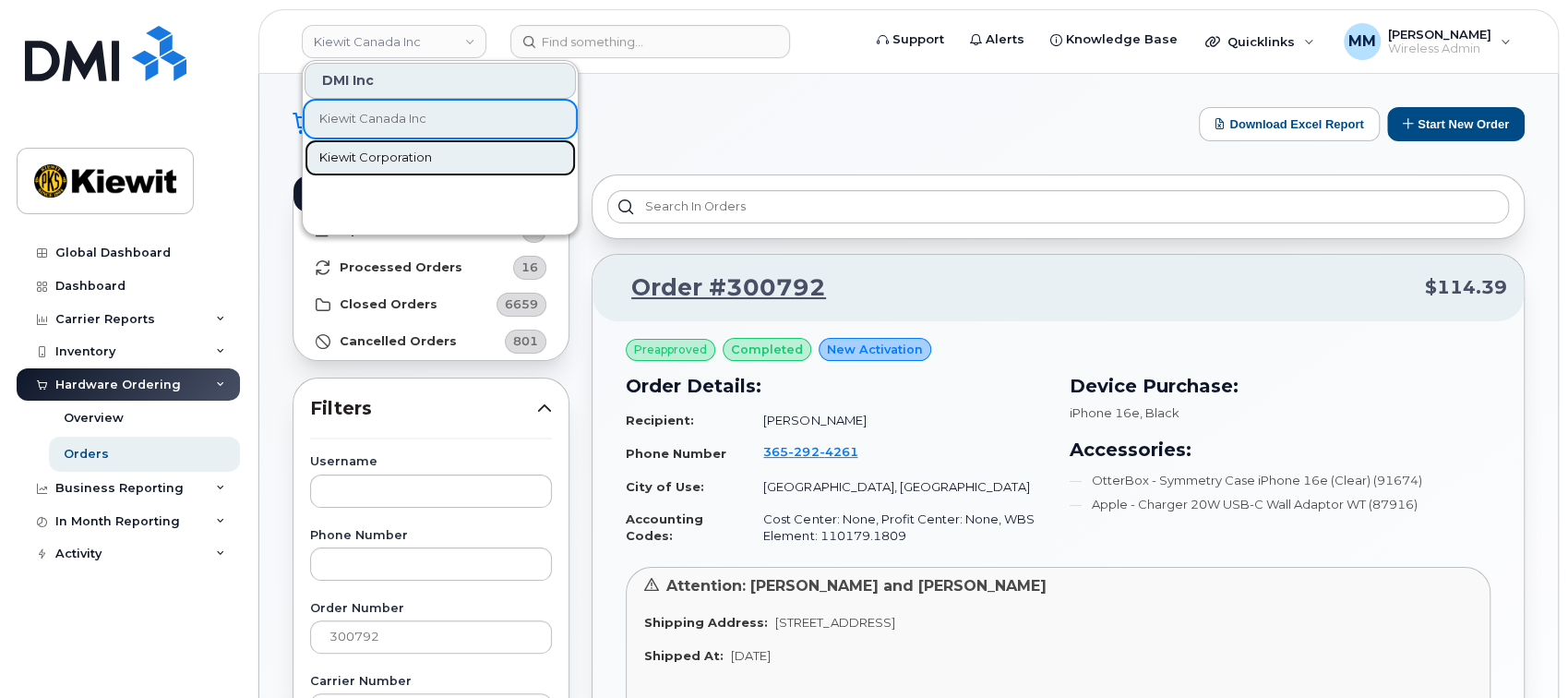
click at [409, 159] on span "Kiewit Corporation" at bounding box center [376, 158] width 113 height 19
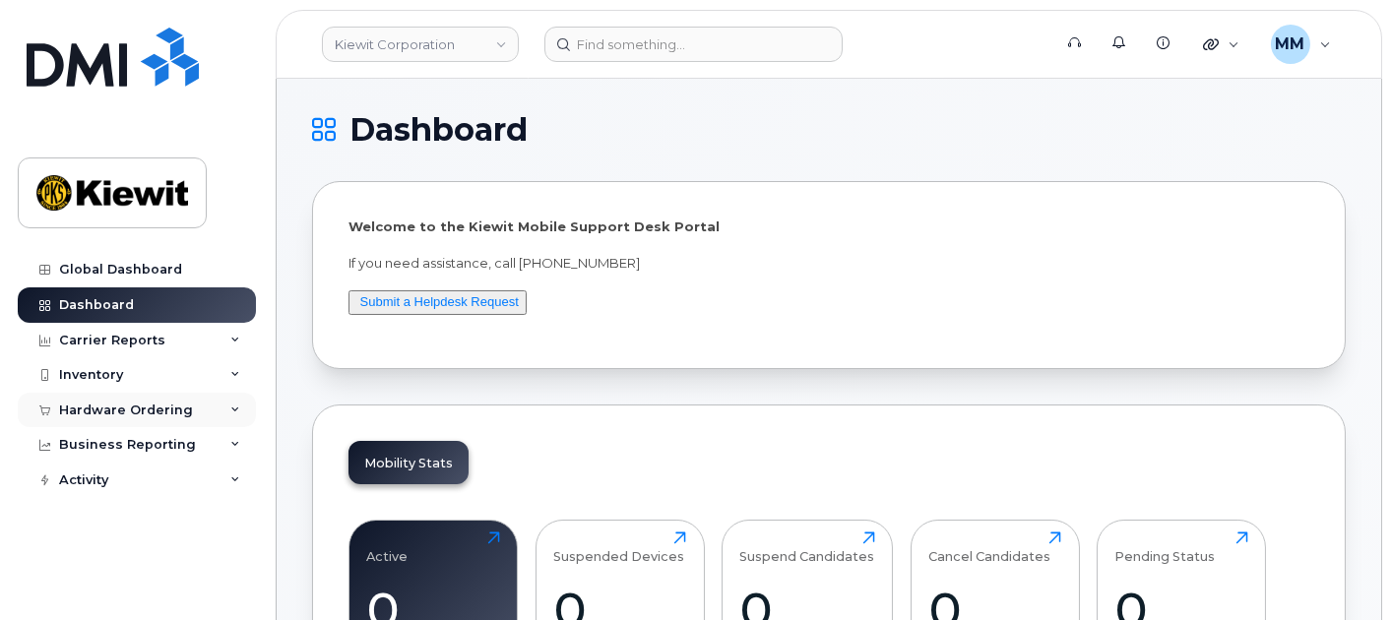
click at [195, 409] on div "Hardware Ordering" at bounding box center [137, 410] width 238 height 35
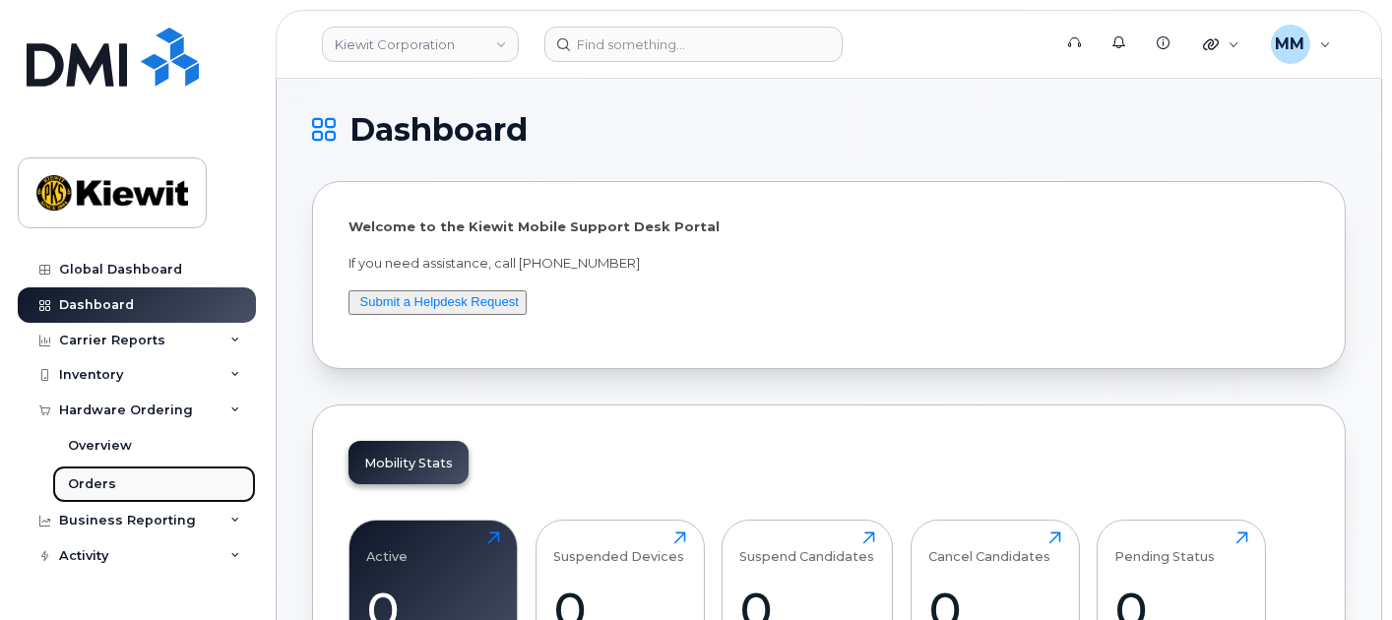
click at [129, 475] on link "Orders" at bounding box center [154, 484] width 204 height 37
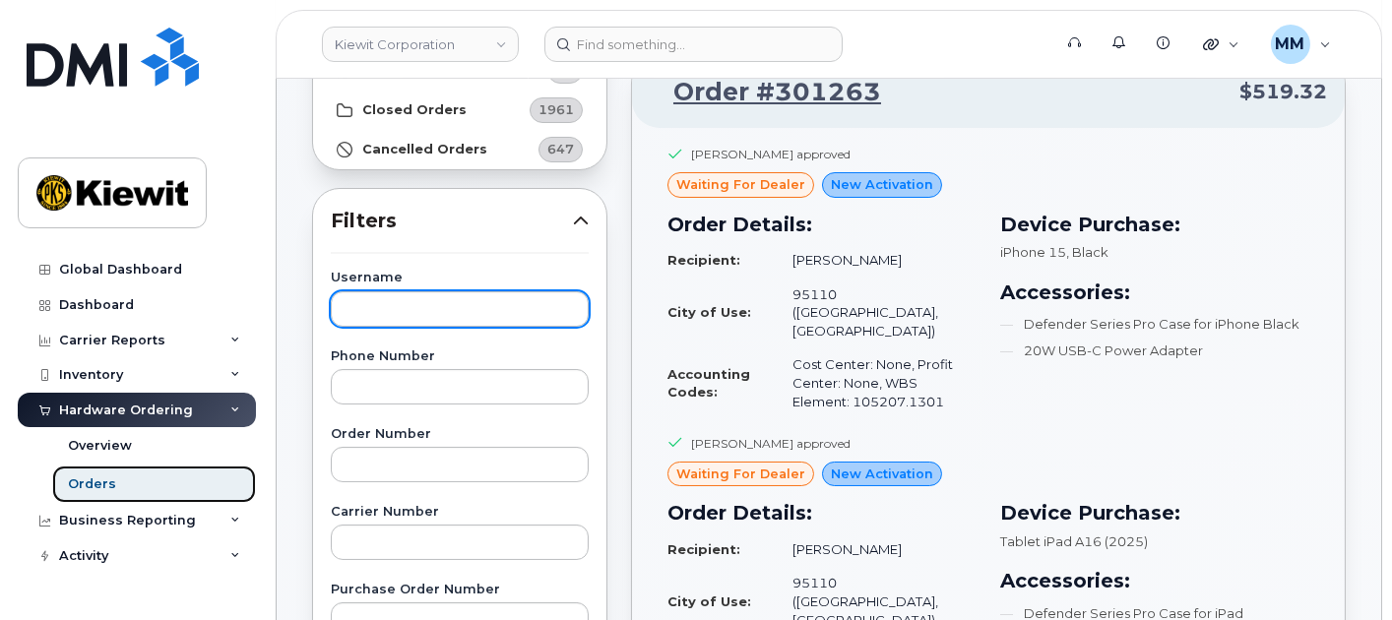
scroll to position [219, 0]
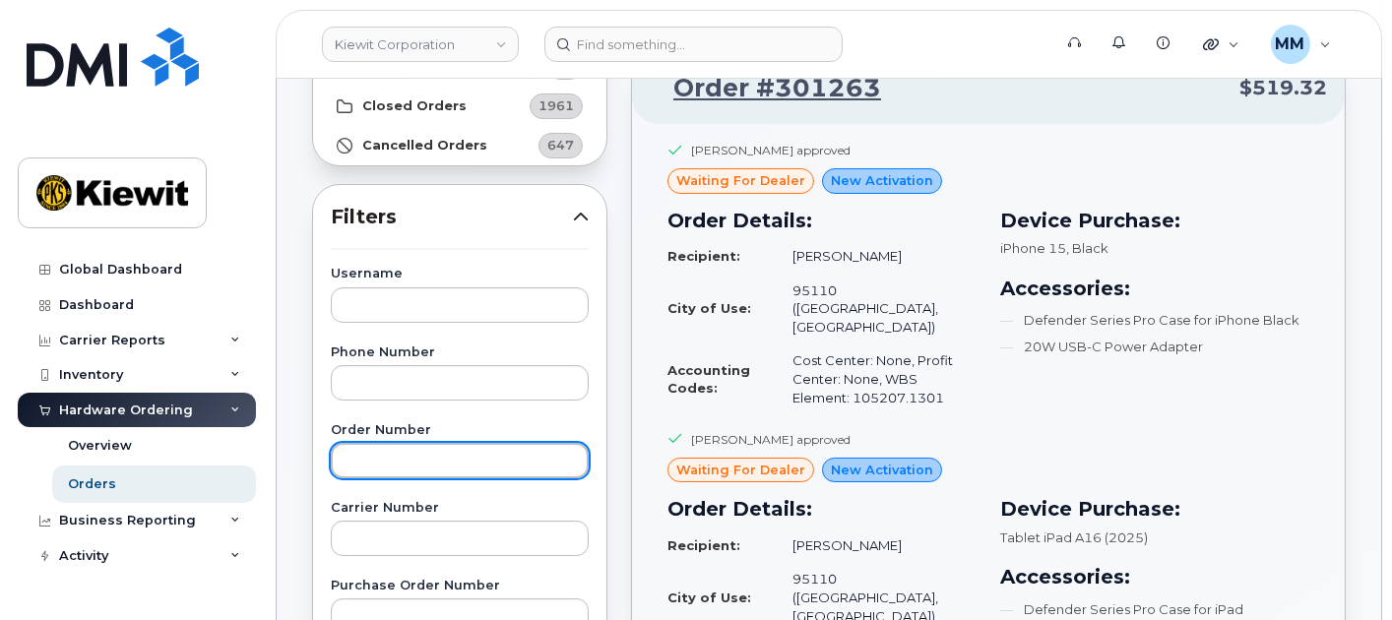
click at [445, 461] on input "text" at bounding box center [460, 460] width 258 height 35
paste input "300831"
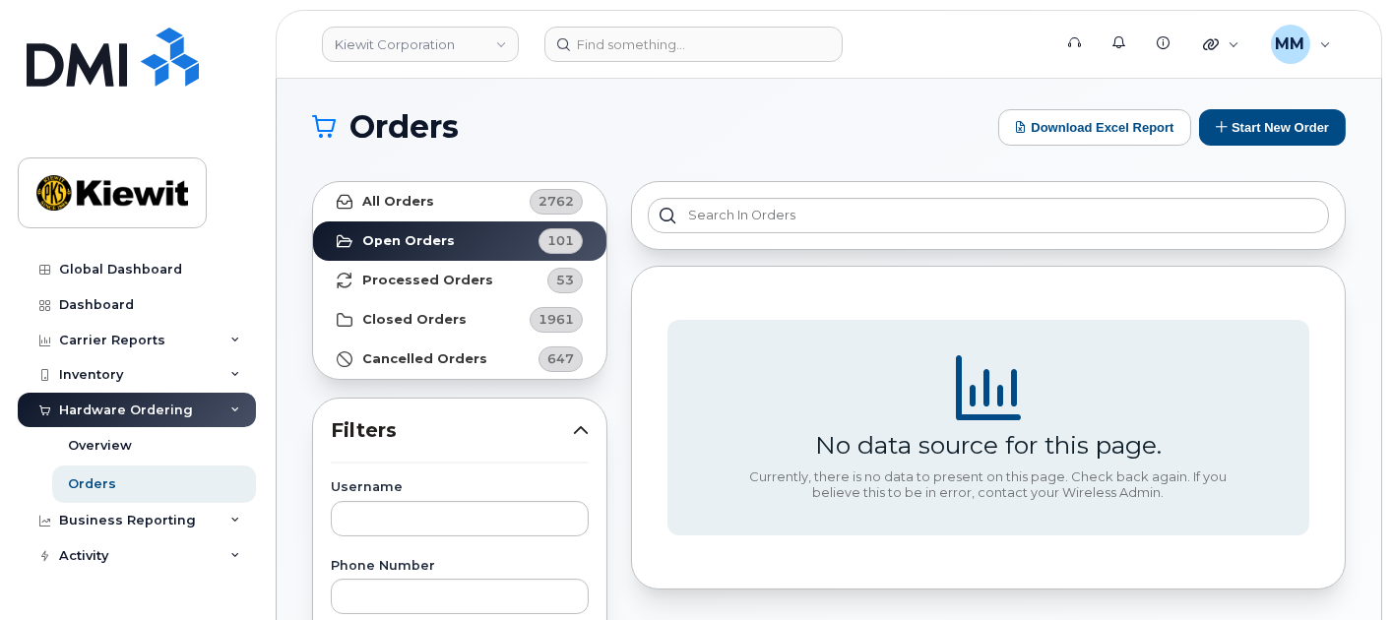
scroll to position [0, 0]
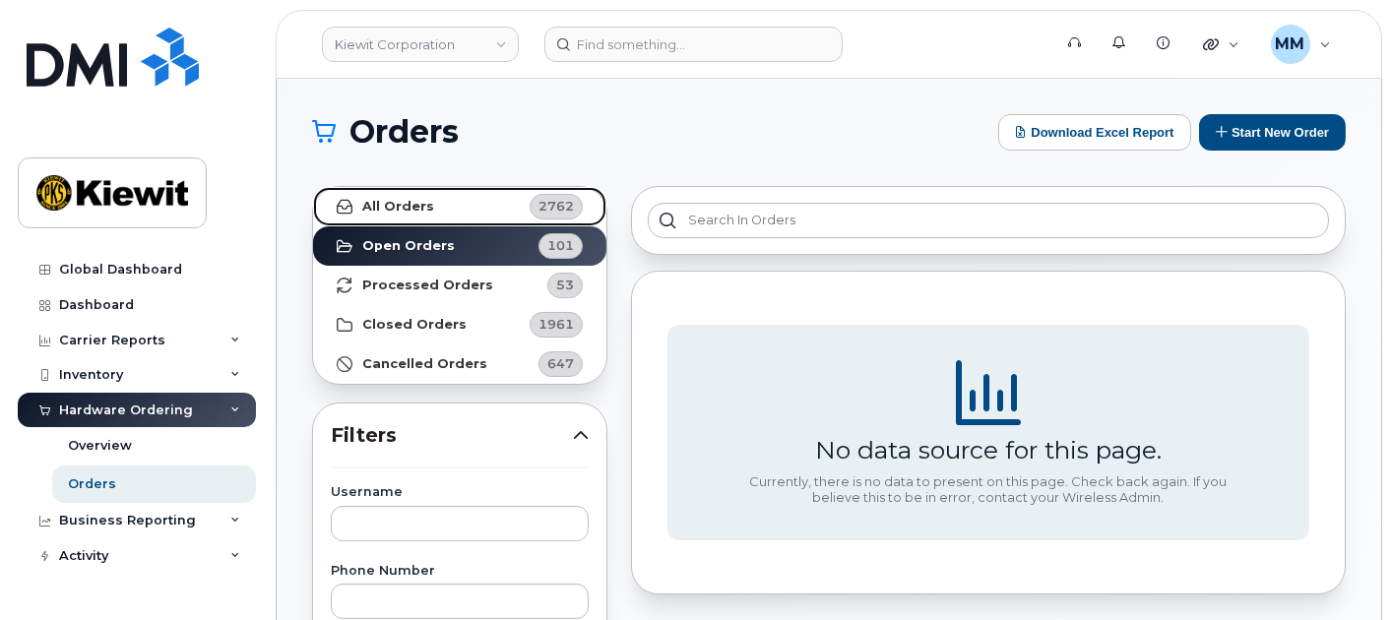
click at [435, 197] on link "All Orders 2762" at bounding box center [459, 206] width 293 height 39
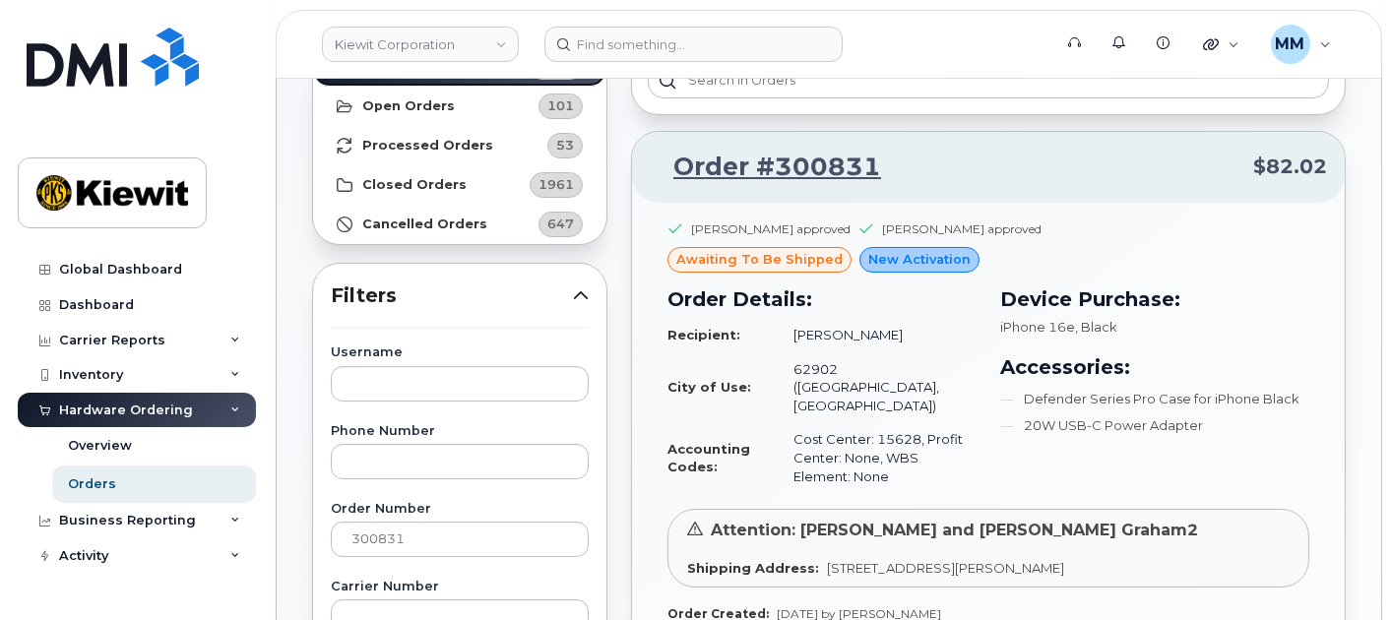
scroll to position [219, 0]
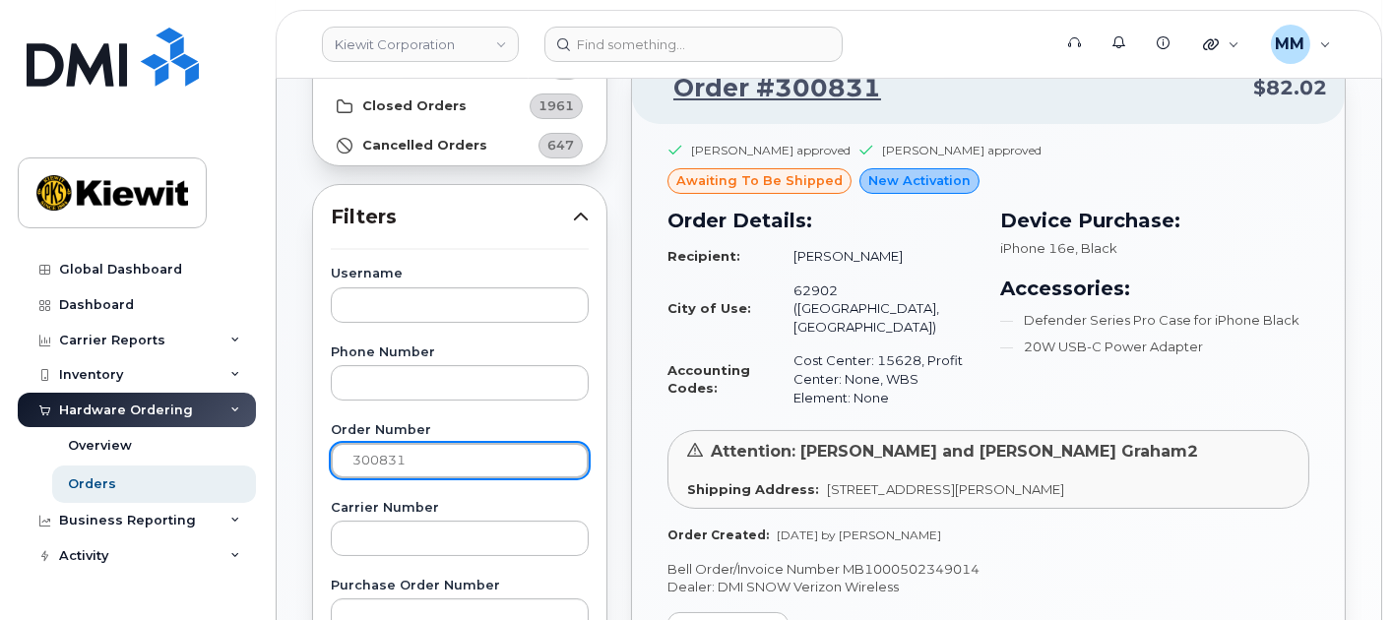
click at [513, 463] on input "300831" at bounding box center [460, 460] width 258 height 35
drag, startPoint x: 402, startPoint y: 459, endPoint x: 312, endPoint y: 460, distance: 89.6
paste input "96"
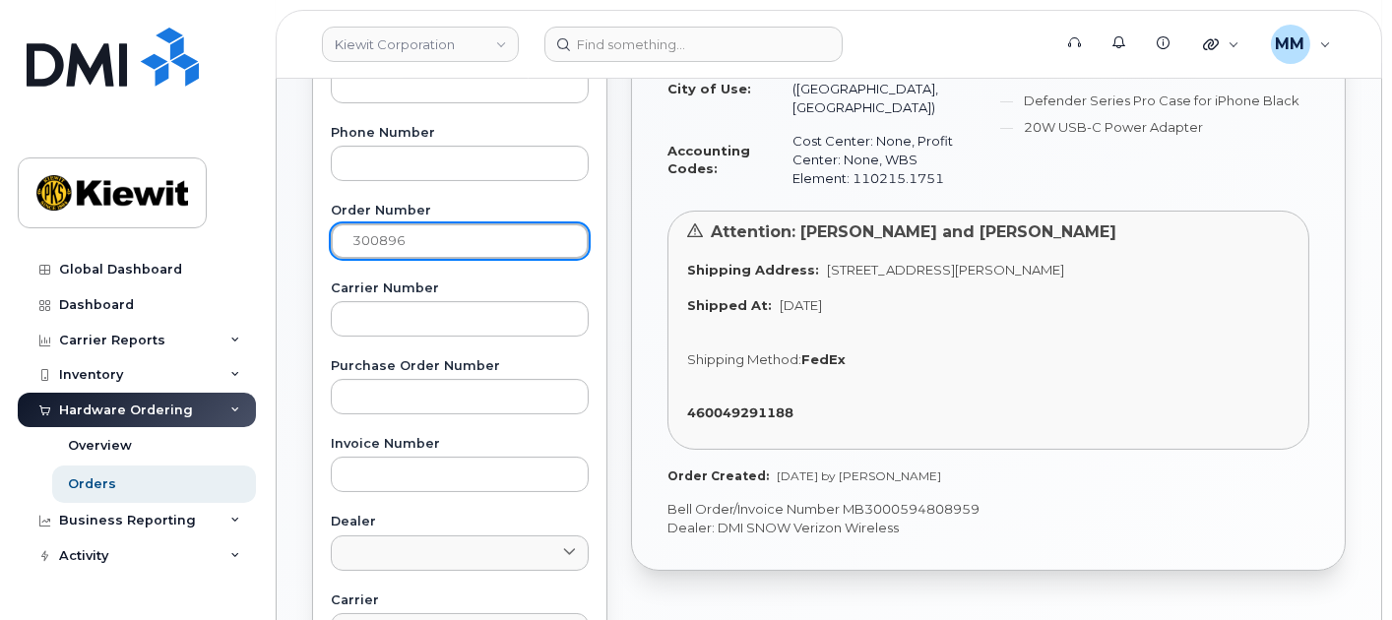
scroll to position [437, 0]
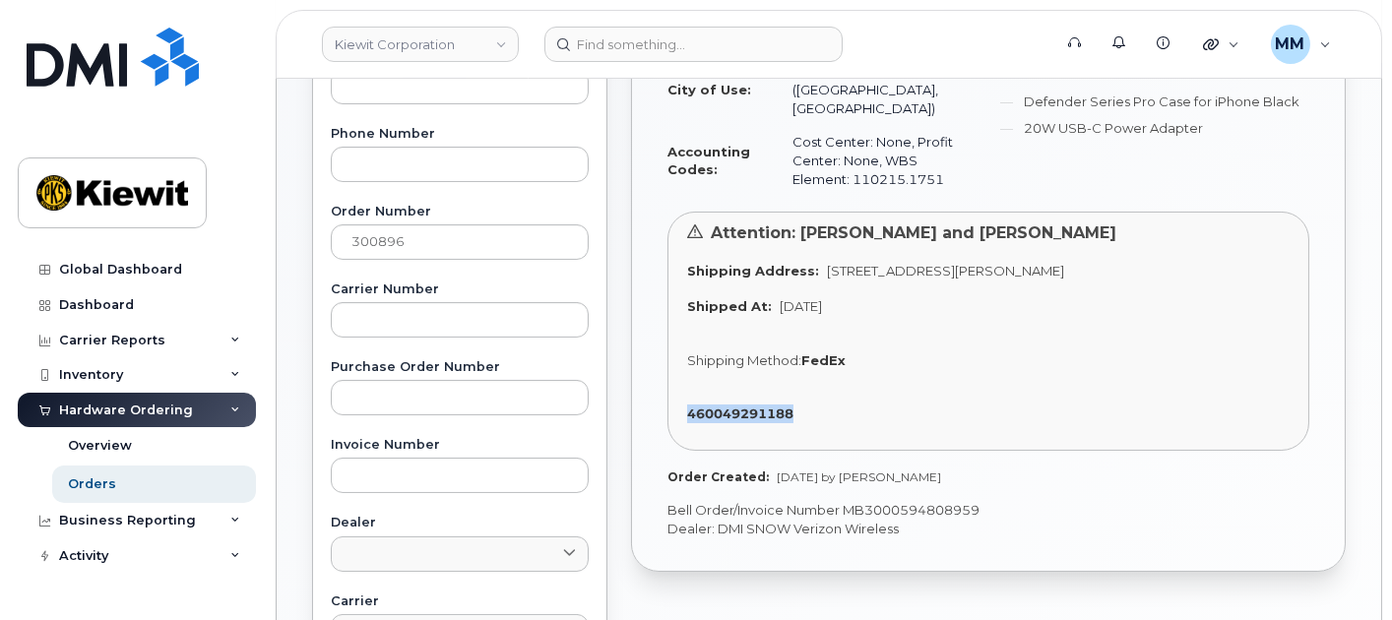
drag, startPoint x: 680, startPoint y: 379, endPoint x: 791, endPoint y: 380, distance: 111.2
click at [791, 380] on div "Attention: [PERSON_NAME] and [PERSON_NAME] Shipping Address: [STREET_ADDRESS][P…" at bounding box center [988, 331] width 642 height 239
copy strong "460049291188"
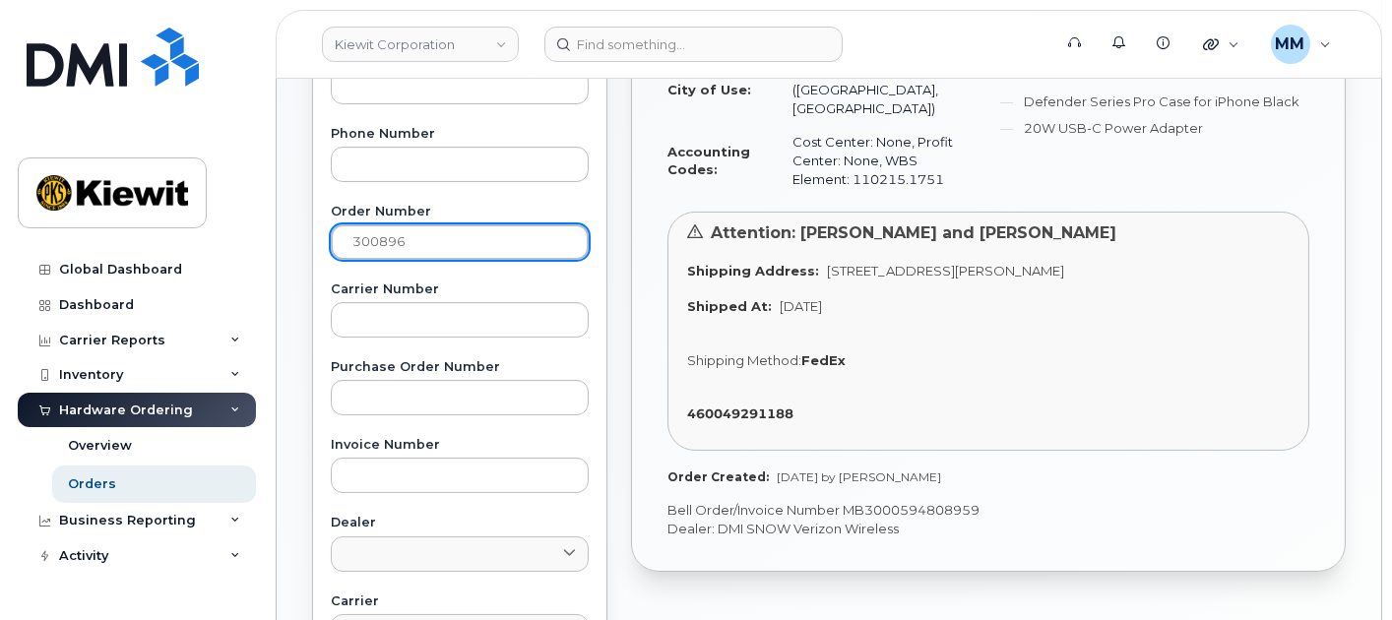
drag, startPoint x: 418, startPoint y: 242, endPoint x: 312, endPoint y: 237, distance: 106.4
click at [312, 237] on div "Username Phone Number Order Number 300896 Carrier Number Purchase Order Number …" at bounding box center [459, 504] width 305 height 911
paste input "28"
type input "300828"
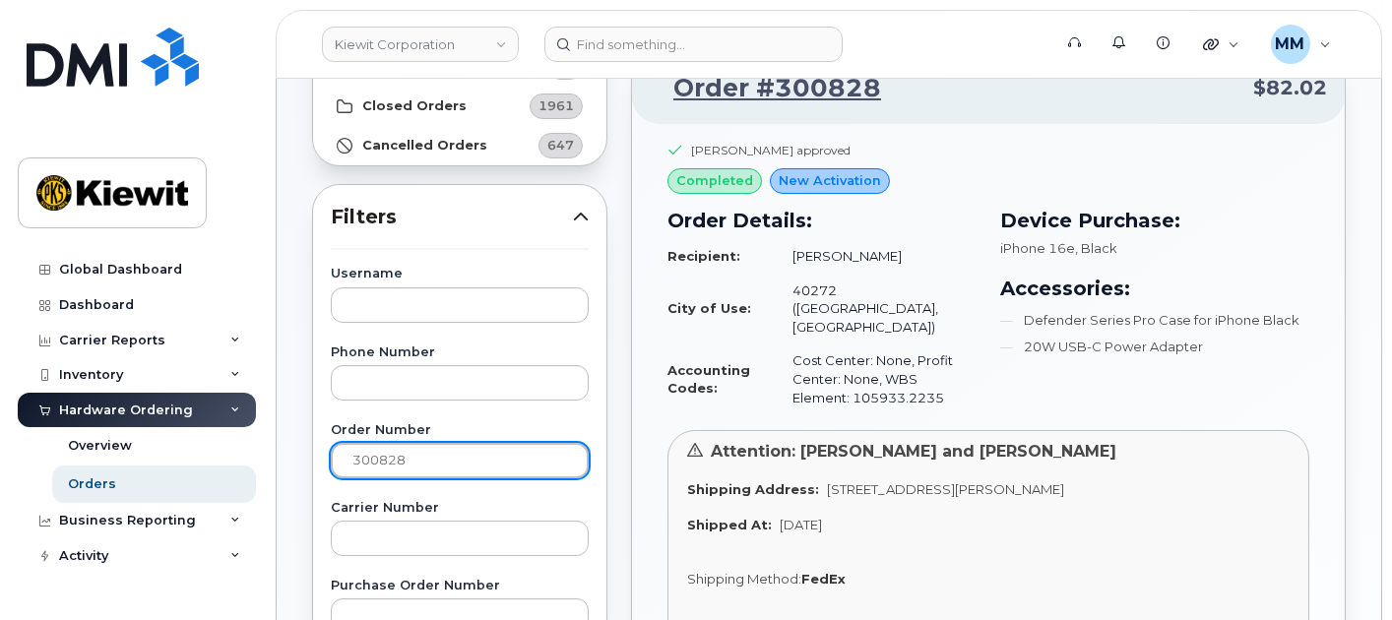
scroll to position [328, 0]
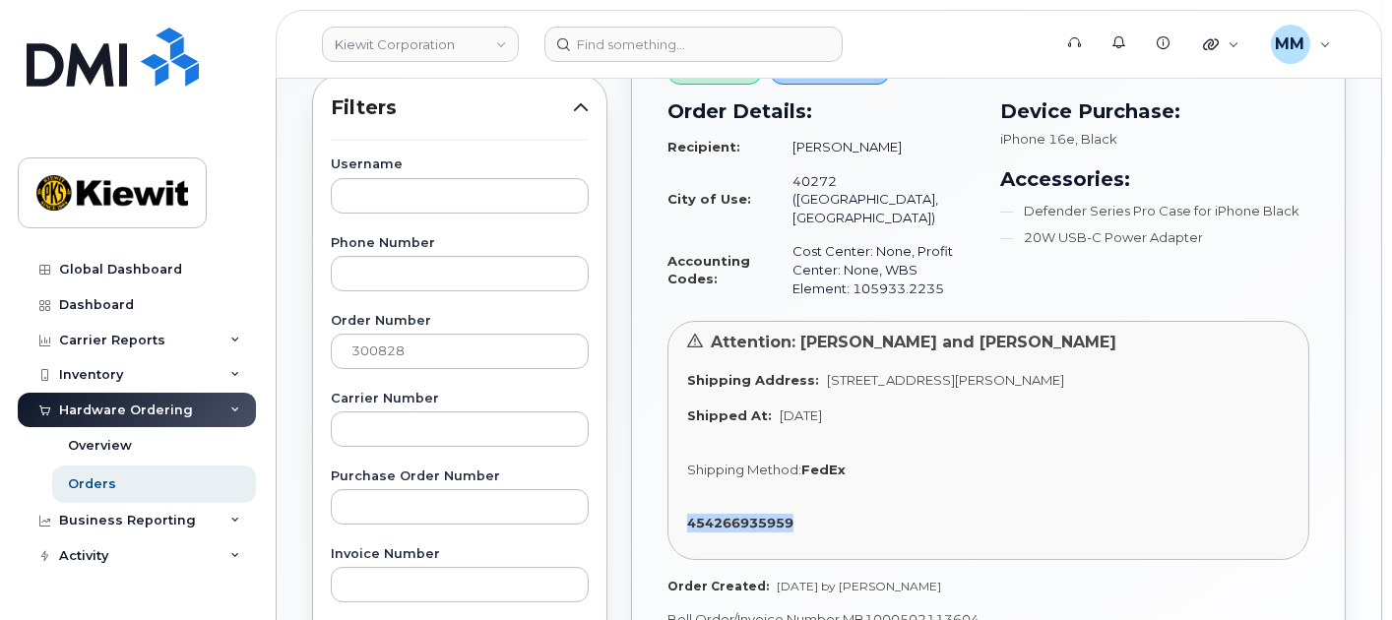
drag, startPoint x: 679, startPoint y: 483, endPoint x: 809, endPoint y: 490, distance: 130.1
click at [809, 490] on div "Attention: [PERSON_NAME] and [PERSON_NAME] Shipping Address: [STREET_ADDRESS][P…" at bounding box center [988, 440] width 642 height 239
copy strong "454266935959"
